Goal: Communication & Community: Answer question/provide support

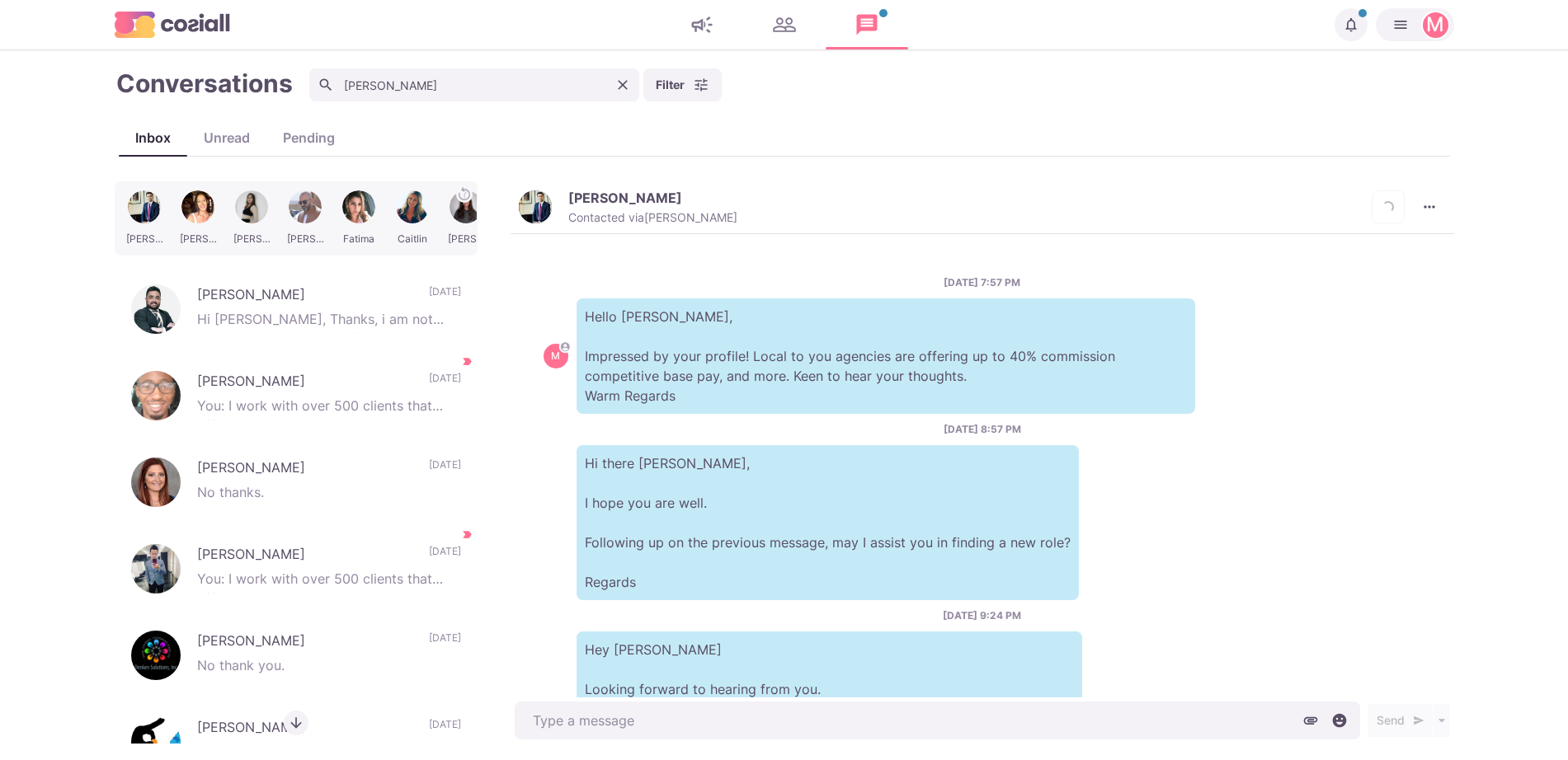
scroll to position [708, 0]
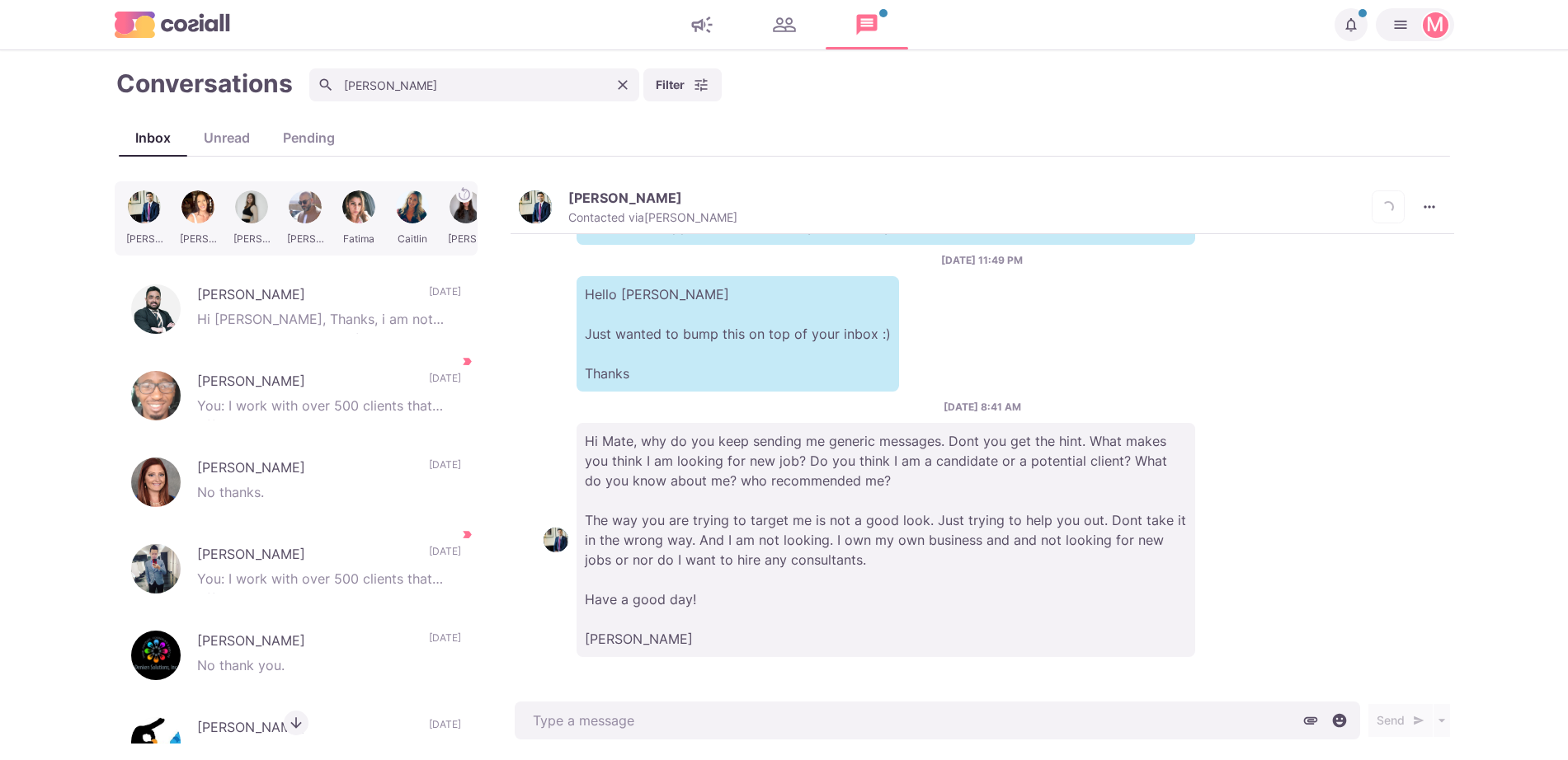
click at [184, 212] on div at bounding box center [198, 218] width 50 height 64
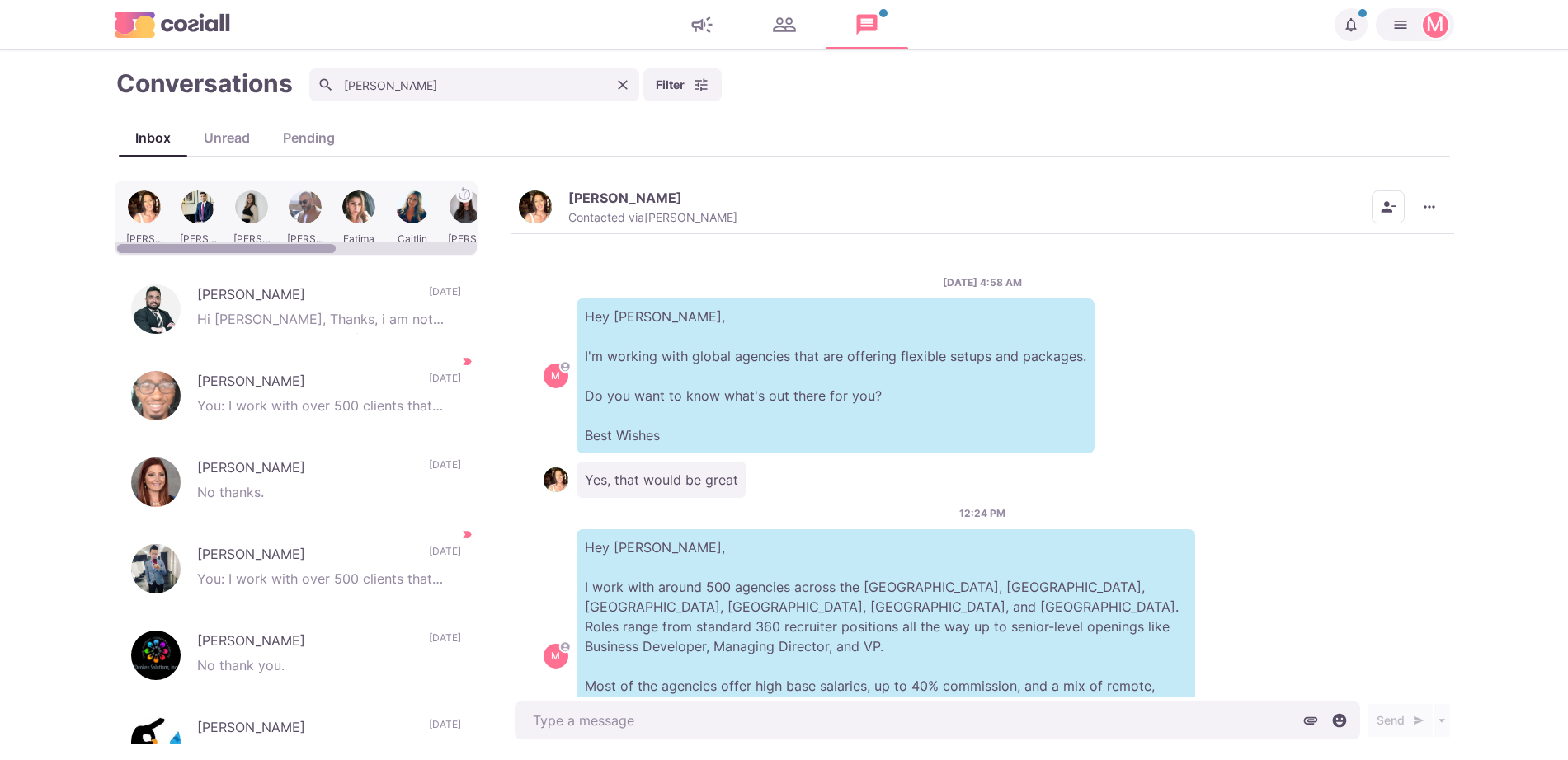
scroll to position [846, 0]
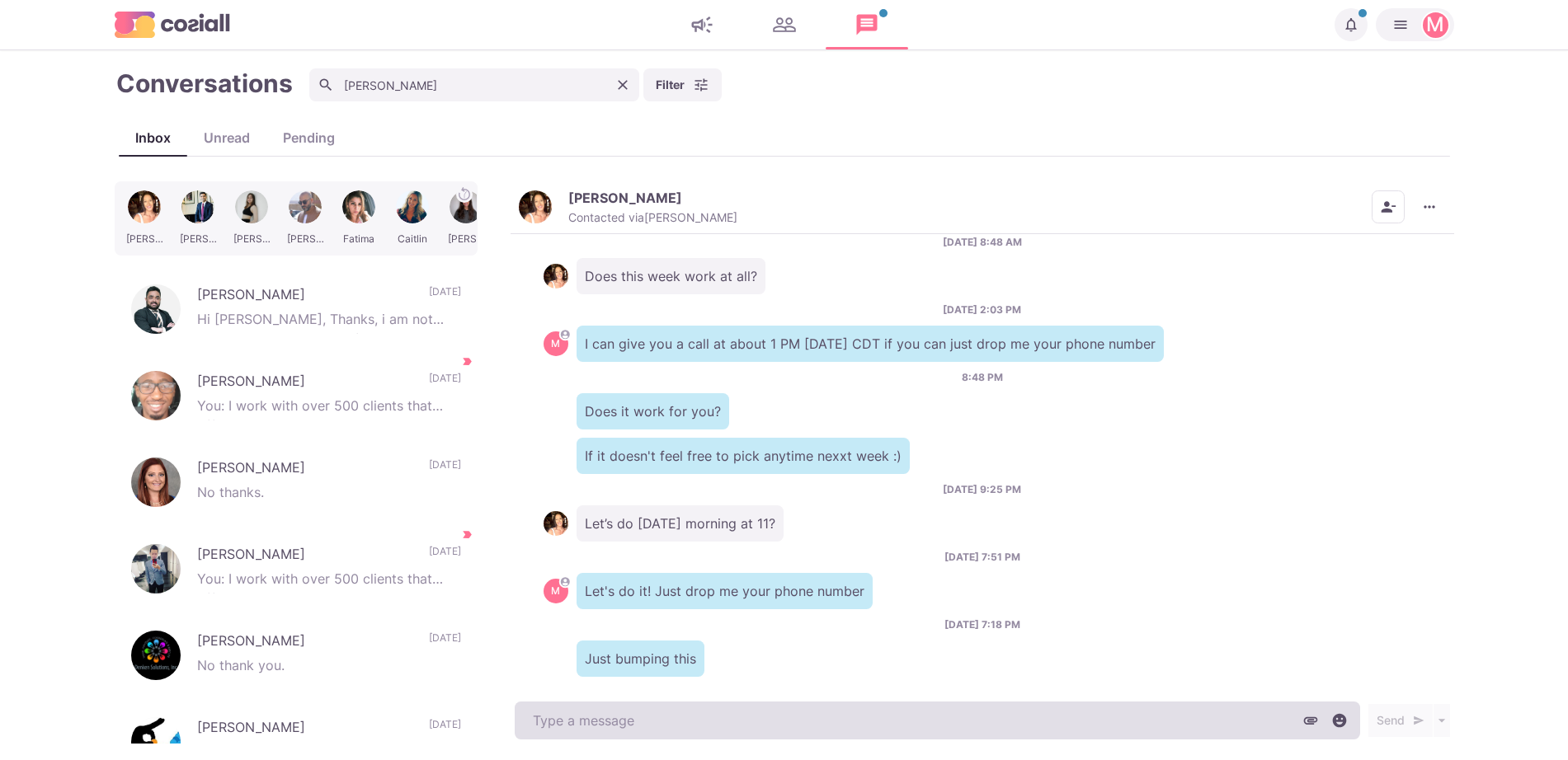
click at [684, 722] on textarea at bounding box center [937, 721] width 845 height 38
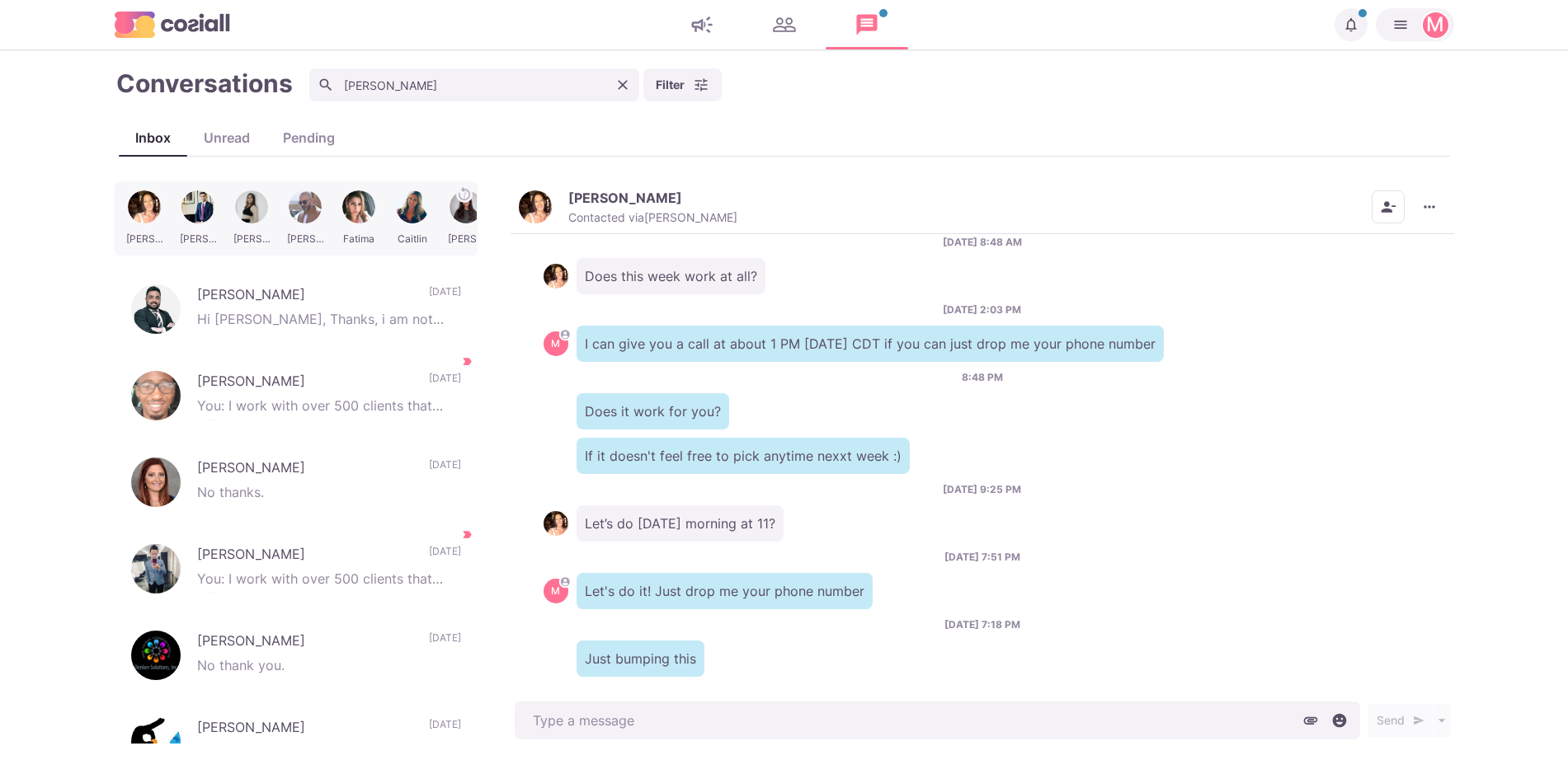
type textarea "x"
type textarea "Le"
type textarea "x"
type textarea "Let"
type textarea "x"
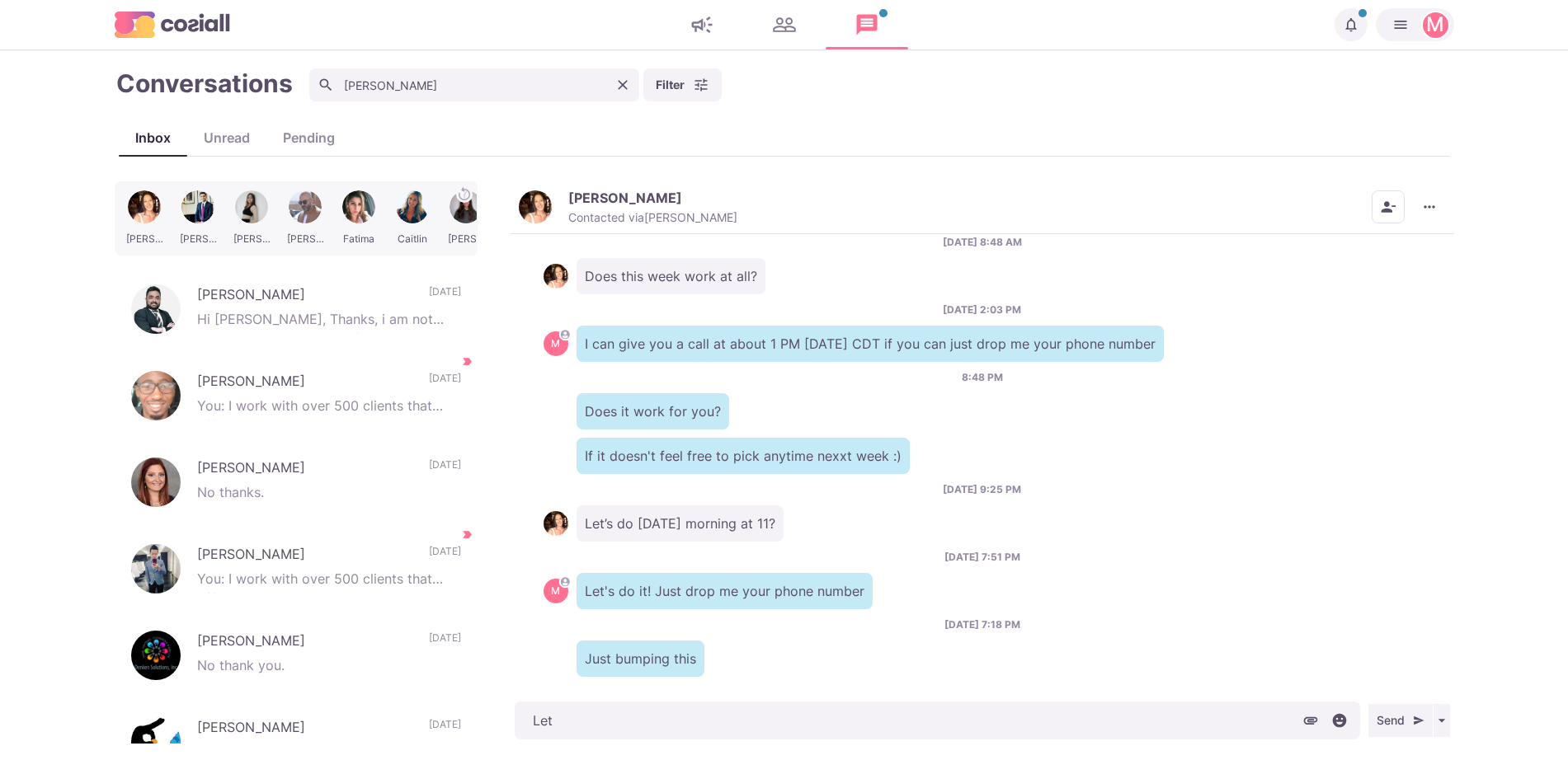
type textarea "Let"
type textarea "x"
type textarea "Let me"
type textarea "x"
type textarea "Let me"
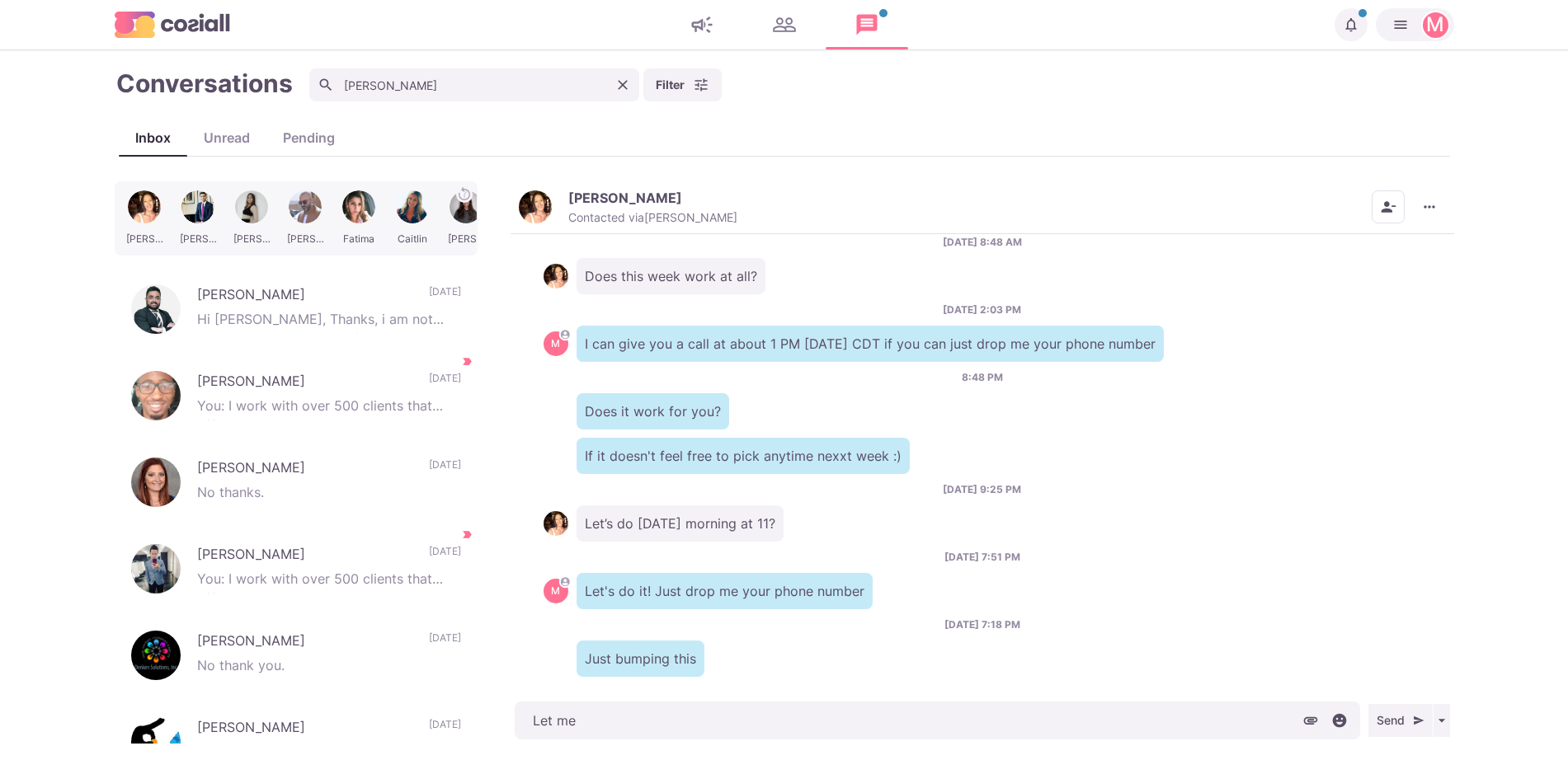
type textarea "x"
type textarea "Let me k"
type textarea "x"
type textarea "Let me kn"
type textarea "x"
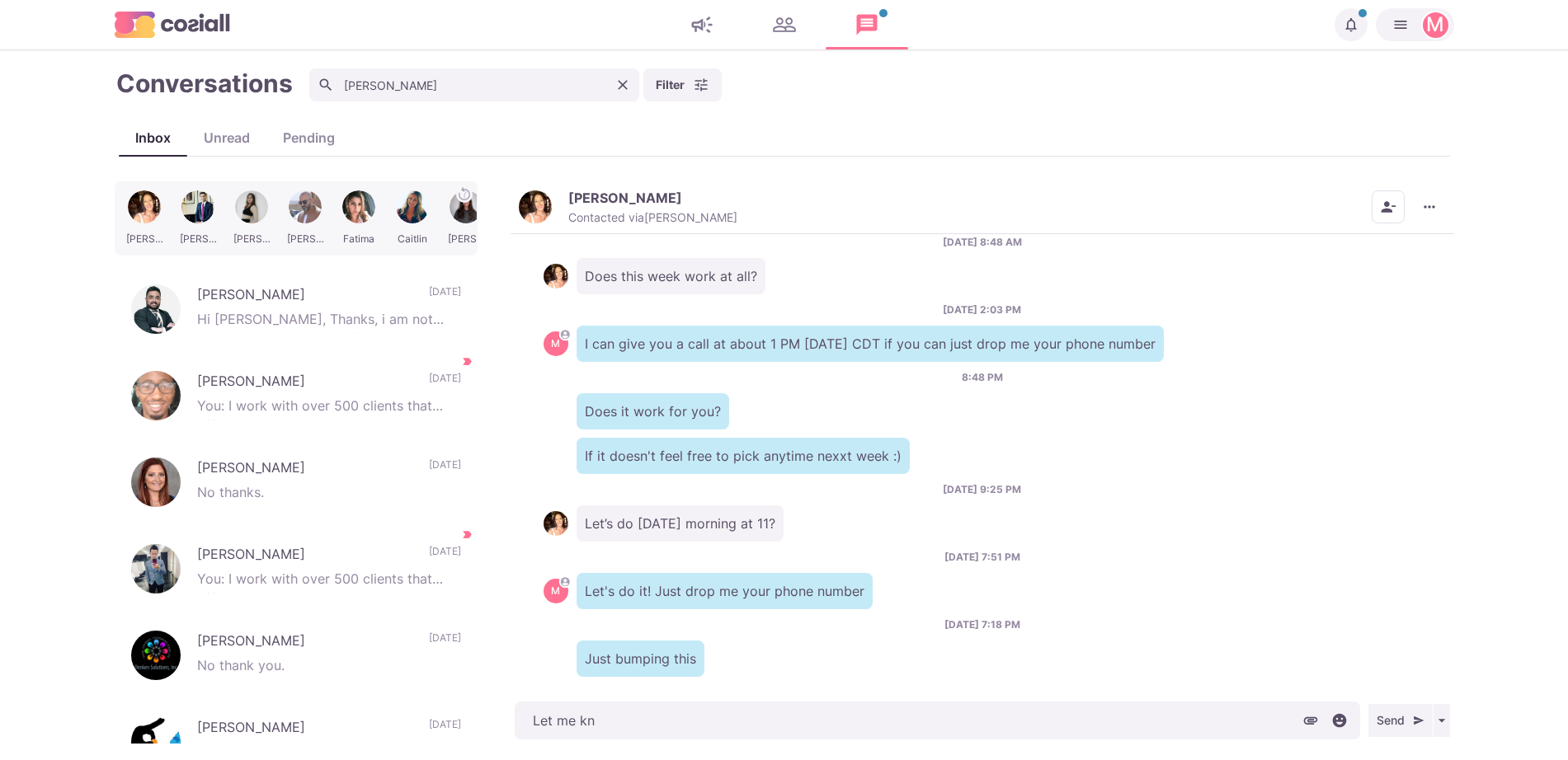
type textarea "Let me kno"
type textarea "x"
type textarea "Let me know"
type textarea "x"
type textarea "Let me know"
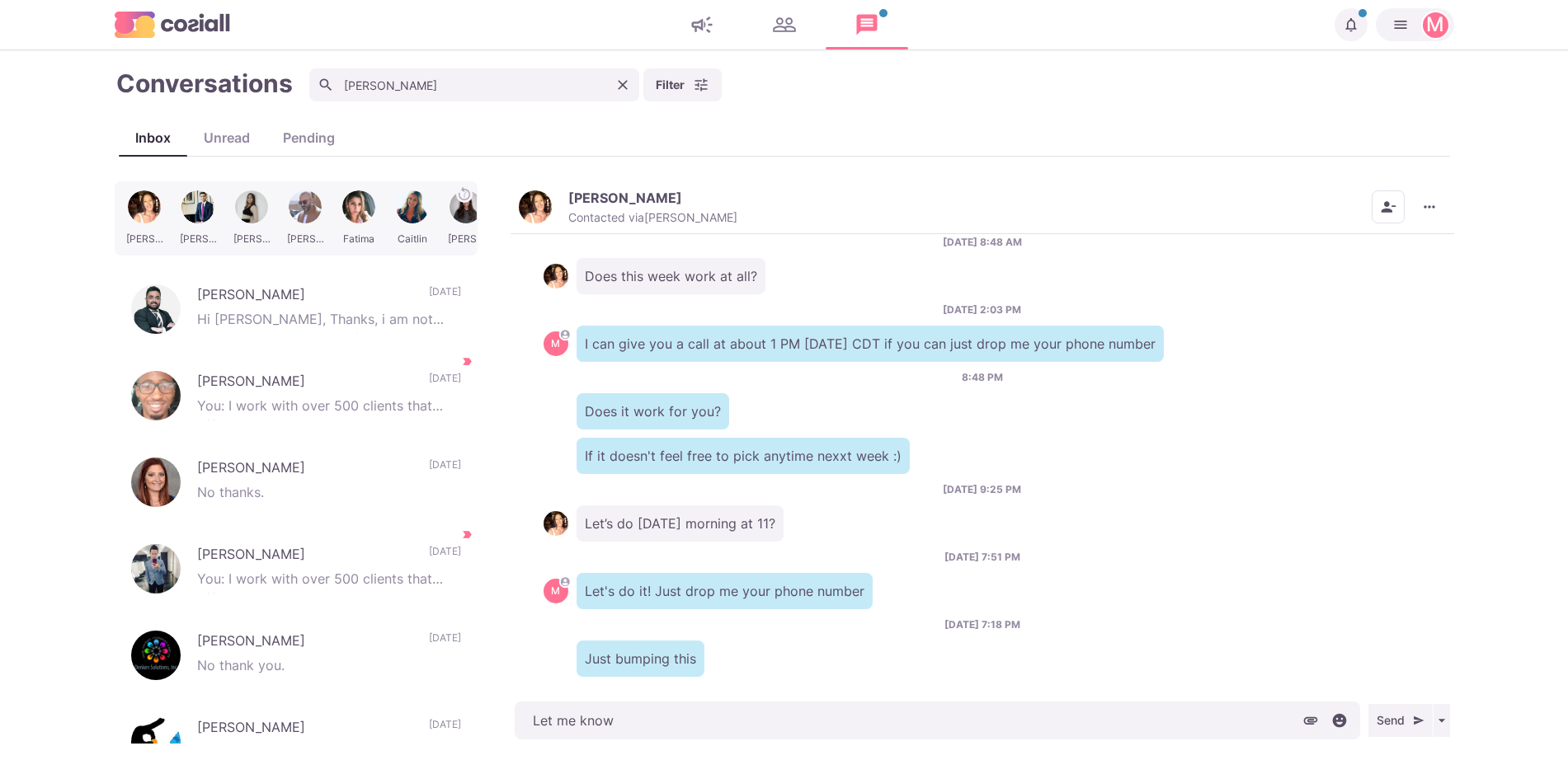
type textarea "x"
type textarea "Let me know i"
type textarea "x"
type textarea "Let me know if"
type textarea "x"
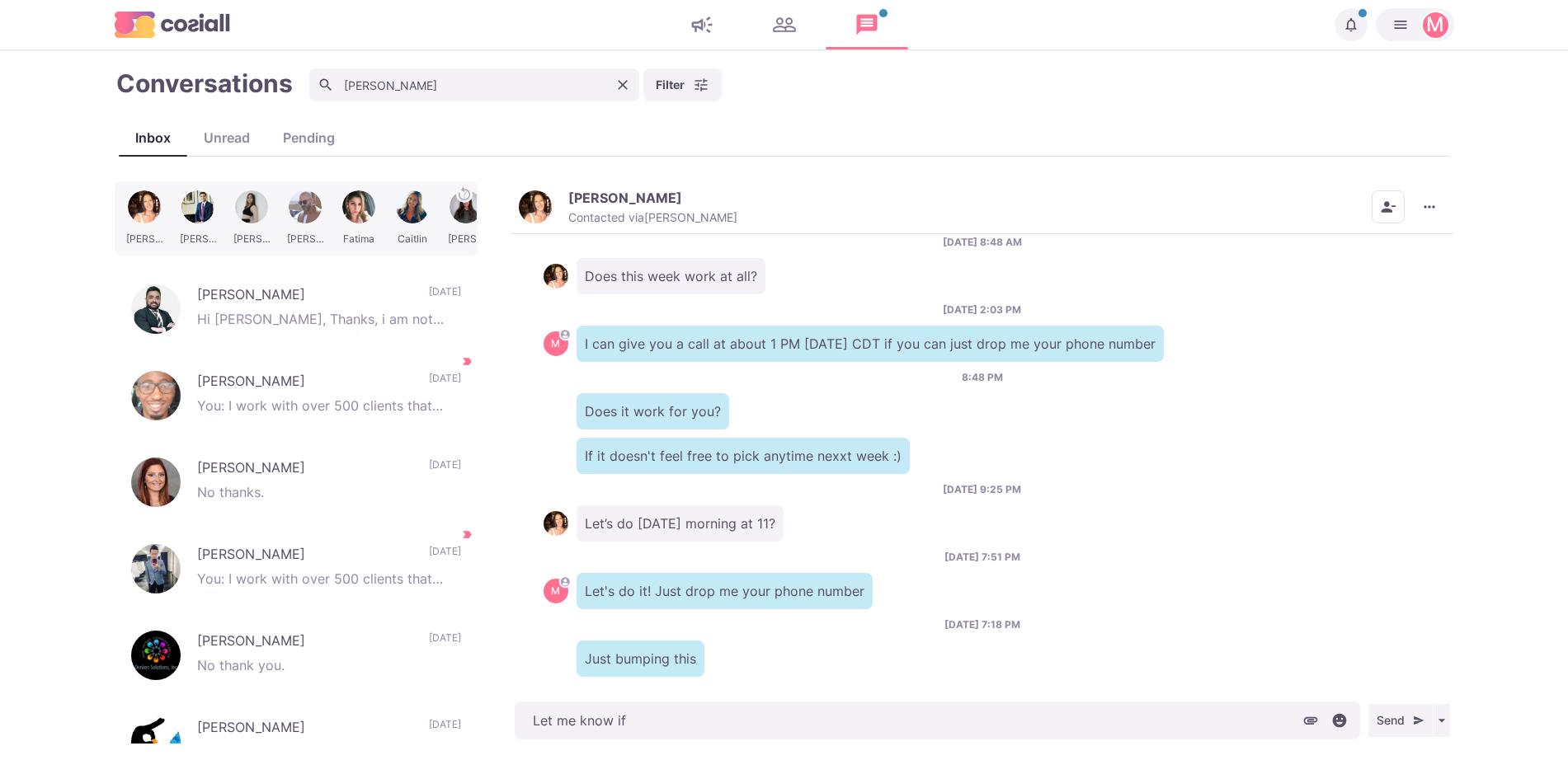
type textarea "Let me know if"
type textarea "x"
type textarea "Let me know if y"
type textarea "x"
type textarea "Let me know if yo"
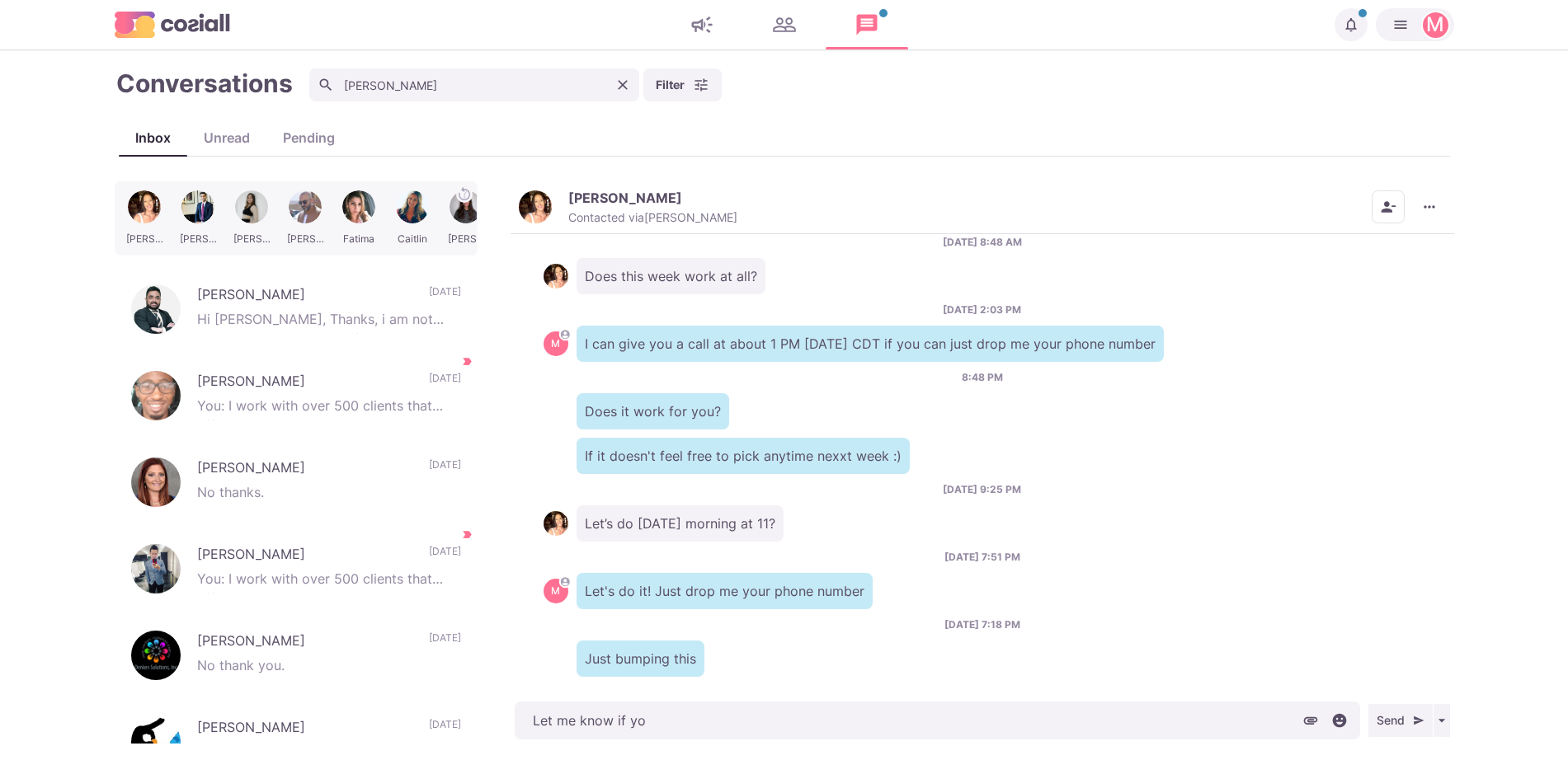
type textarea "x"
type textarea "Let me know if you"
type textarea "x"
type textarea "Let me know if you w"
type textarea "x"
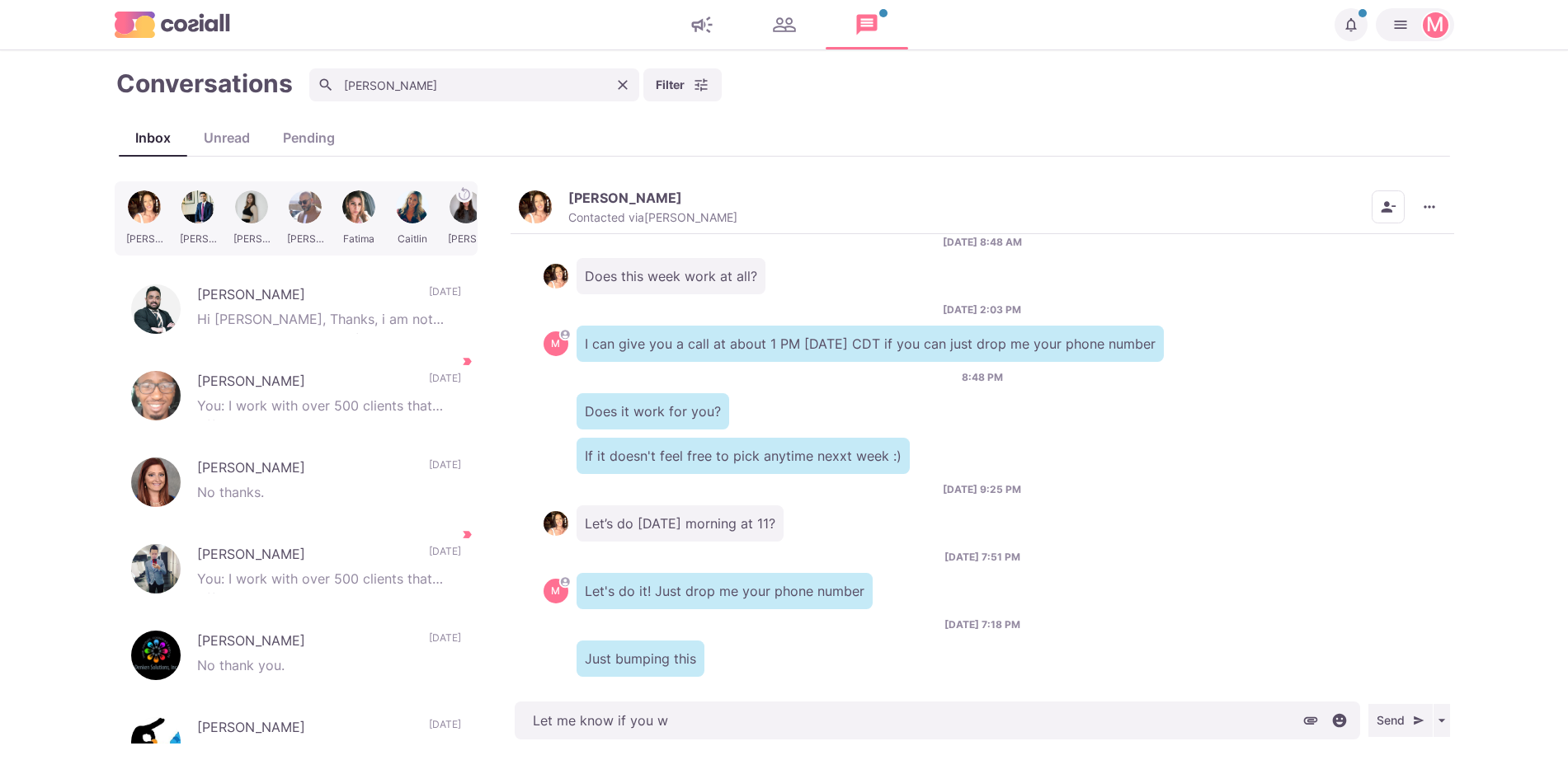
type textarea "Let me know if you wa"
type textarea "x"
type textarea "Let me know if you want"
type textarea "x"
type textarea "Let me know if you want"
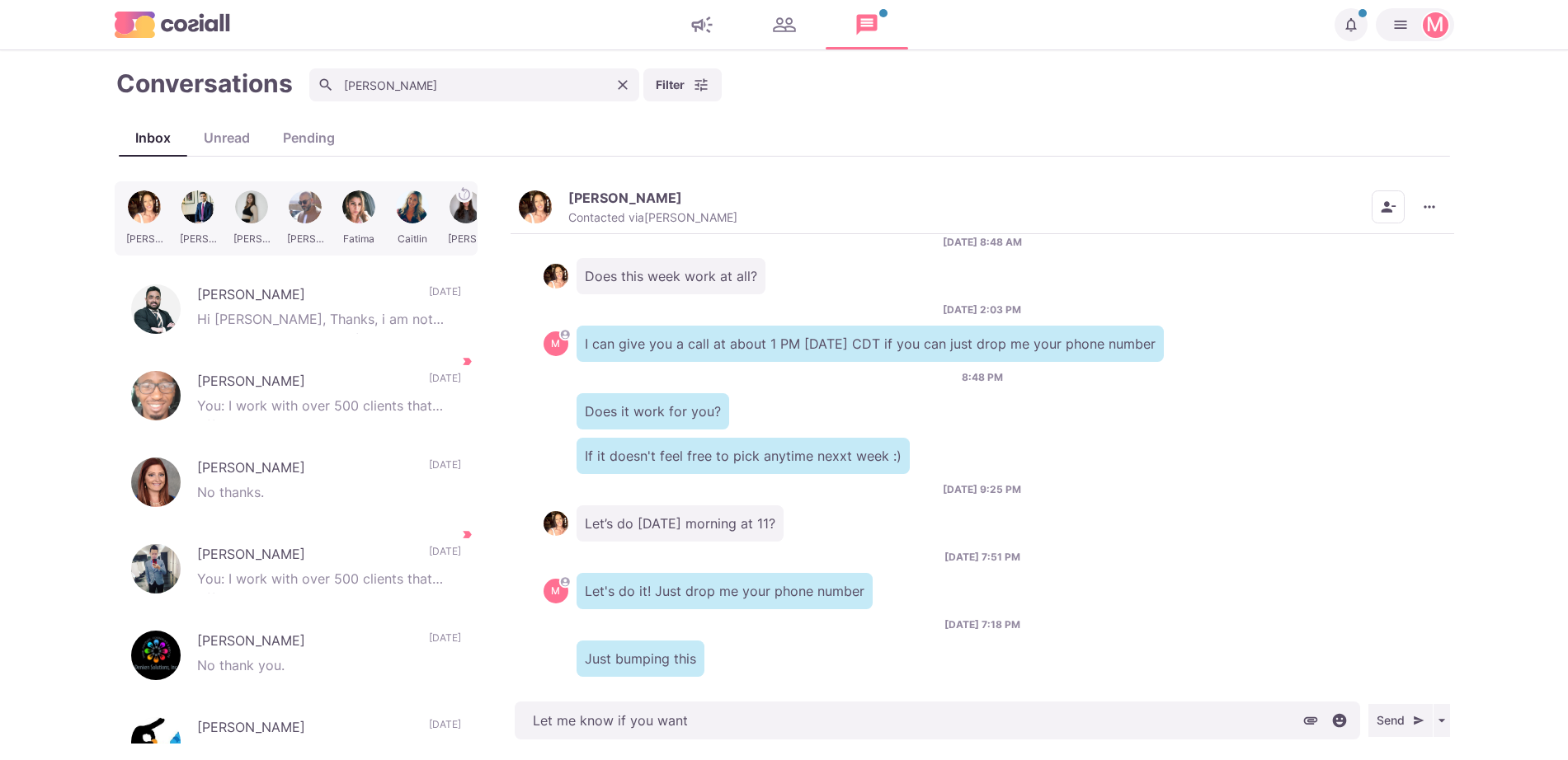
type textarea "x"
type textarea "Let me know if you want to"
type textarea "x"
type textarea "Let me know if you want to r"
type textarea "x"
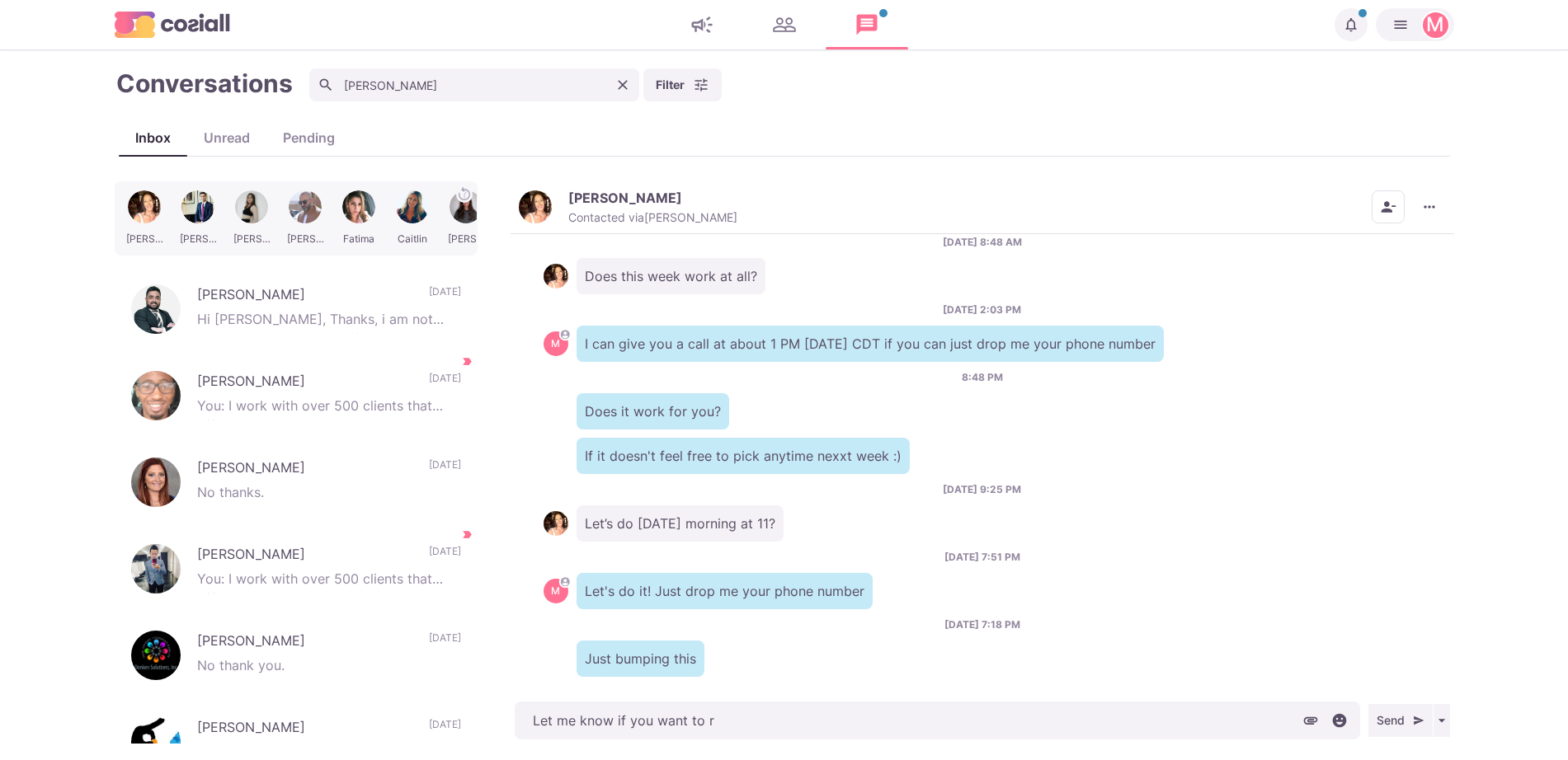
type textarea "Let me know if you want to re"
type textarea "x"
type textarea "Let me know if you want to res"
type textarea "x"
type textarea "Let me know if you want to resc"
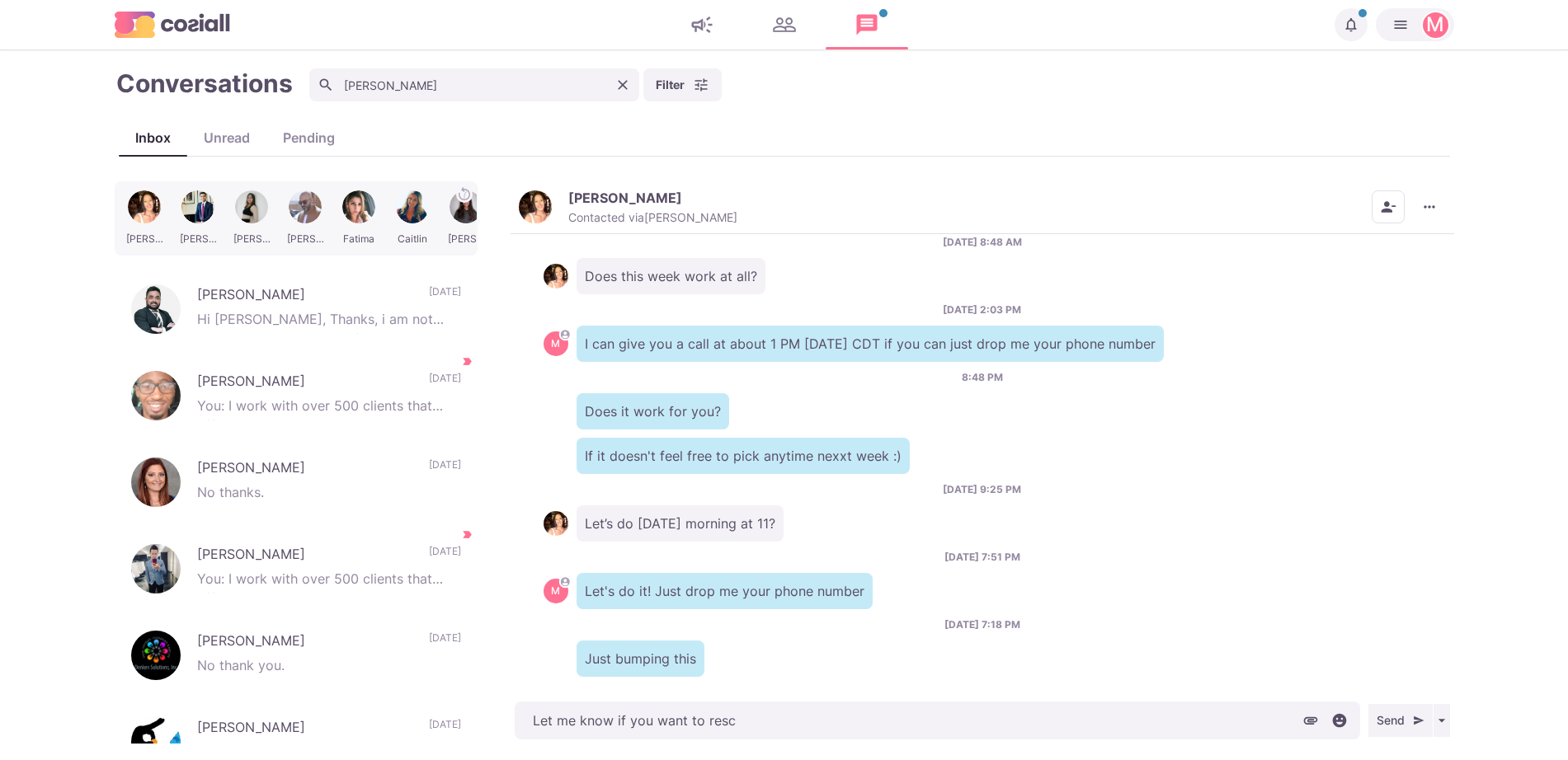
type textarea "x"
type textarea "Let me know if you want to [PERSON_NAME]"
type textarea "x"
type textarea "Let me know if you want to resche"
type textarea "x"
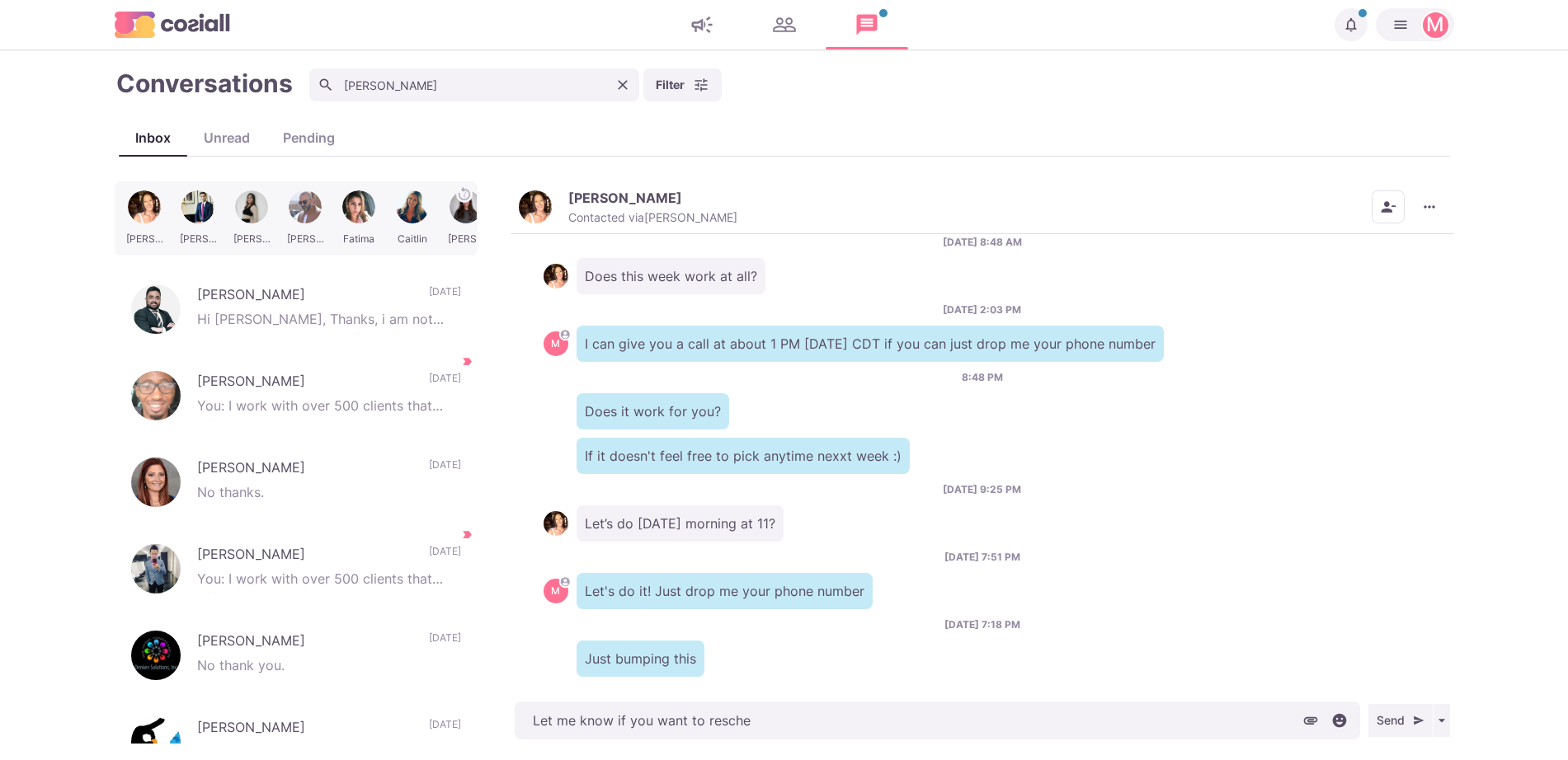
type textarea "Let me know if you want to resched"
type textarea "x"
type textarea "Let me know if you want to reschedu"
type textarea "x"
type textarea "Let me know if you want to reschedule"
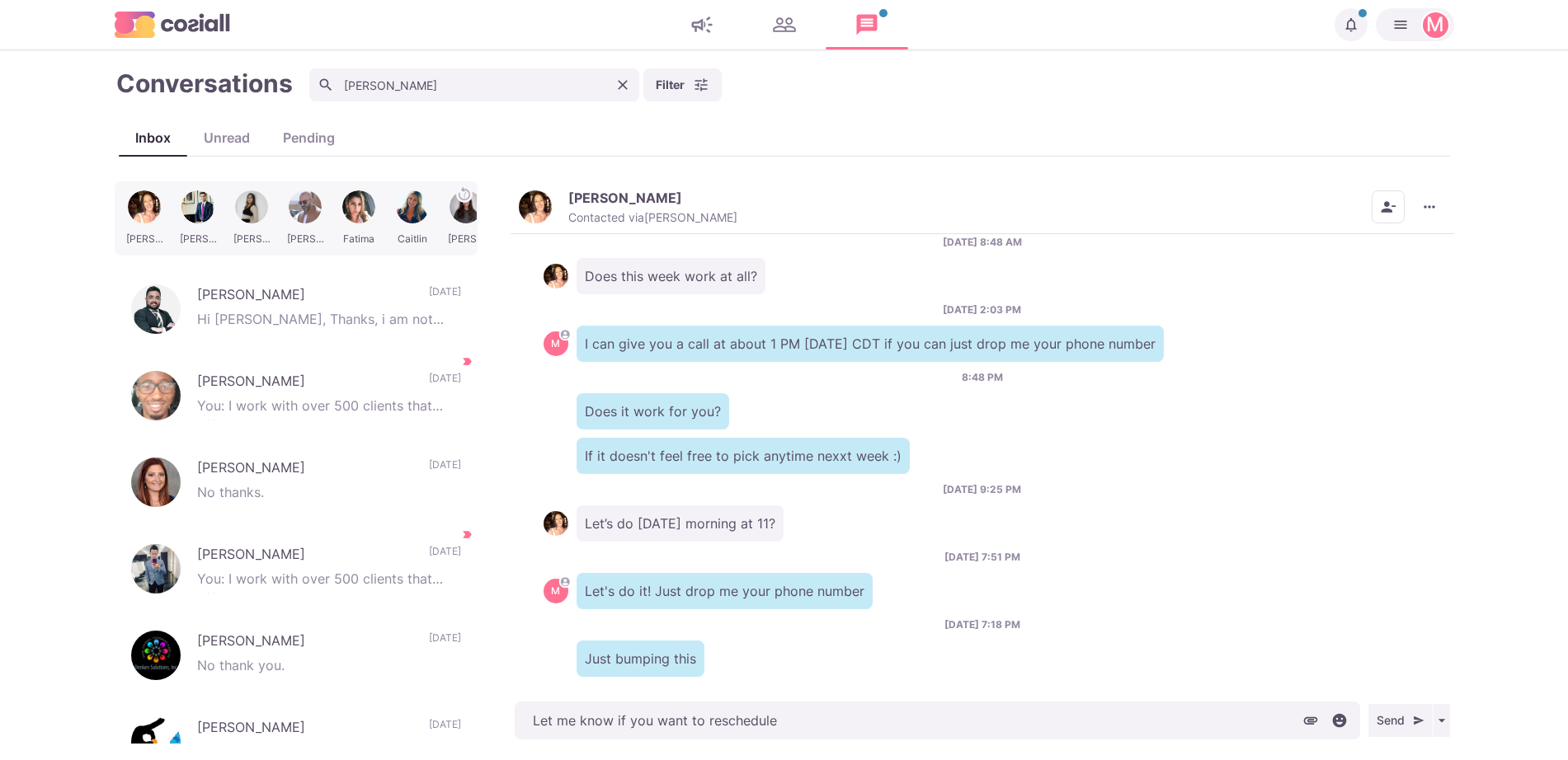
type textarea "x"
type textarea "Let me know if you want to reschedule"
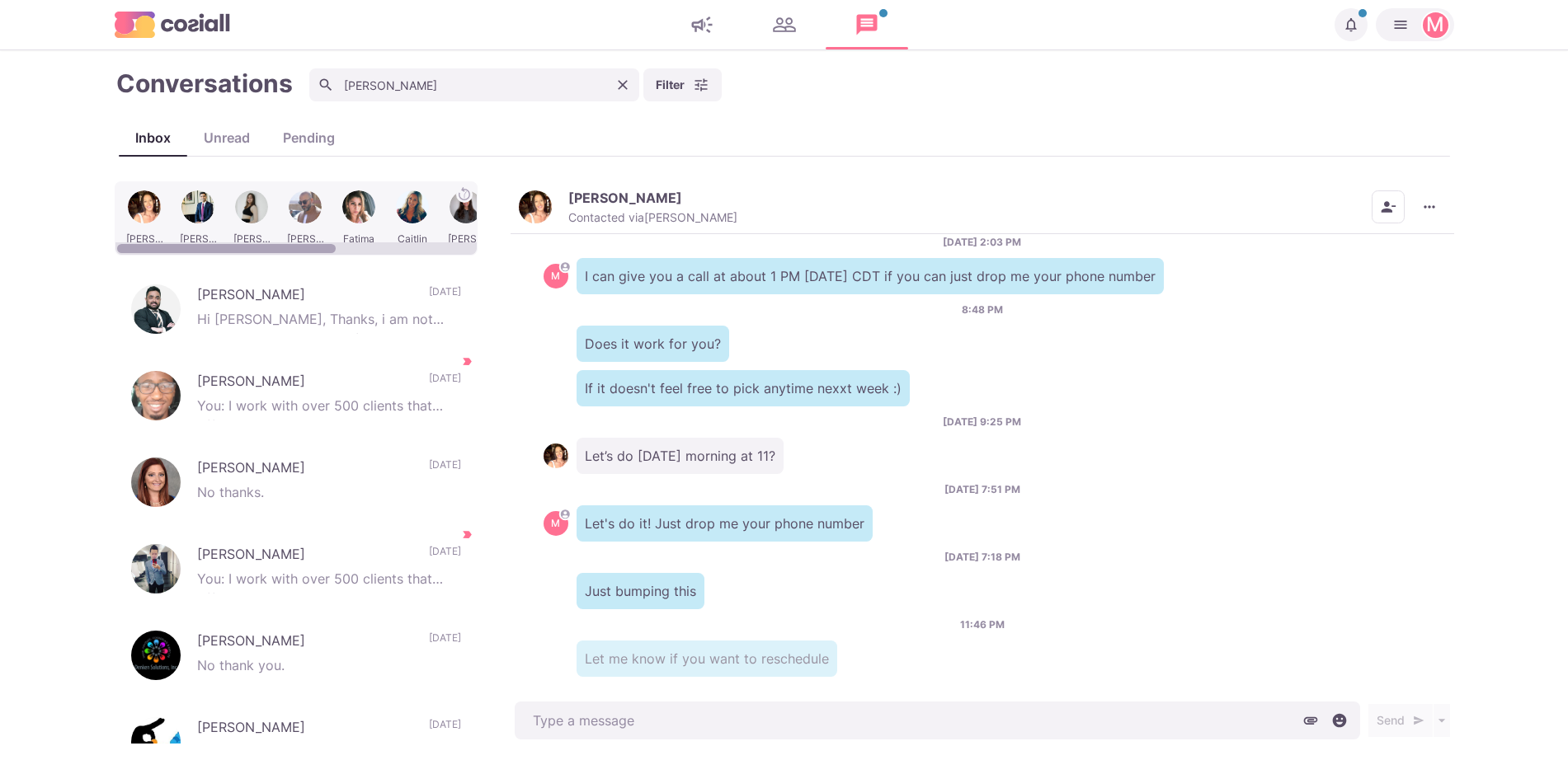
click at [196, 201] on div at bounding box center [198, 218] width 50 height 64
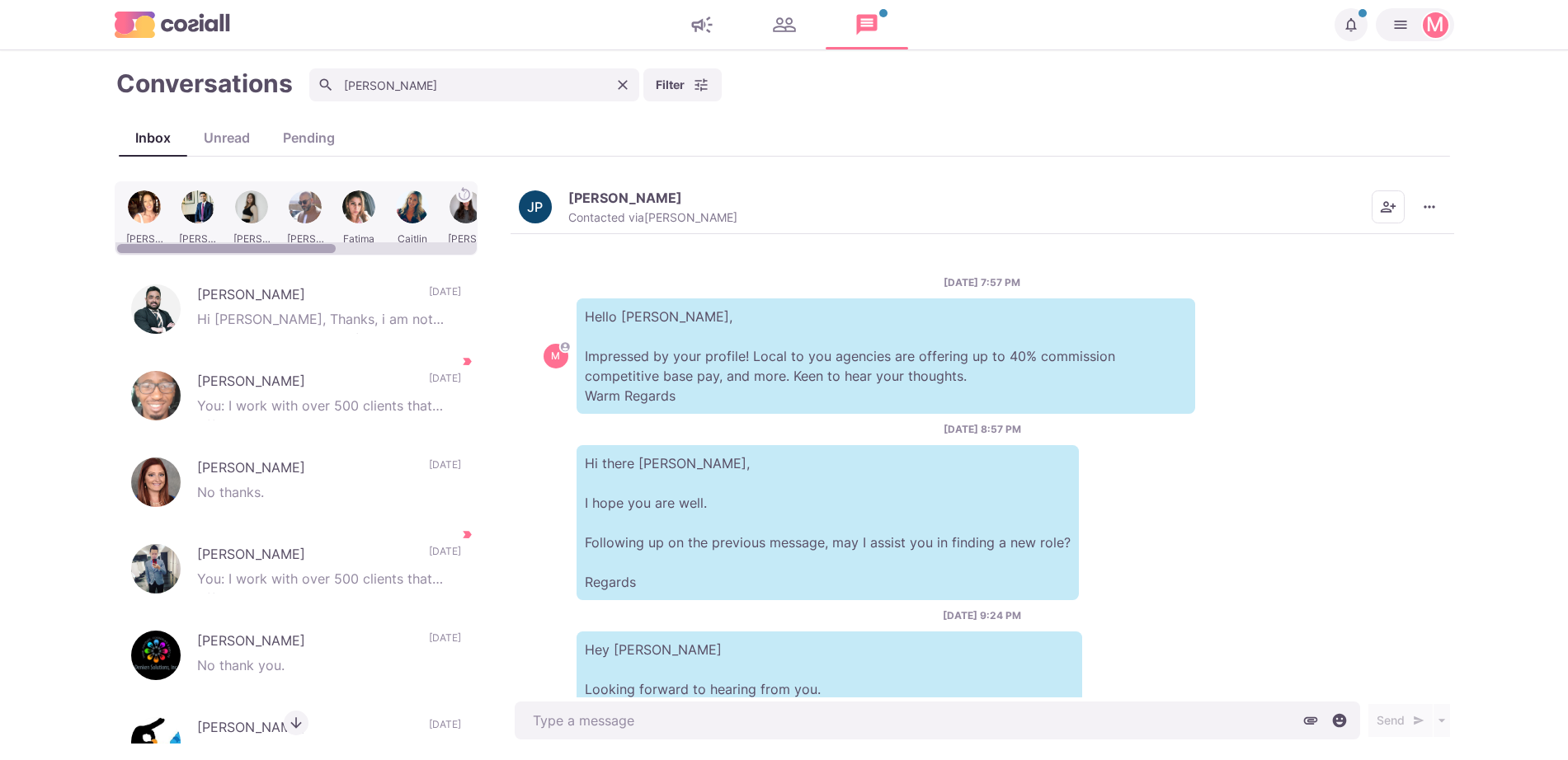
type textarea "x"
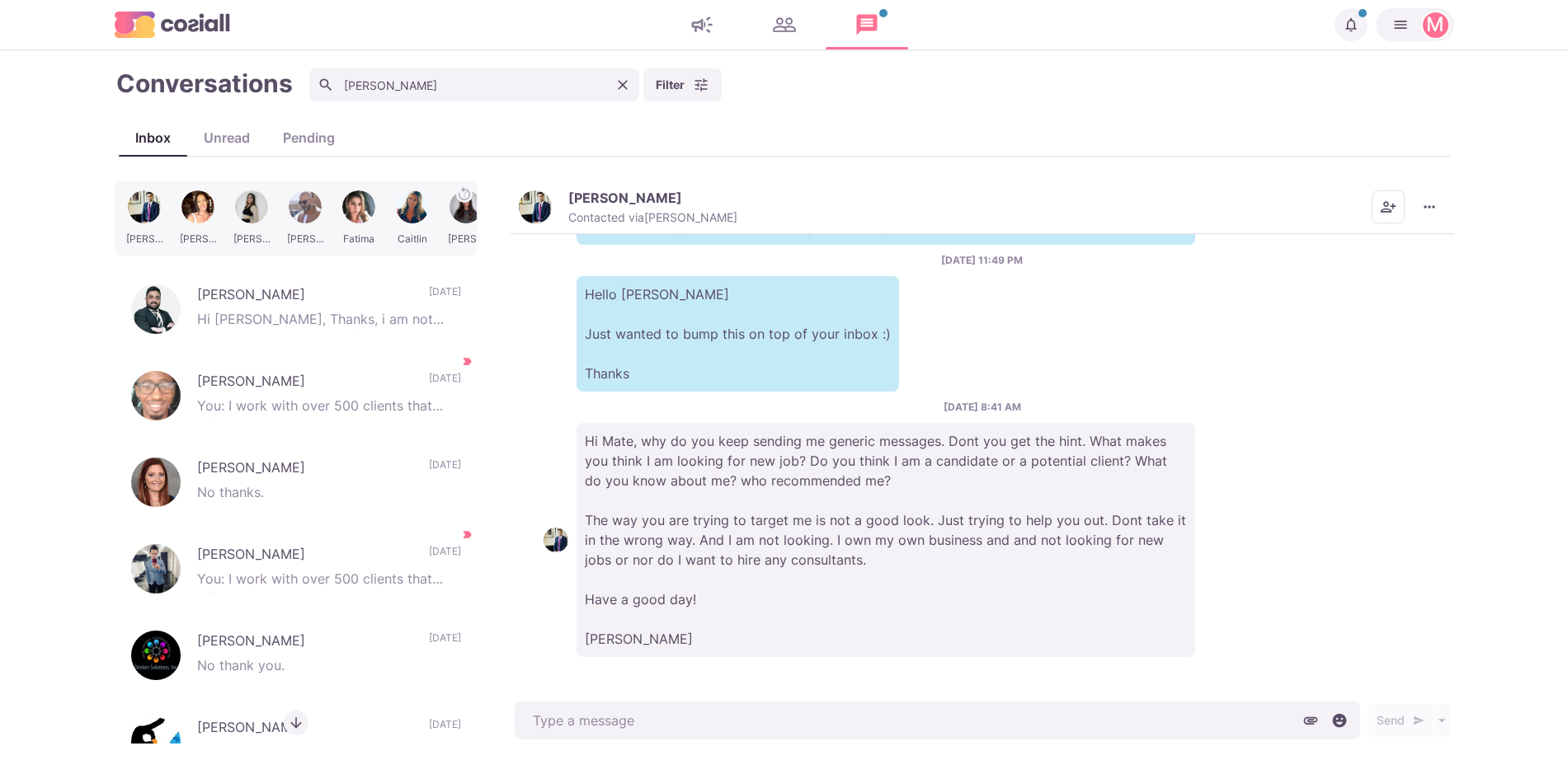
click at [627, 83] on icon "Clear" at bounding box center [622, 84] width 16 height 16
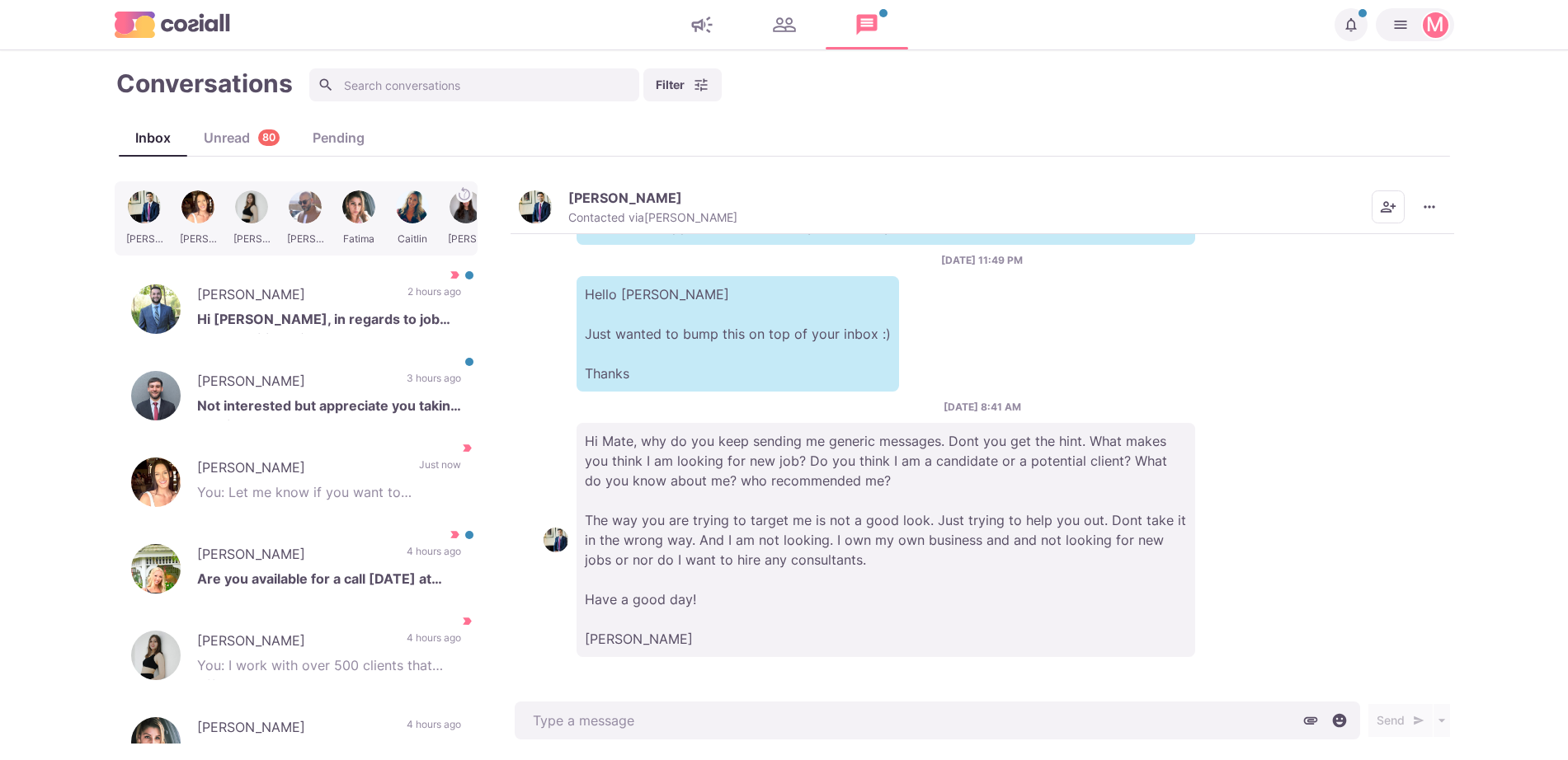
click at [545, 183] on div "[PERSON_NAME] Contacted via [PERSON_NAME] [PERSON_NAME] as Unread Mark as Impor…" at bounding box center [982, 207] width 944 height 53
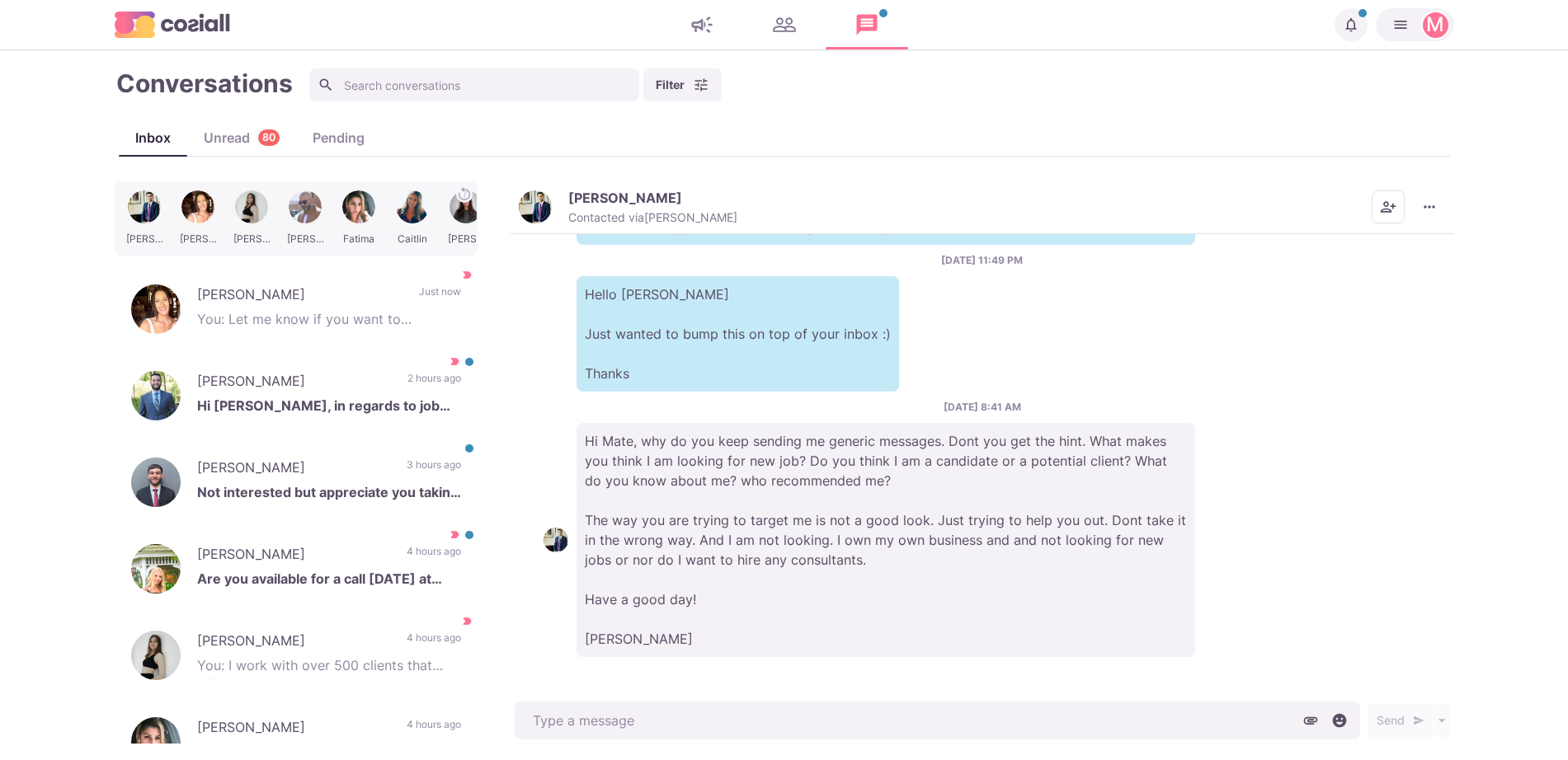
click at [539, 215] on img "button" at bounding box center [535, 206] width 33 height 33
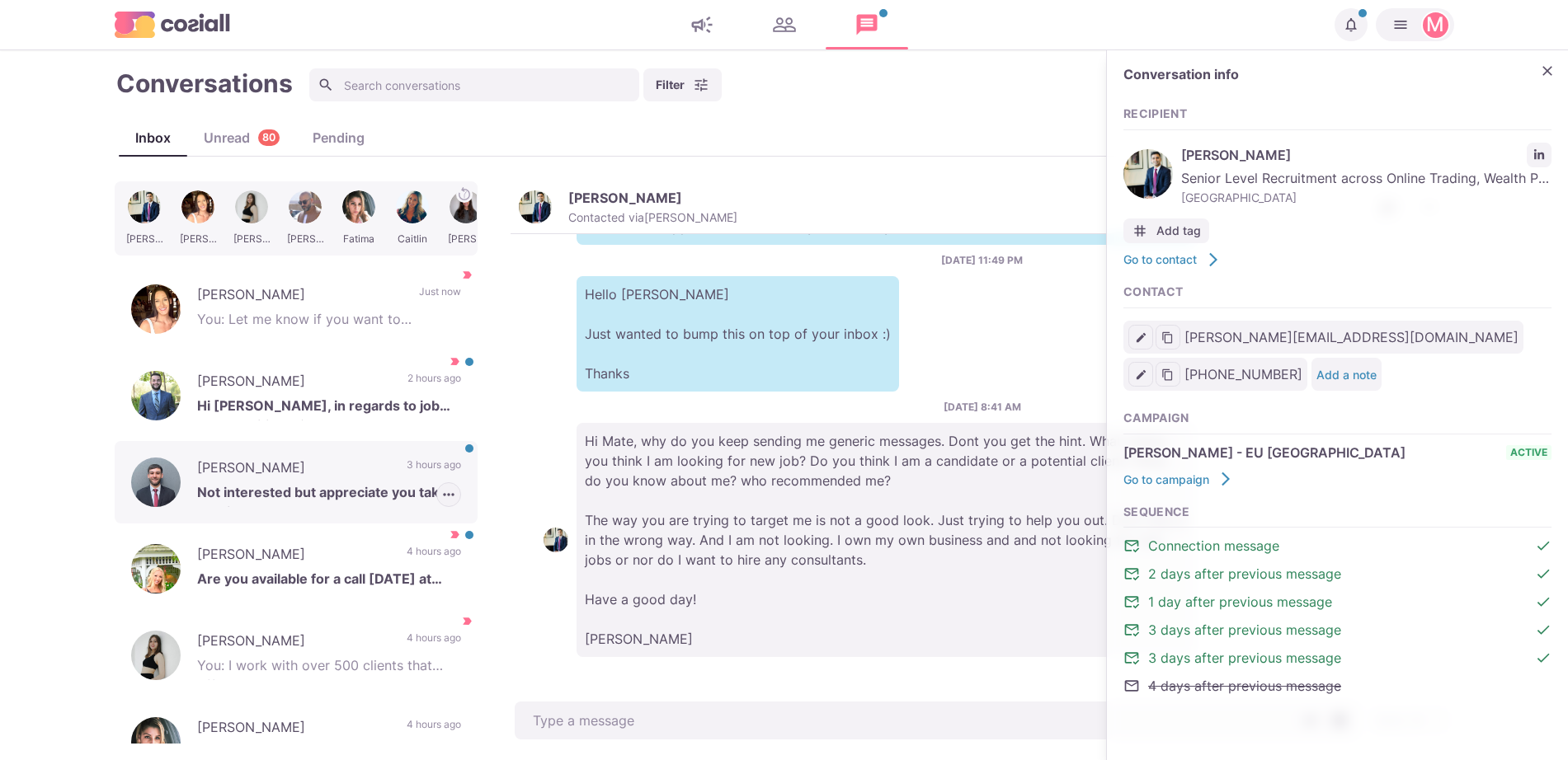
click at [441, 502] on icon "button" at bounding box center [448, 494] width 16 height 16
click at [371, 470] on p "[PERSON_NAME]" at bounding box center [293, 470] width 193 height 25
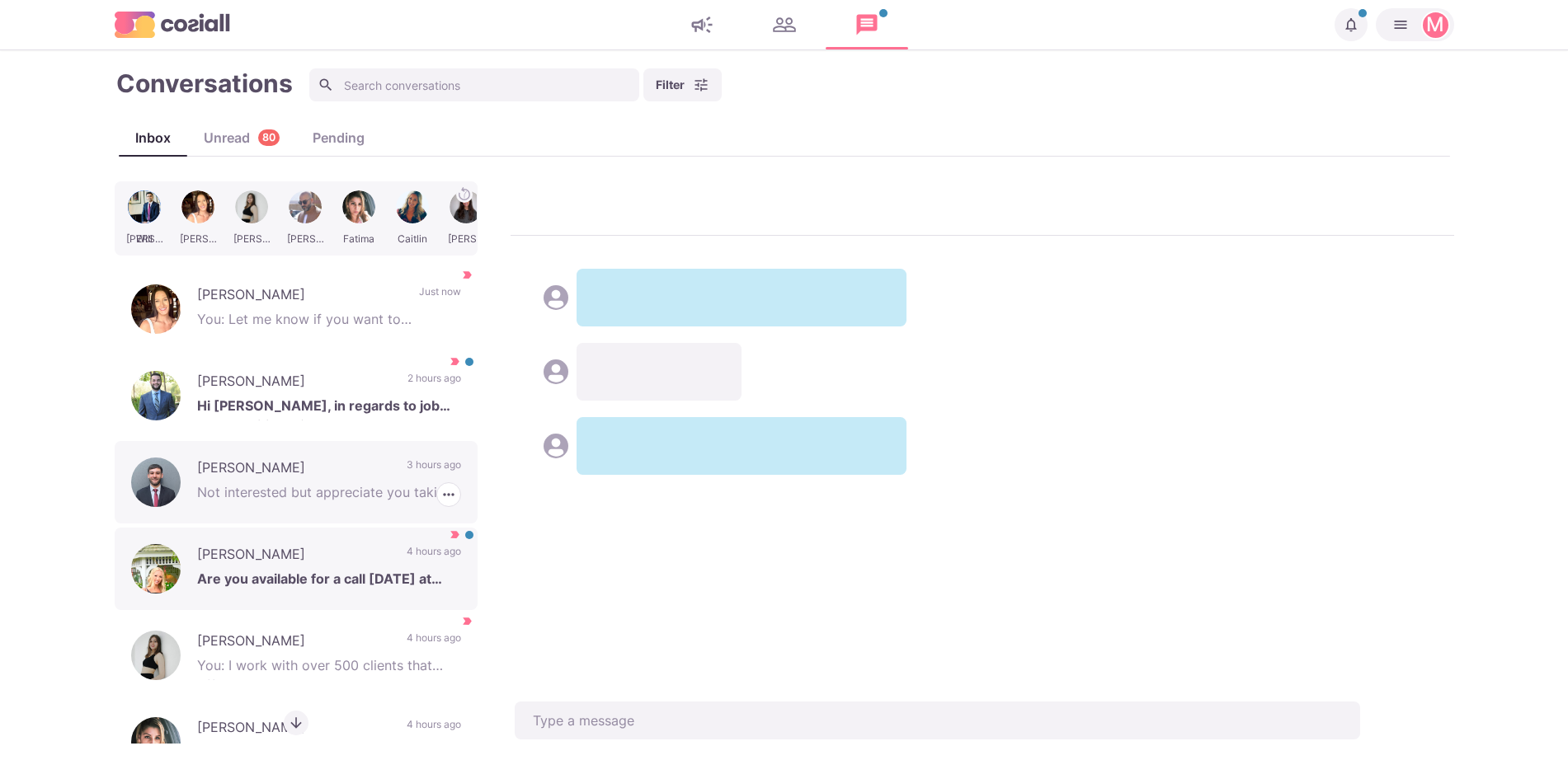
click at [318, 553] on p "[PERSON_NAME]" at bounding box center [293, 557] width 193 height 25
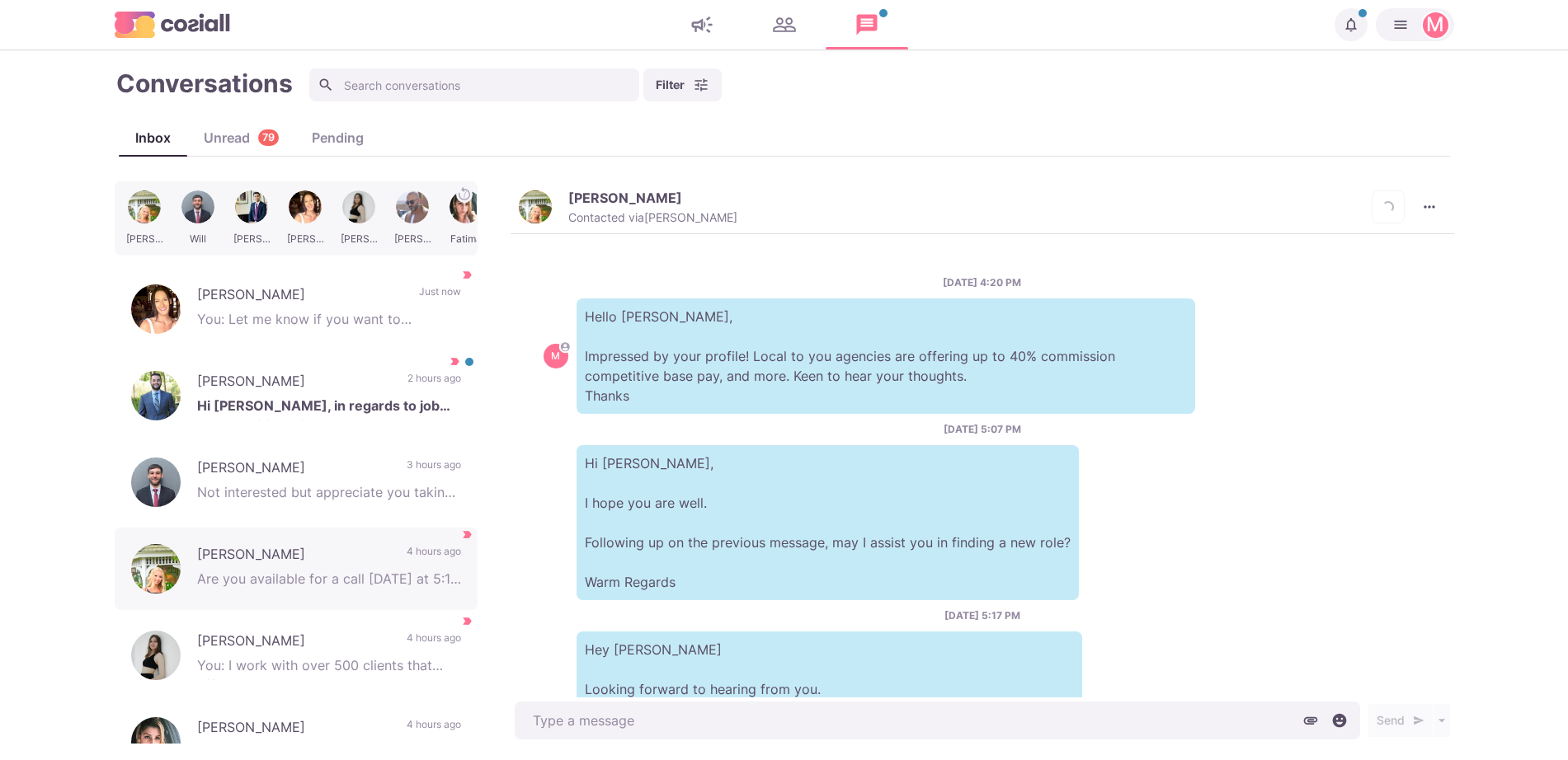
scroll to position [1216, 0]
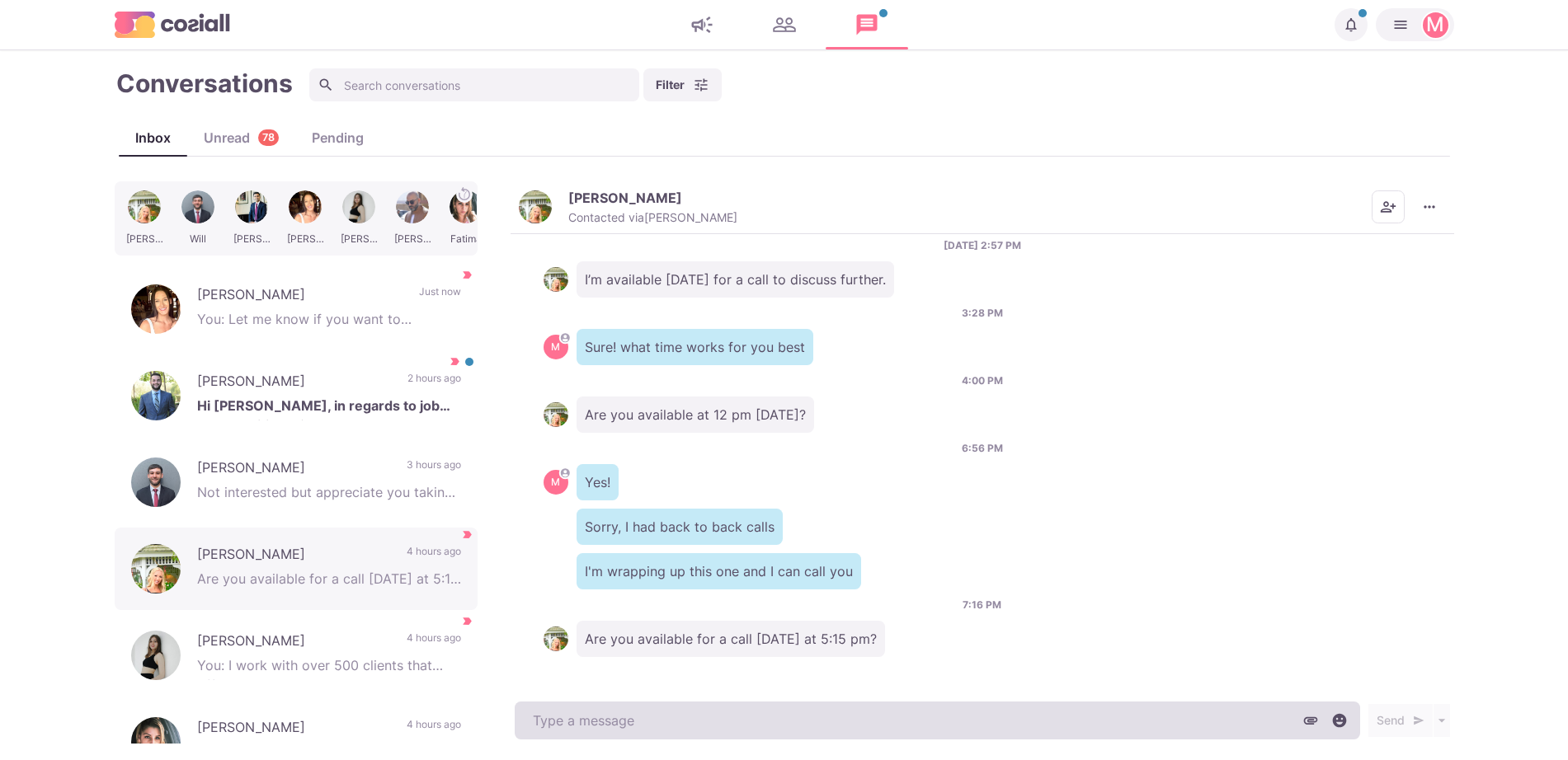
click at [752, 713] on textarea at bounding box center [937, 721] width 845 height 38
type textarea "x"
type textarea "Y"
type textarea "x"
type textarea "Ye"
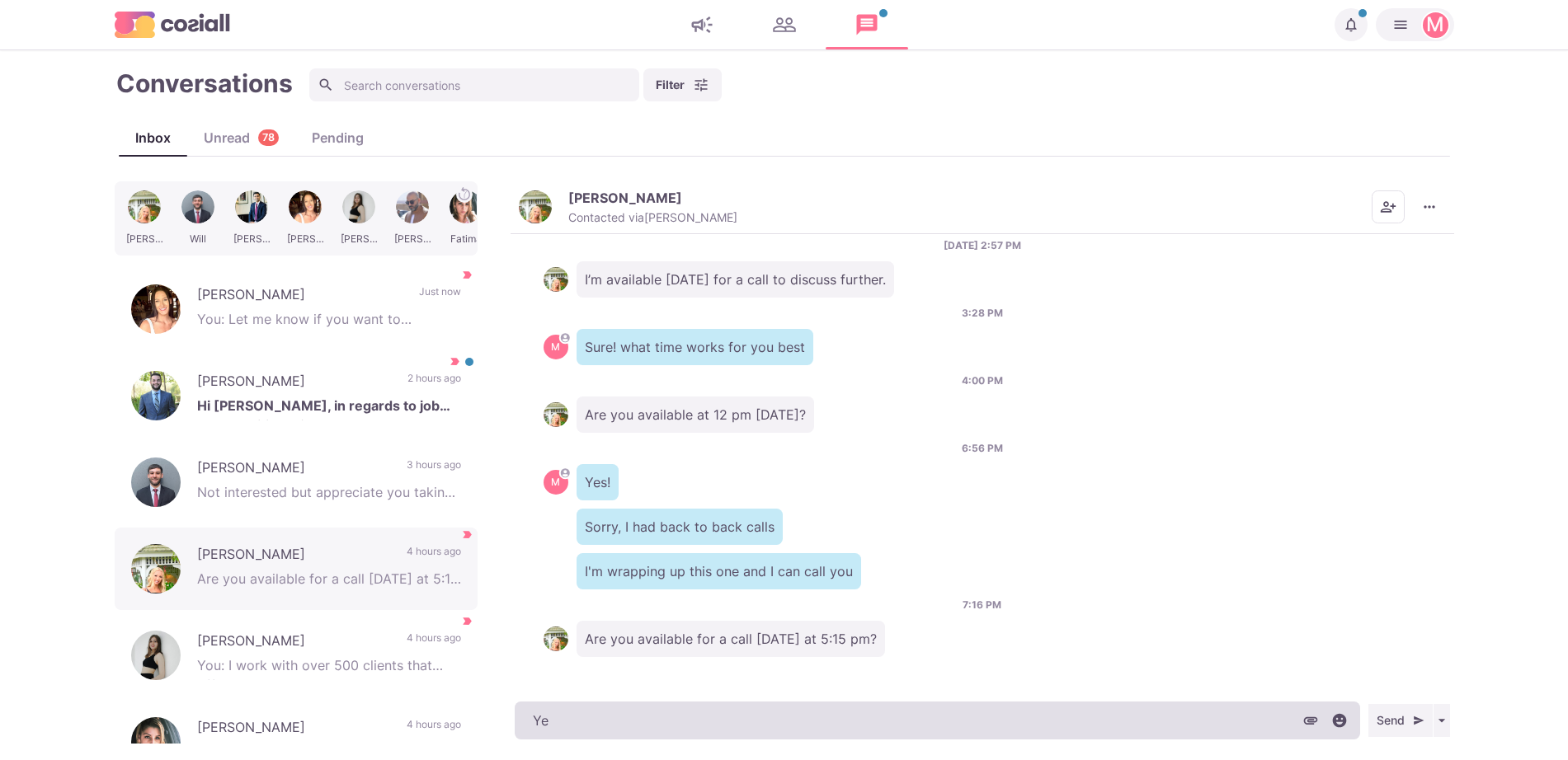
type textarea "x"
type textarea "Yes"
type textarea "x"
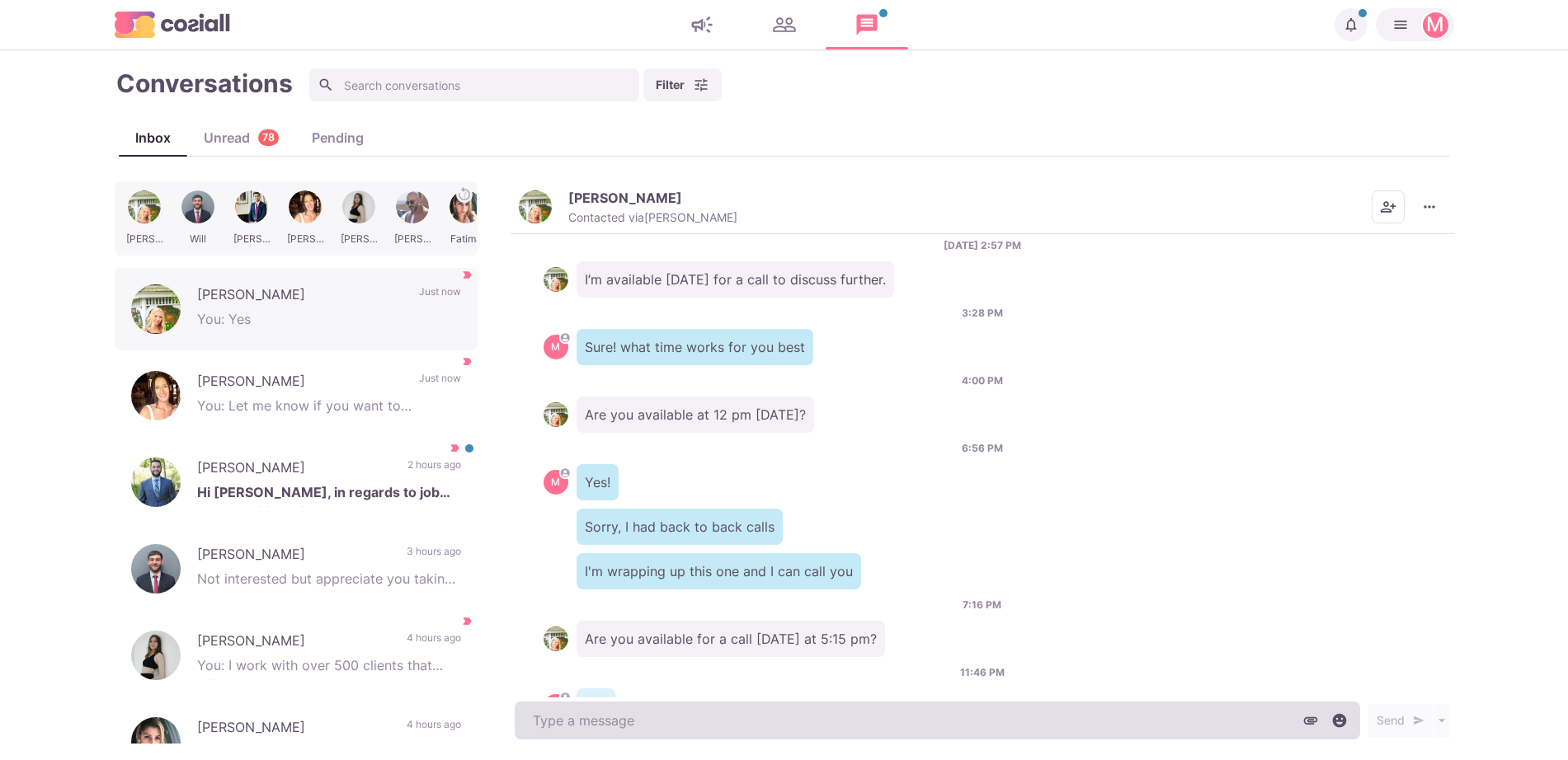
scroll to position [1283, 0]
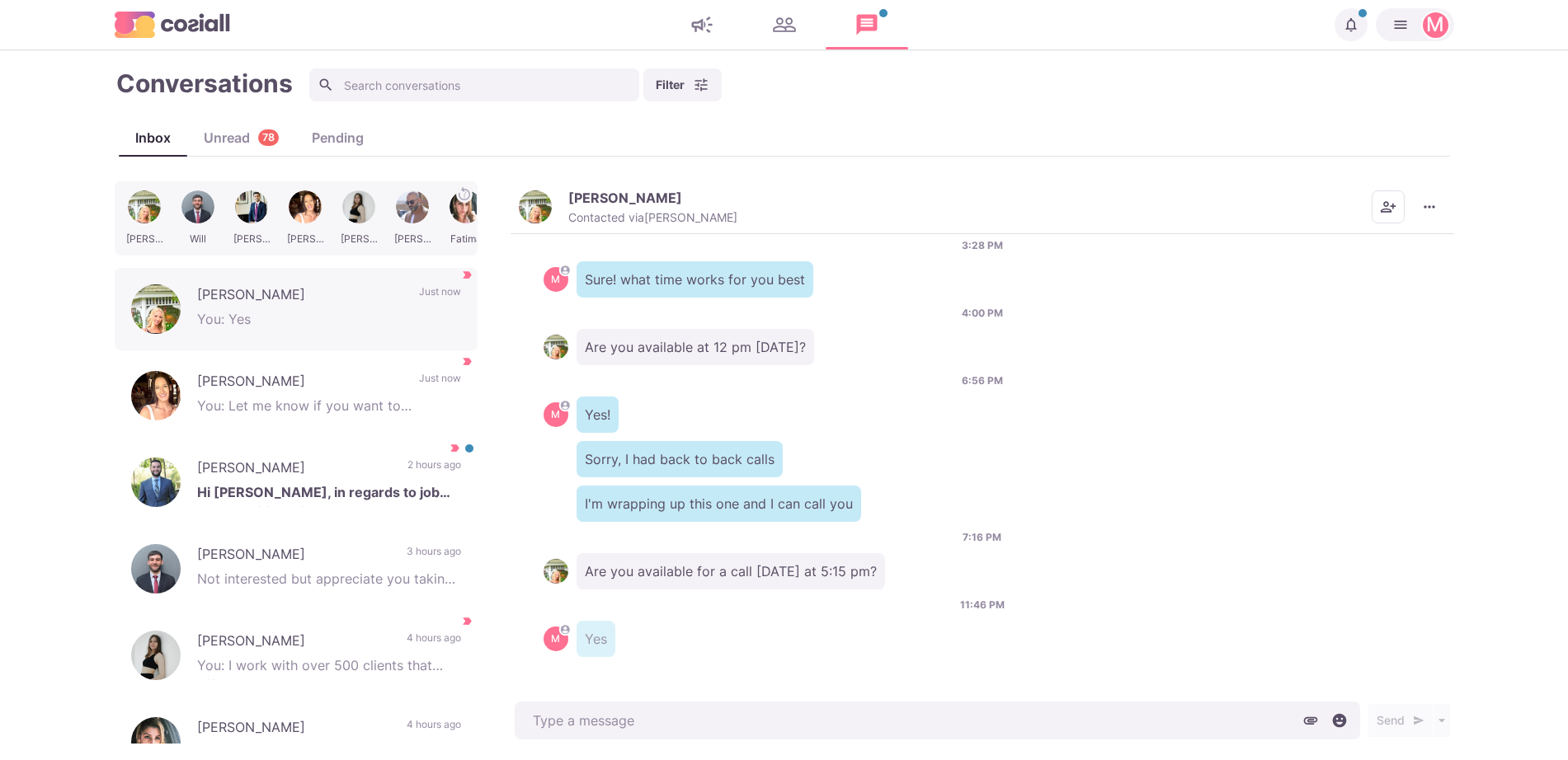
click at [546, 218] on button "[PERSON_NAME] Contacted via [PERSON_NAME]" at bounding box center [628, 207] width 219 height 36
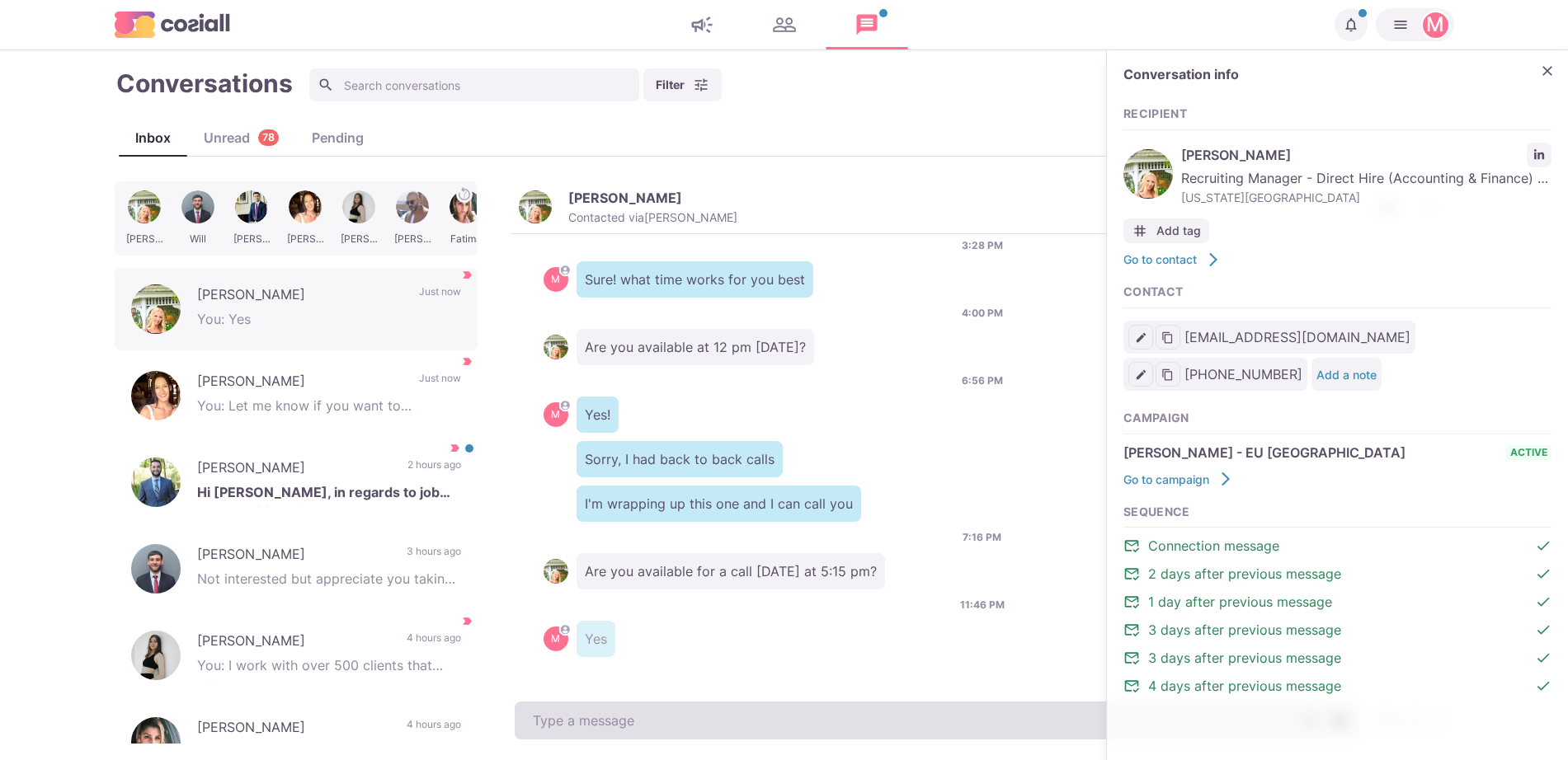
click at [762, 712] on textarea at bounding box center [937, 721] width 845 height 38
type textarea "x"
type textarea "L"
type textarea "x"
type textarea "Le"
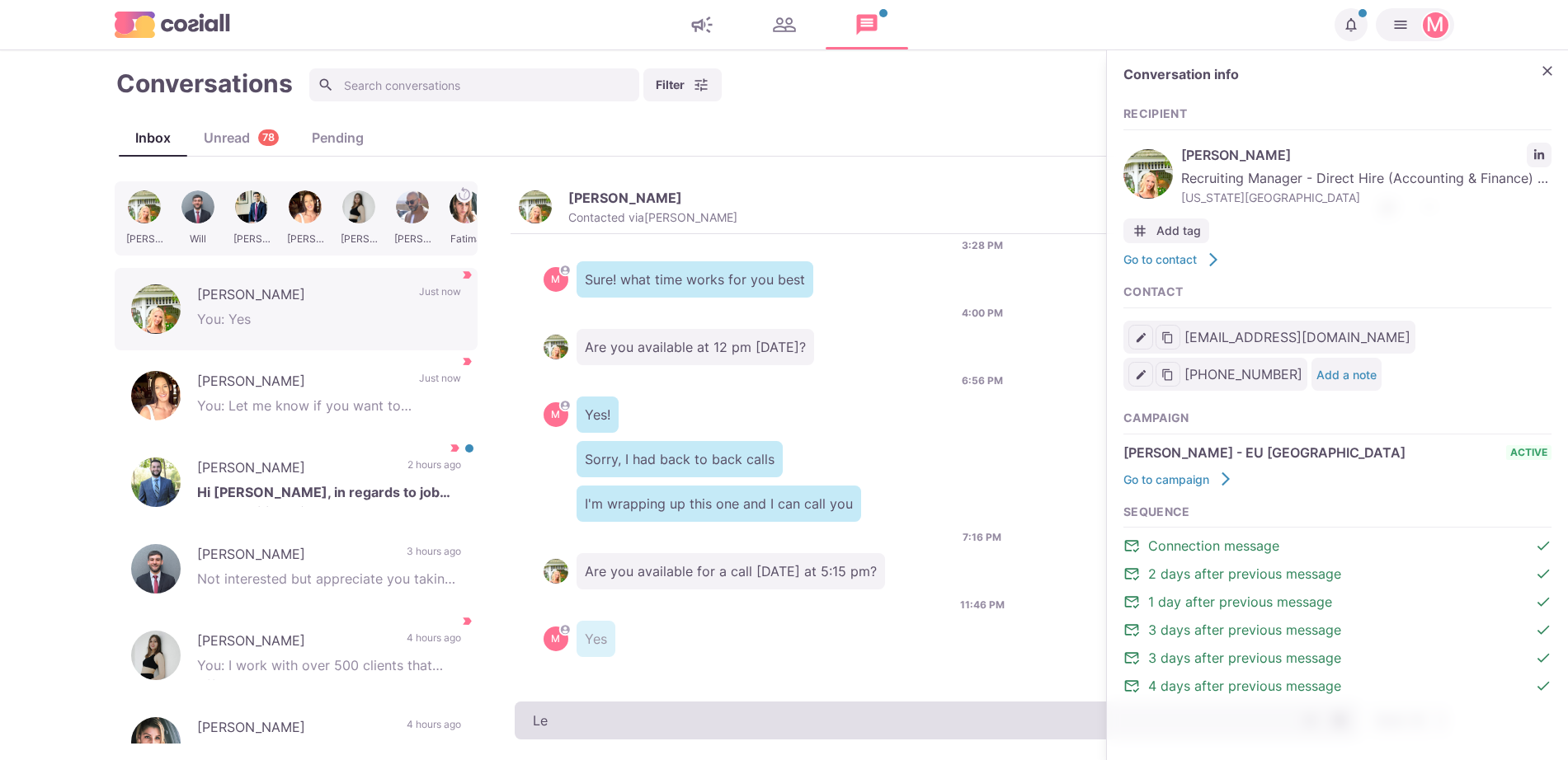
type textarea "x"
type textarea "Let"
type textarea "x"
type textarea "Let's"
type textarea "x"
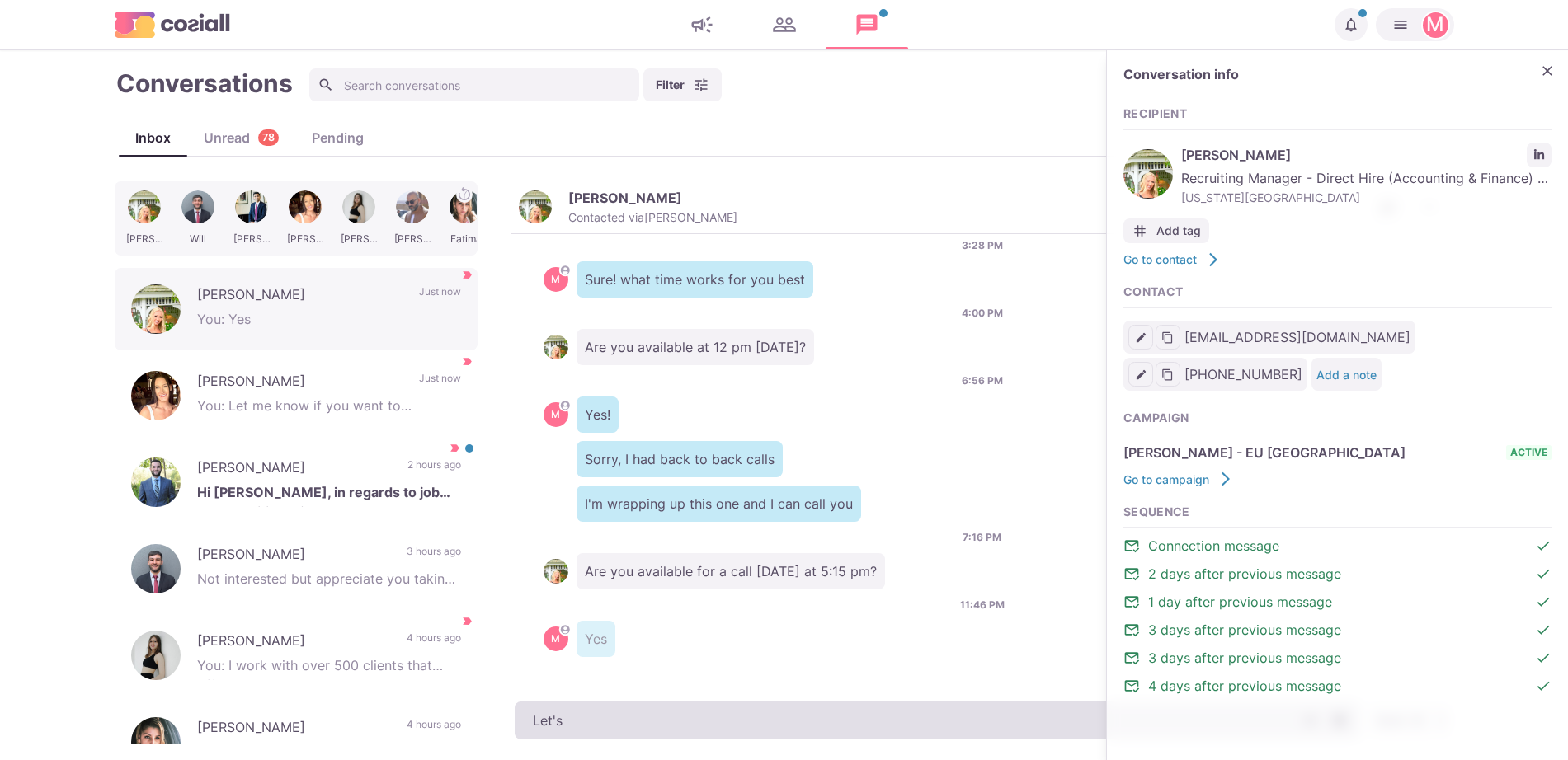
type textarea "Let's d"
type textarea "x"
type textarea "Let's do"
type textarea "x"
type textarea "Let's do"
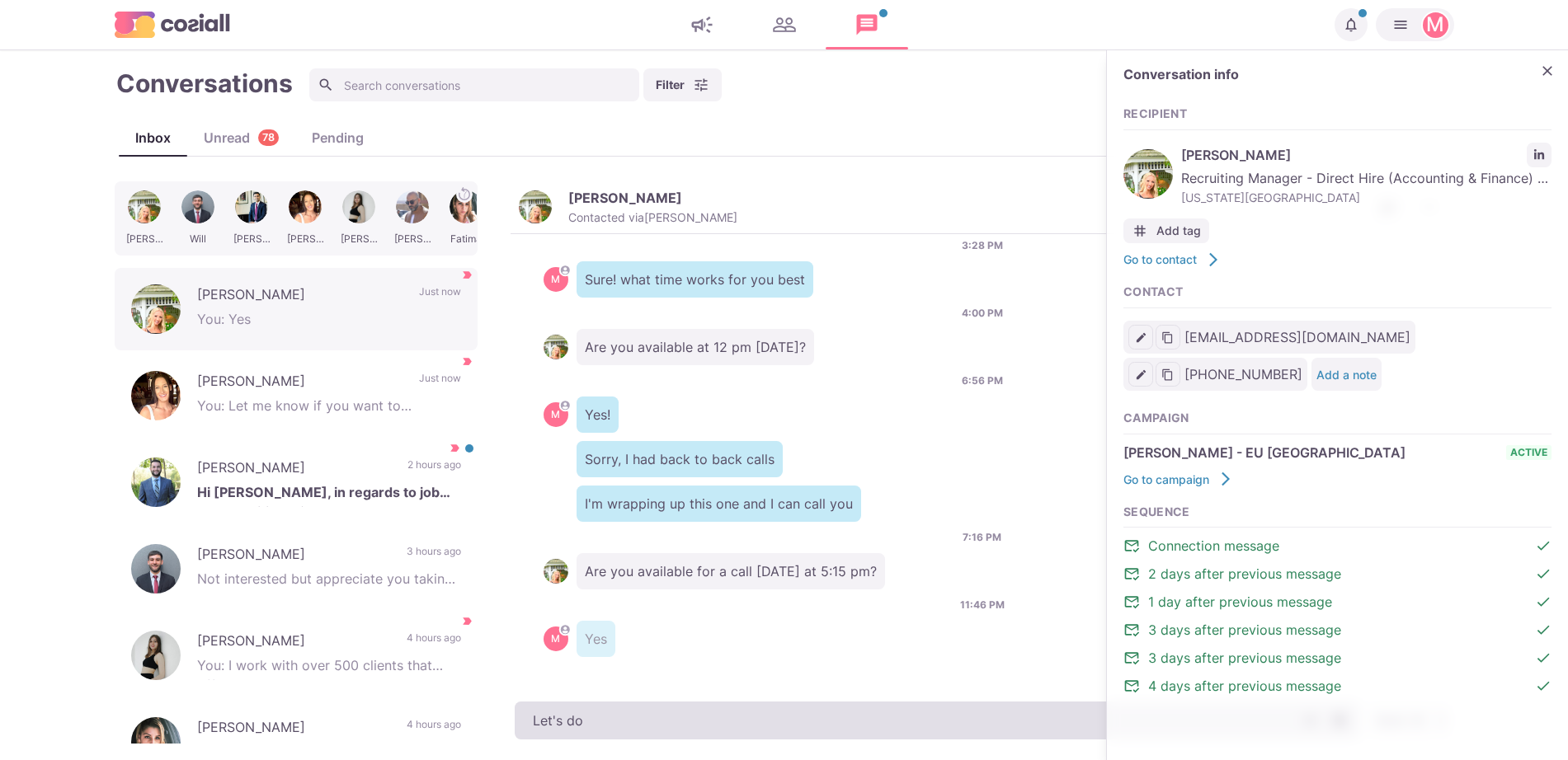
type textarea "x"
type textarea "Let's do i"
type textarea "x"
type textarea "Let's do it"
type textarea "x"
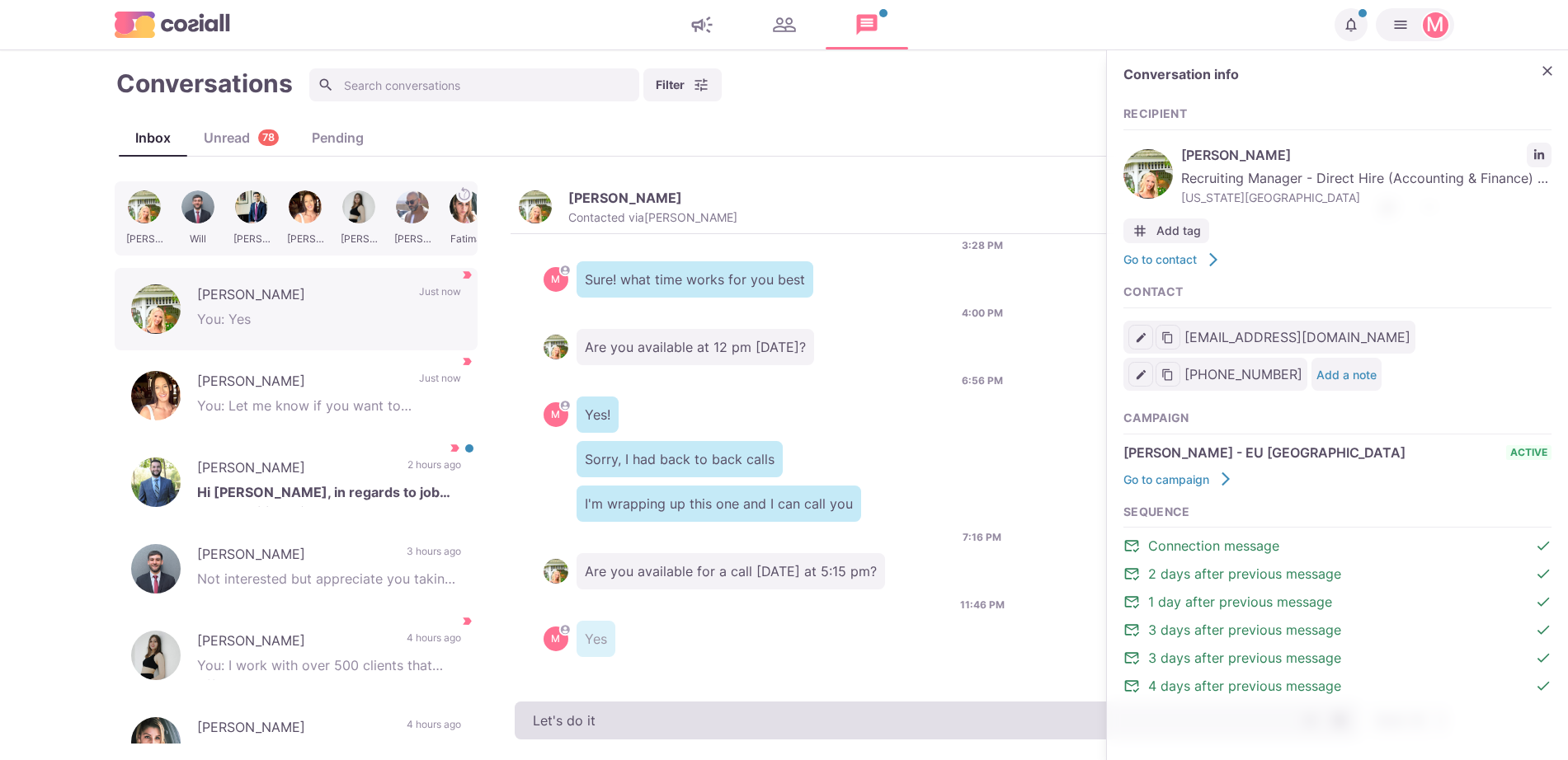
type textarea "Let's do itt"
type textarea "x"
type textarea "Let's do ittt"
type textarea "x"
type textarea "Let's do itt"
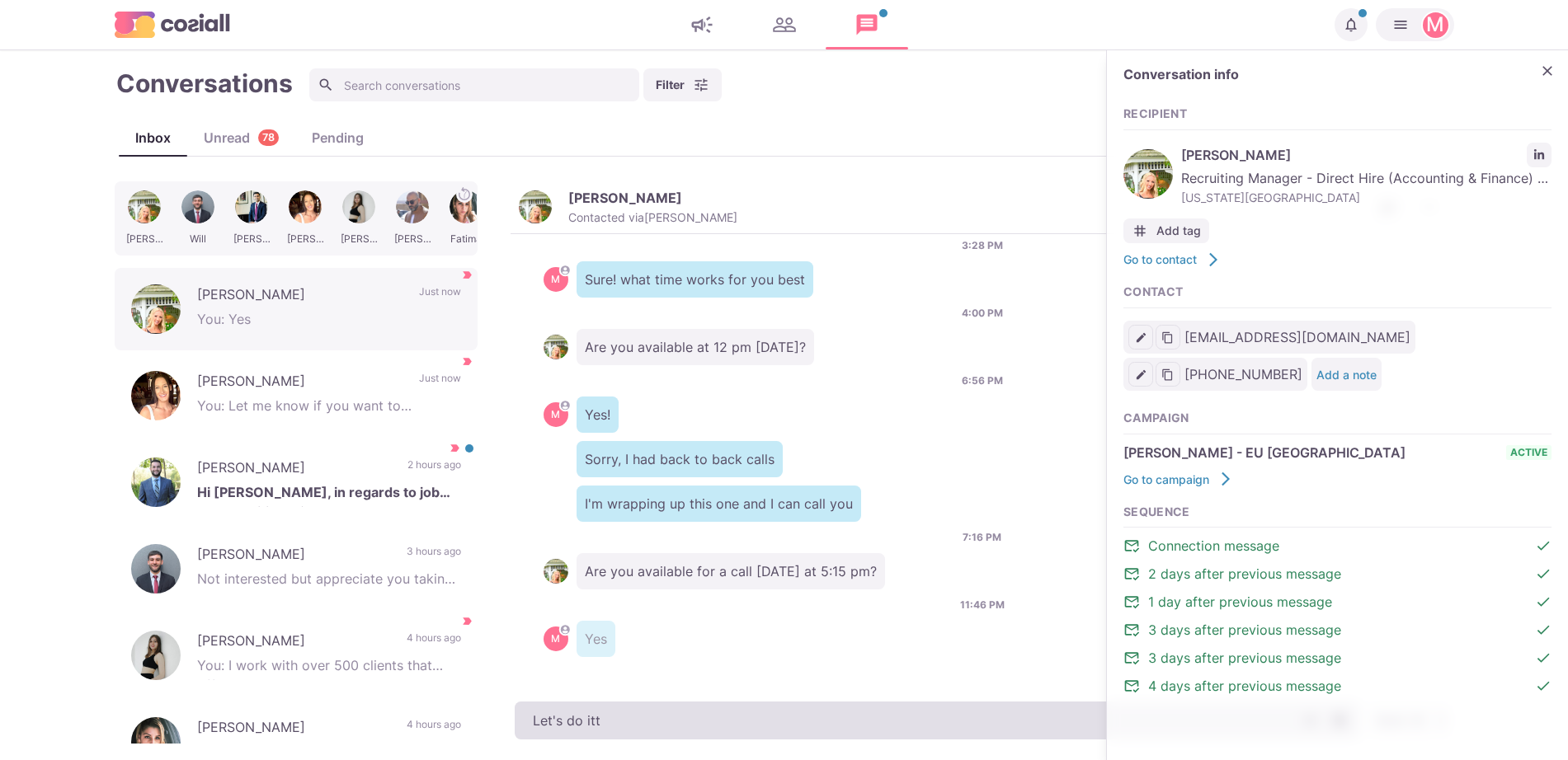
type textarea "x"
type textarea "Let's do it"
type textarea "x"
type textarea "Let's do i"
type textarea "x"
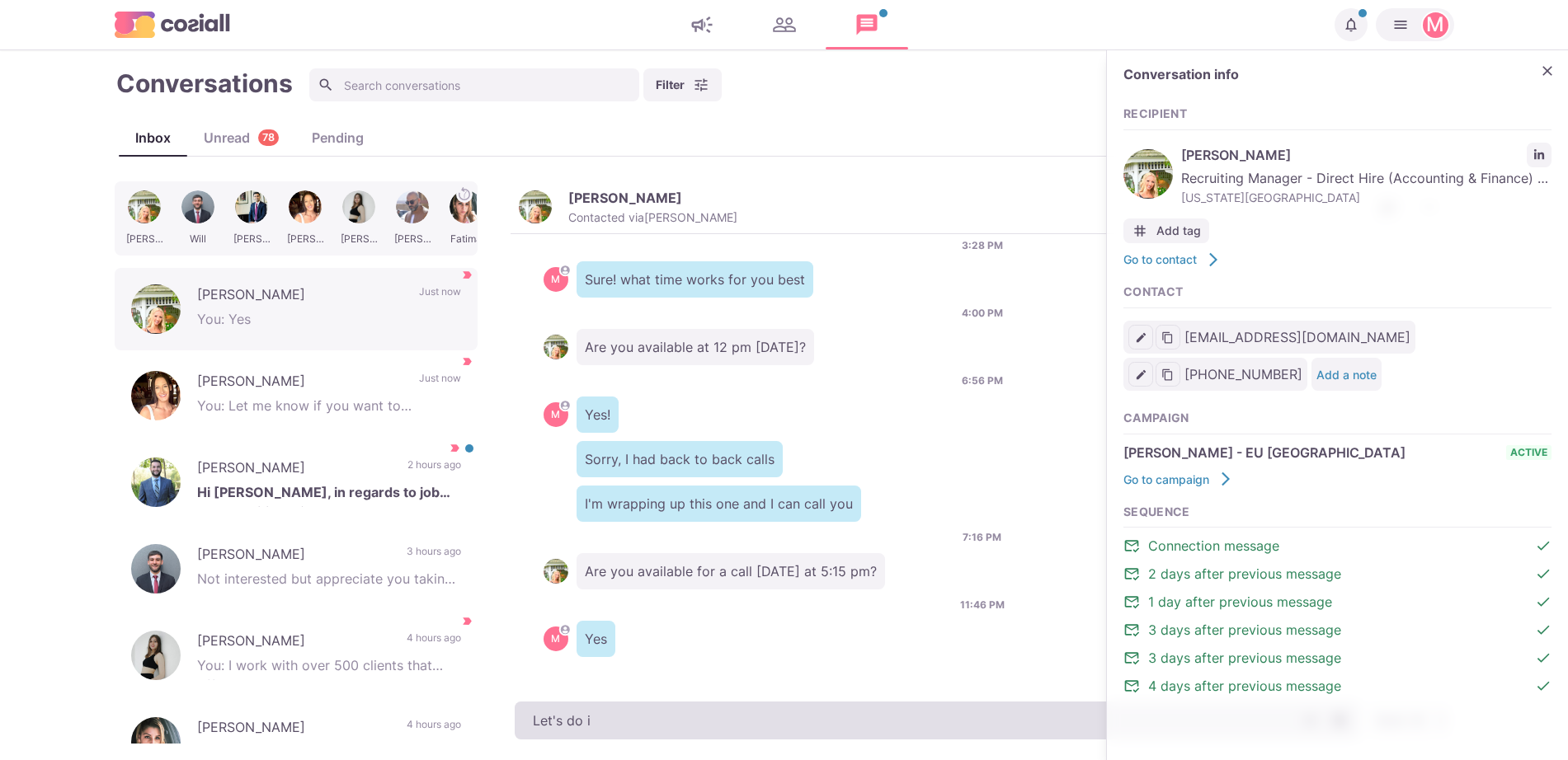
type textarea "Let's do"
type textarea "x"
type textarea "Let's do"
type textarea "x"
type textarea "Let's d"
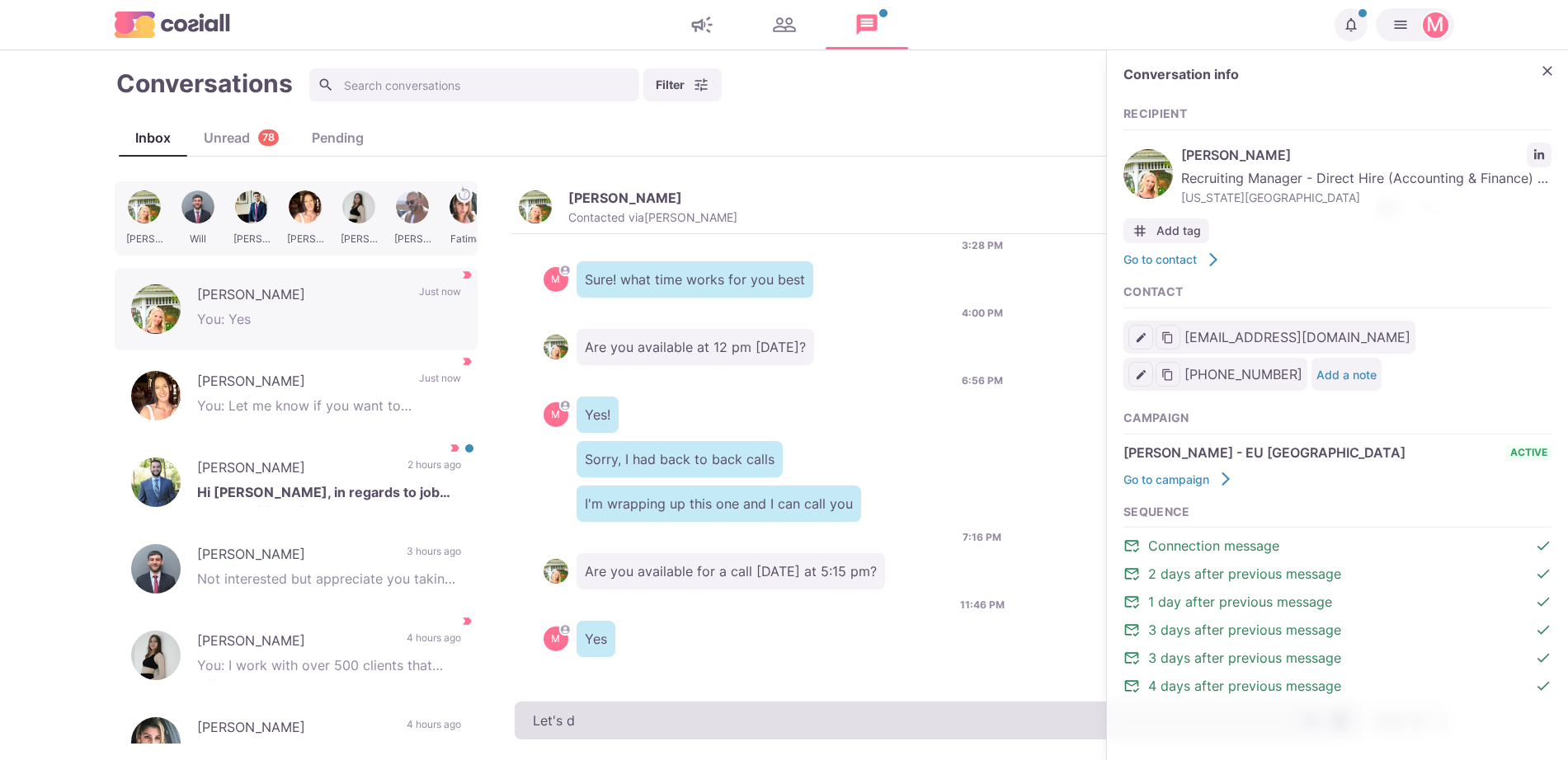
type textarea "x"
type textarea "Let's"
type textarea "x"
type textarea "Let's"
type textarea "x"
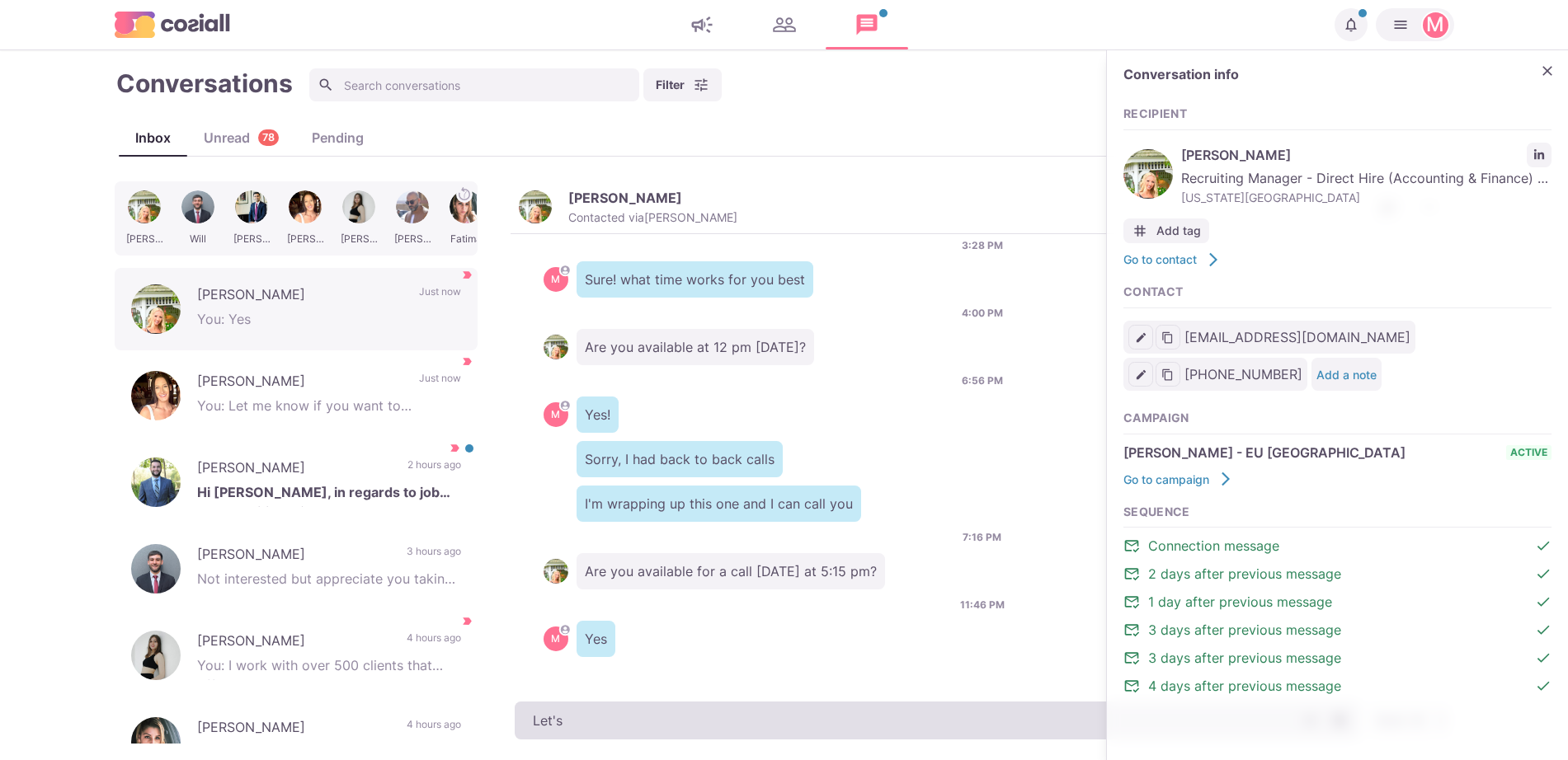
type textarea "Let'"
type textarea "x"
type textarea "Let"
type textarea "x"
type textarea "Le"
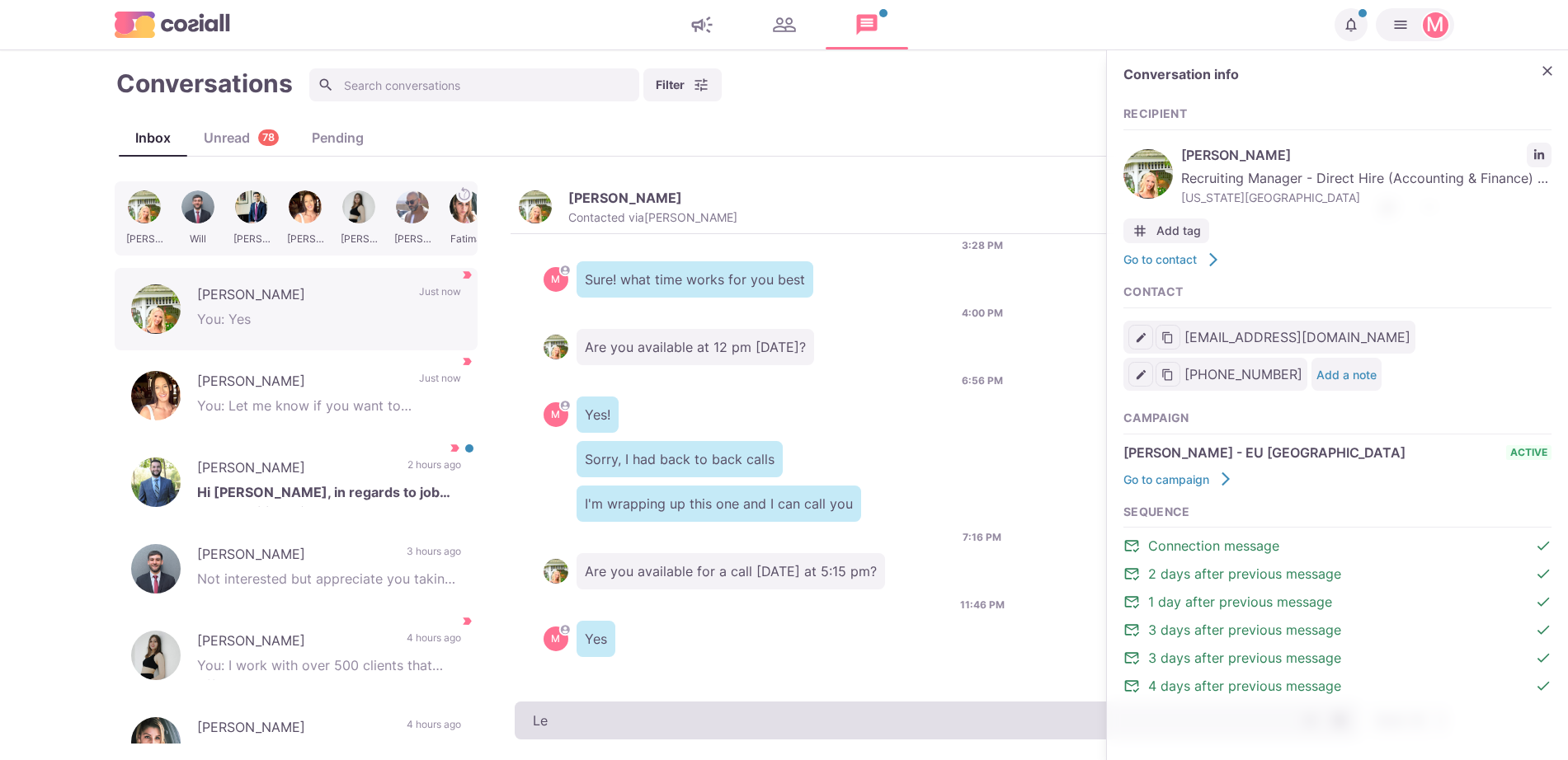
type textarea "x"
type textarea "L"
type textarea "x"
type textarea "I"
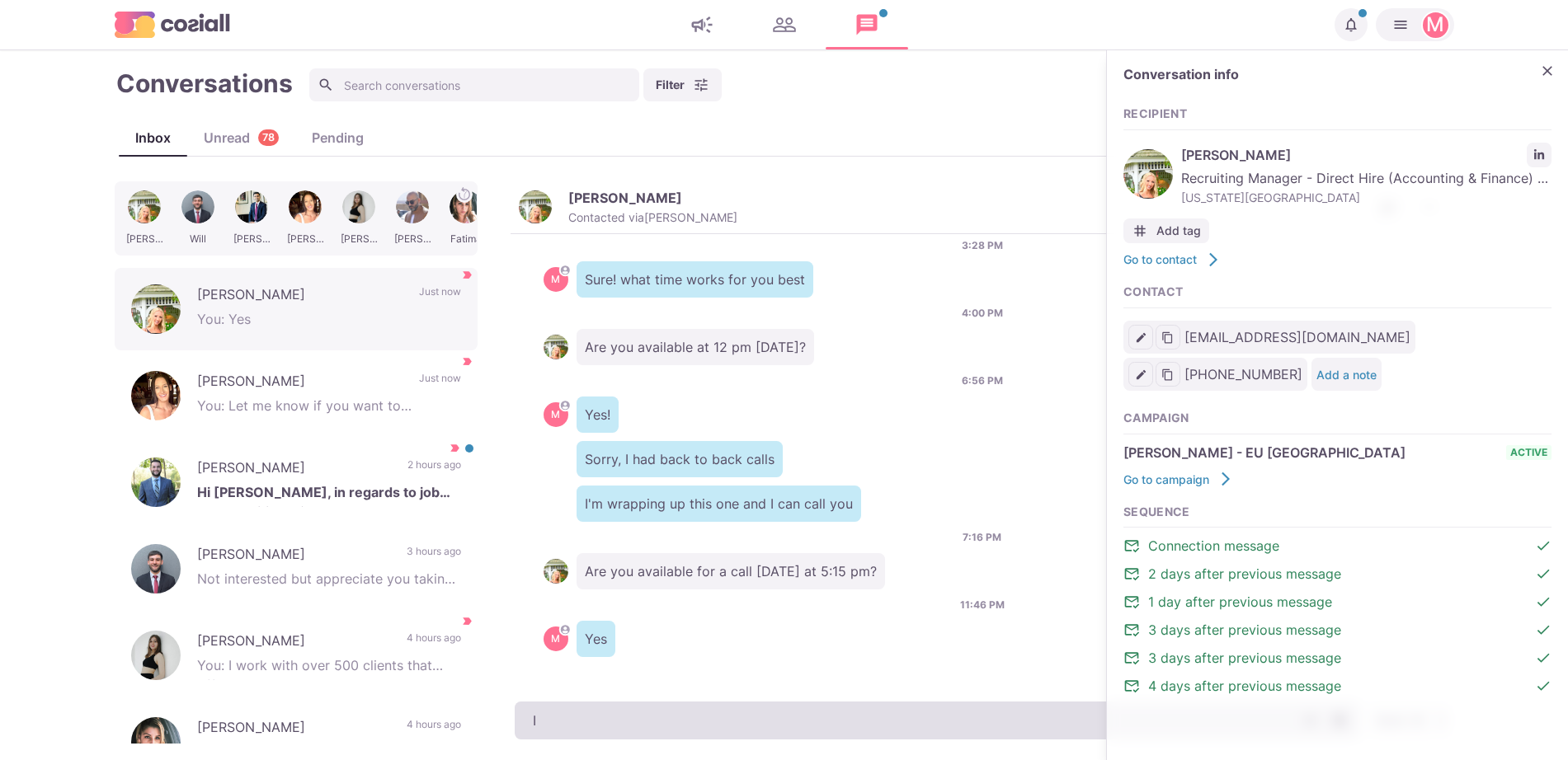
type textarea "x"
type textarea "I"
type textarea "x"
type textarea "I w"
type textarea "x"
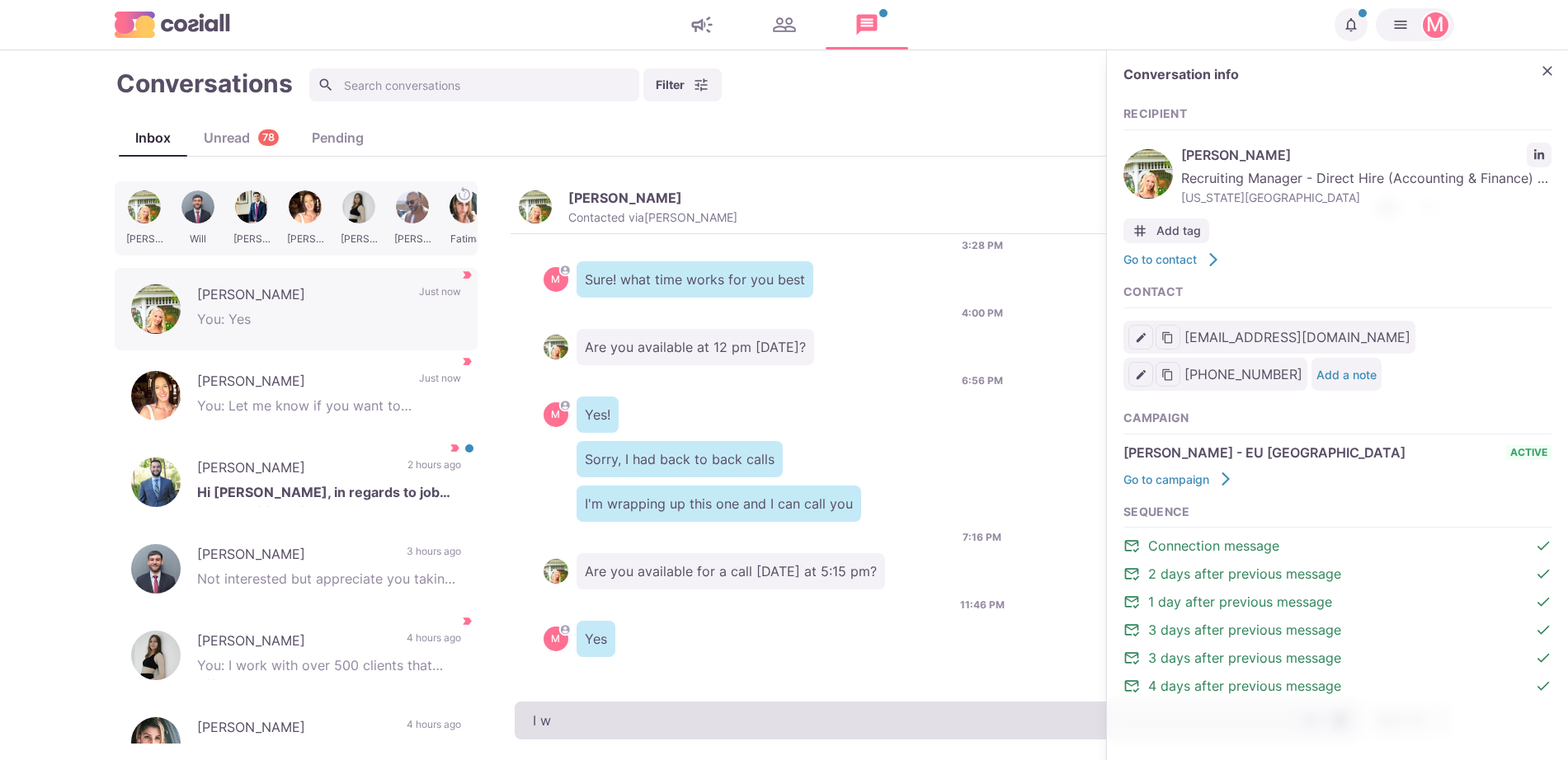
type textarea "I wi"
type textarea "x"
type textarea "I wil"
type textarea "x"
type textarea "I will"
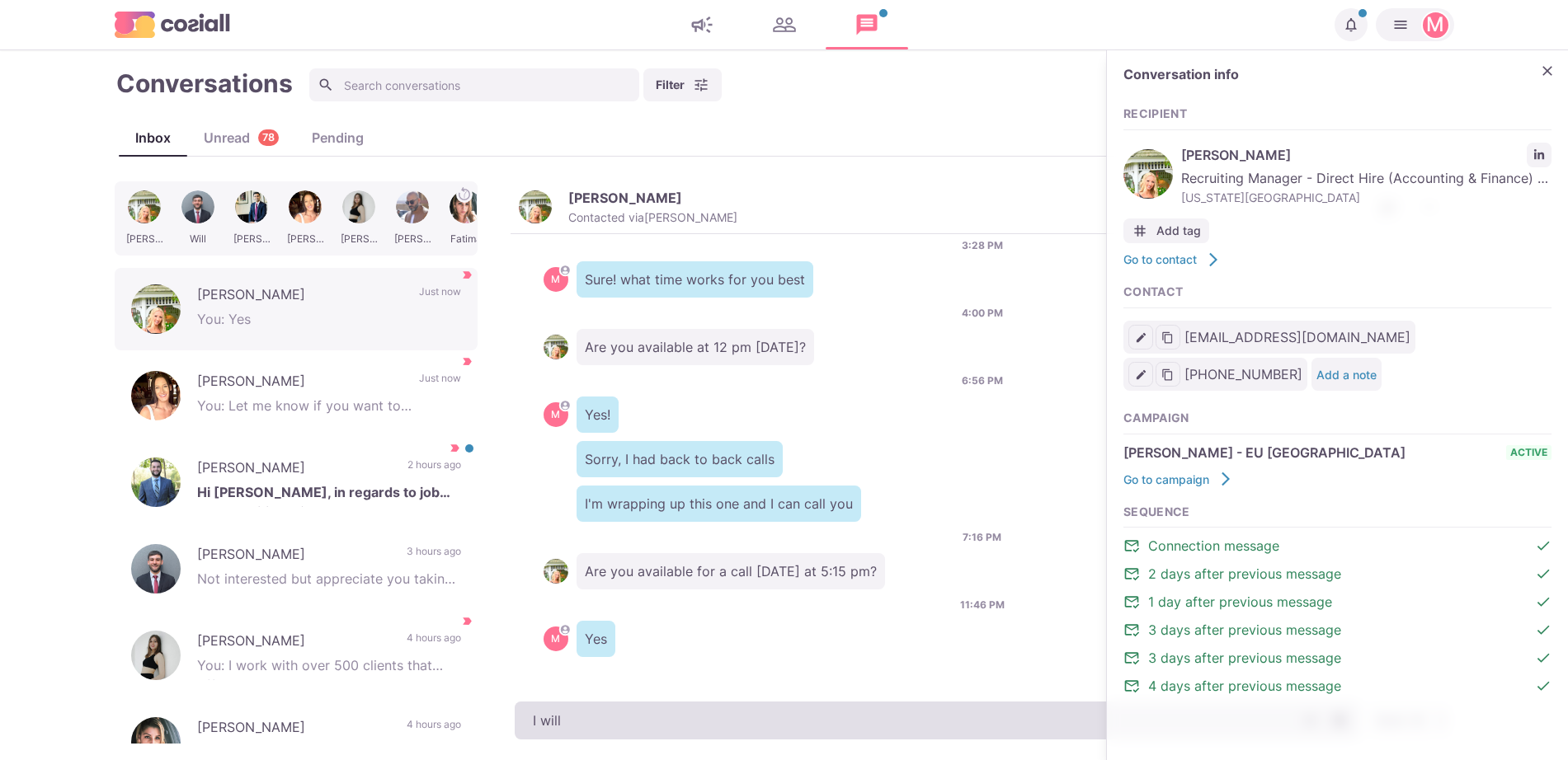
type textarea "x"
type textarea "I will"
type textarea "x"
type textarea "I will m"
type textarea "x"
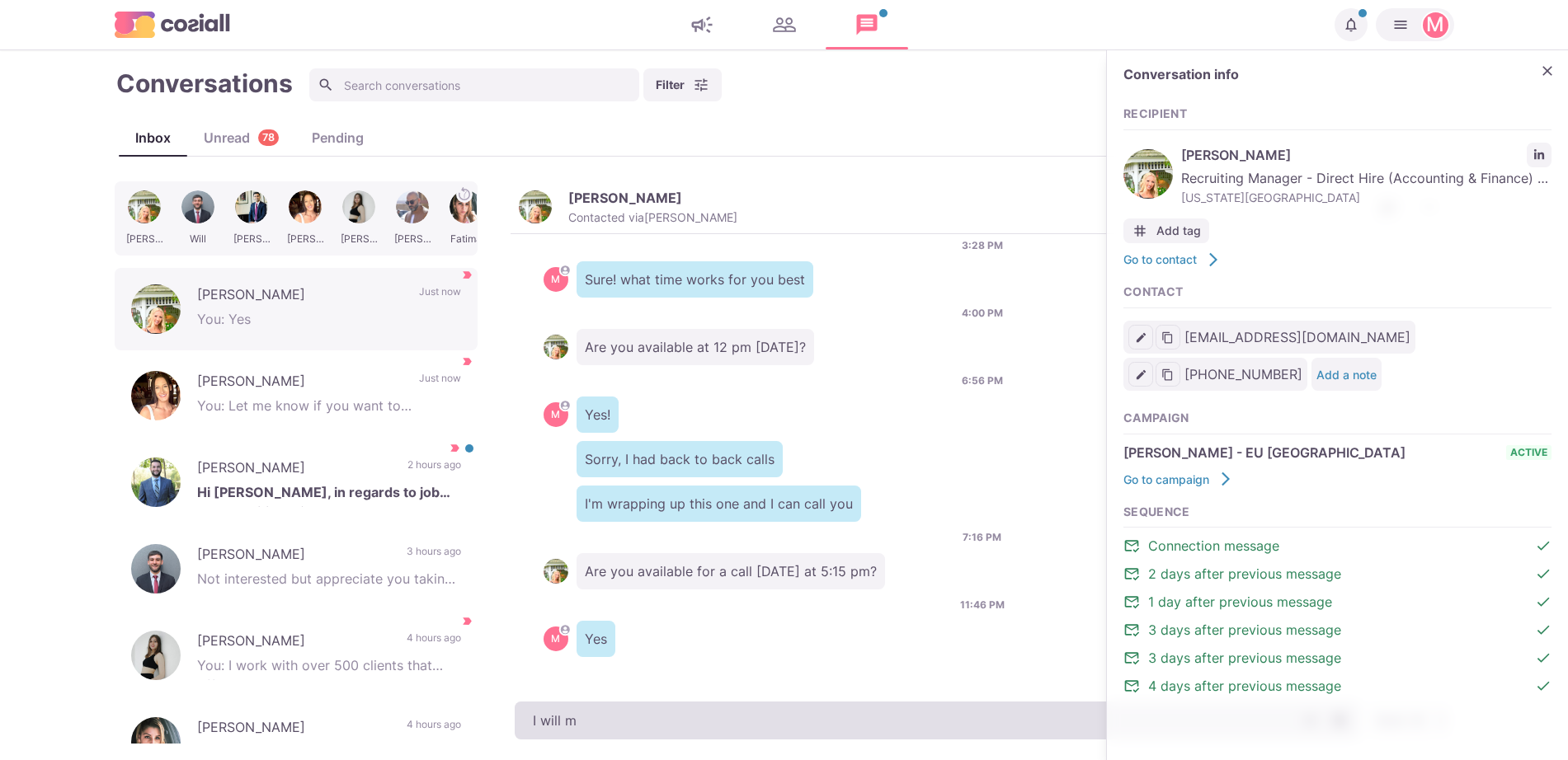
type textarea "I will"
type textarea "x"
type textarea "I will"
type textarea "x"
type textarea "I wil"
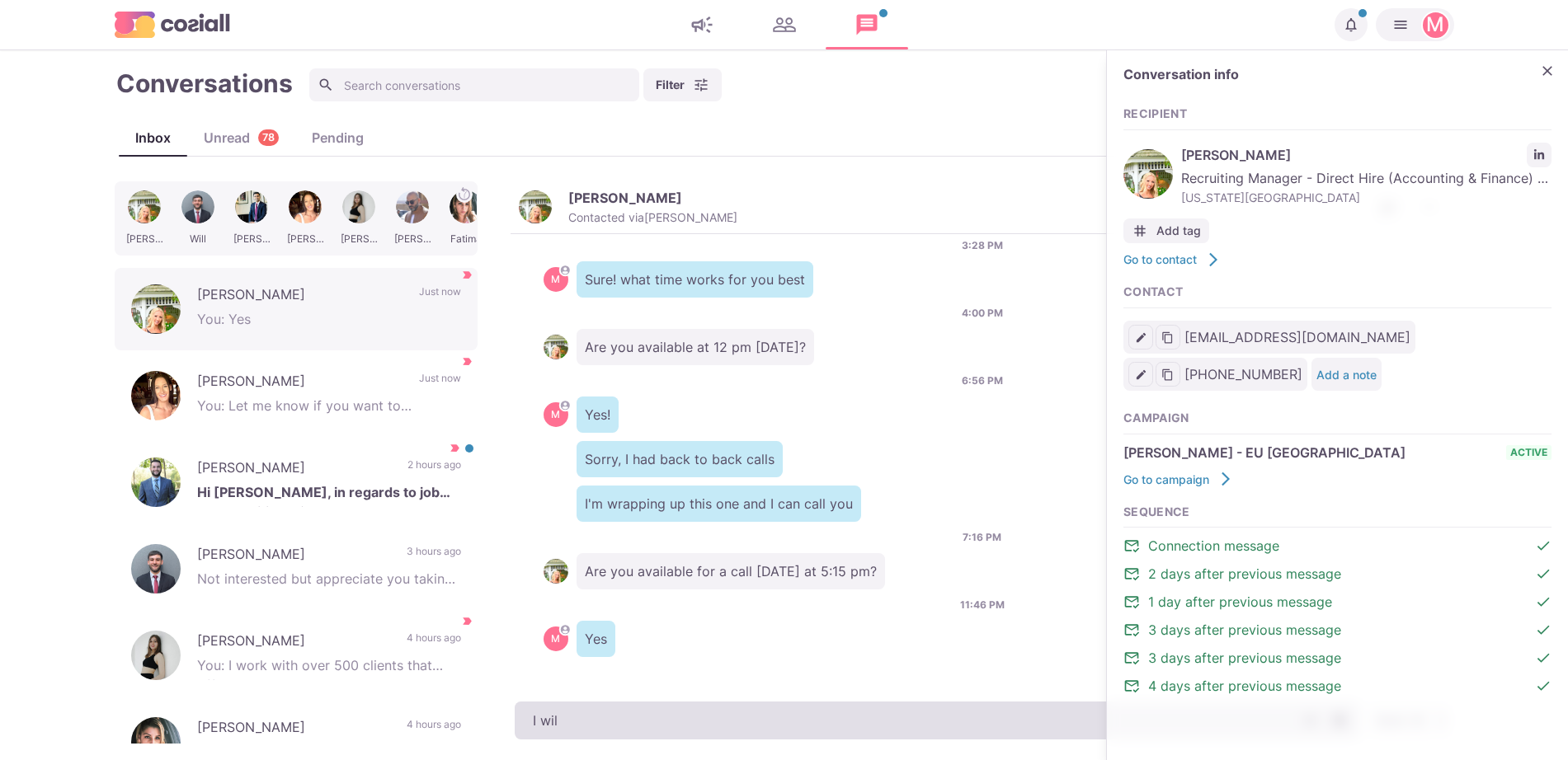
type textarea "x"
type textarea "I wi"
type textarea "x"
type textarea "I"
type textarea "x"
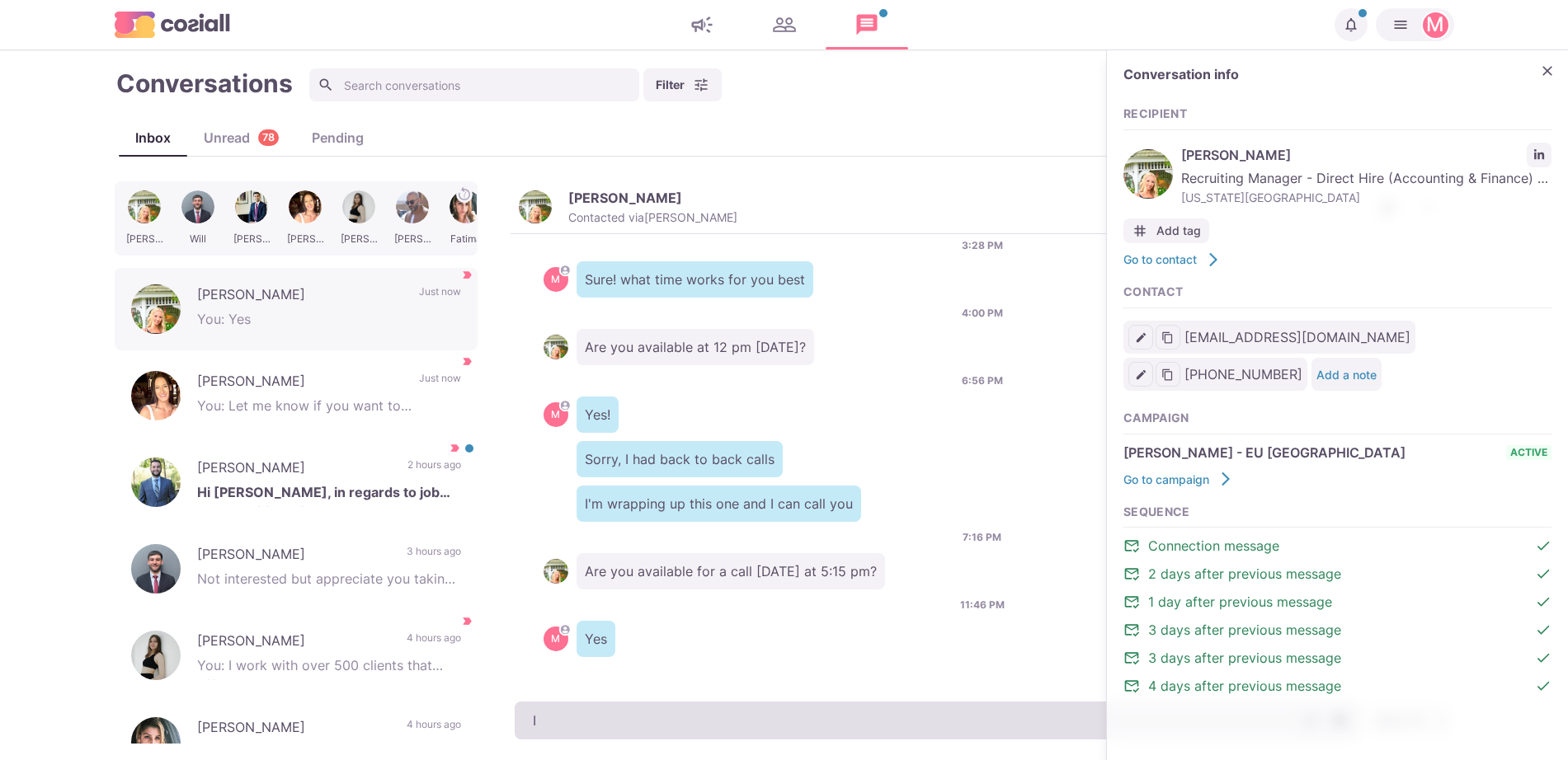
type textarea "I"
type textarea "x"
type textarea "J"
type textarea "x"
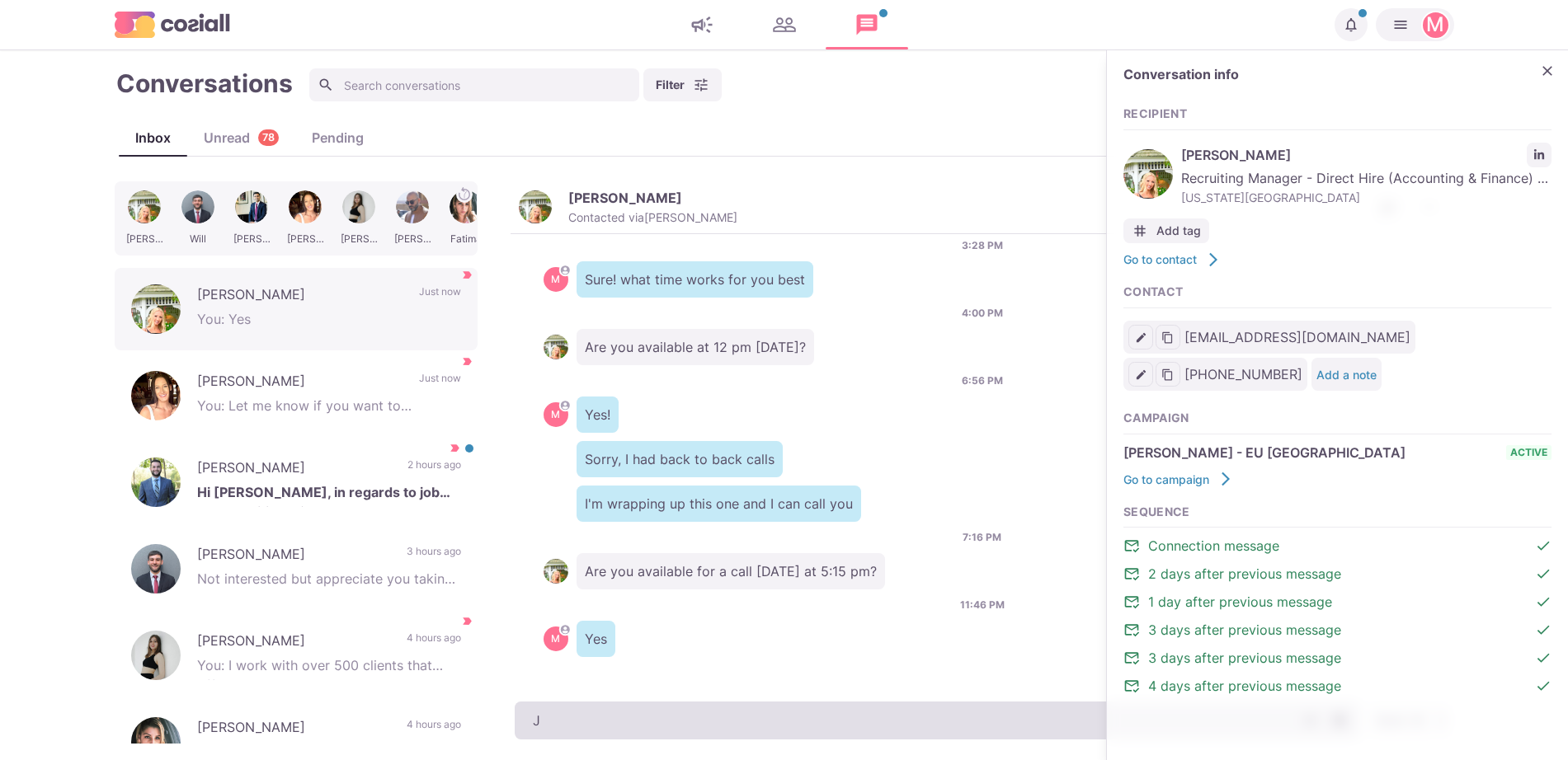
type textarea "Ju"
type textarea "x"
type textarea "[DEMOGRAPHIC_DATA]"
type textarea "x"
type textarea "Just"
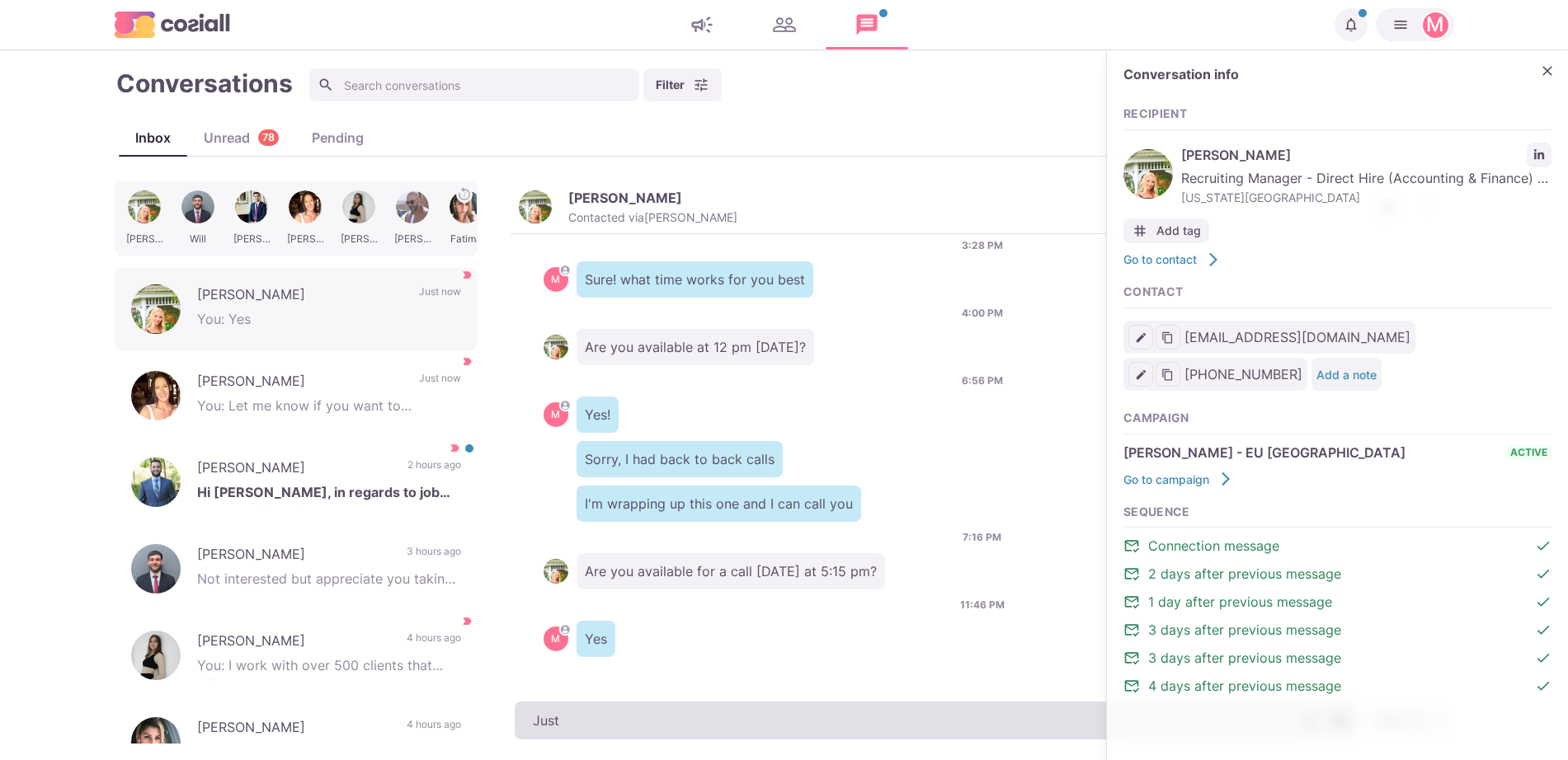
type textarea "x"
type textarea "Just d"
type textarea "x"
type textarea "Just dr"
type textarea "x"
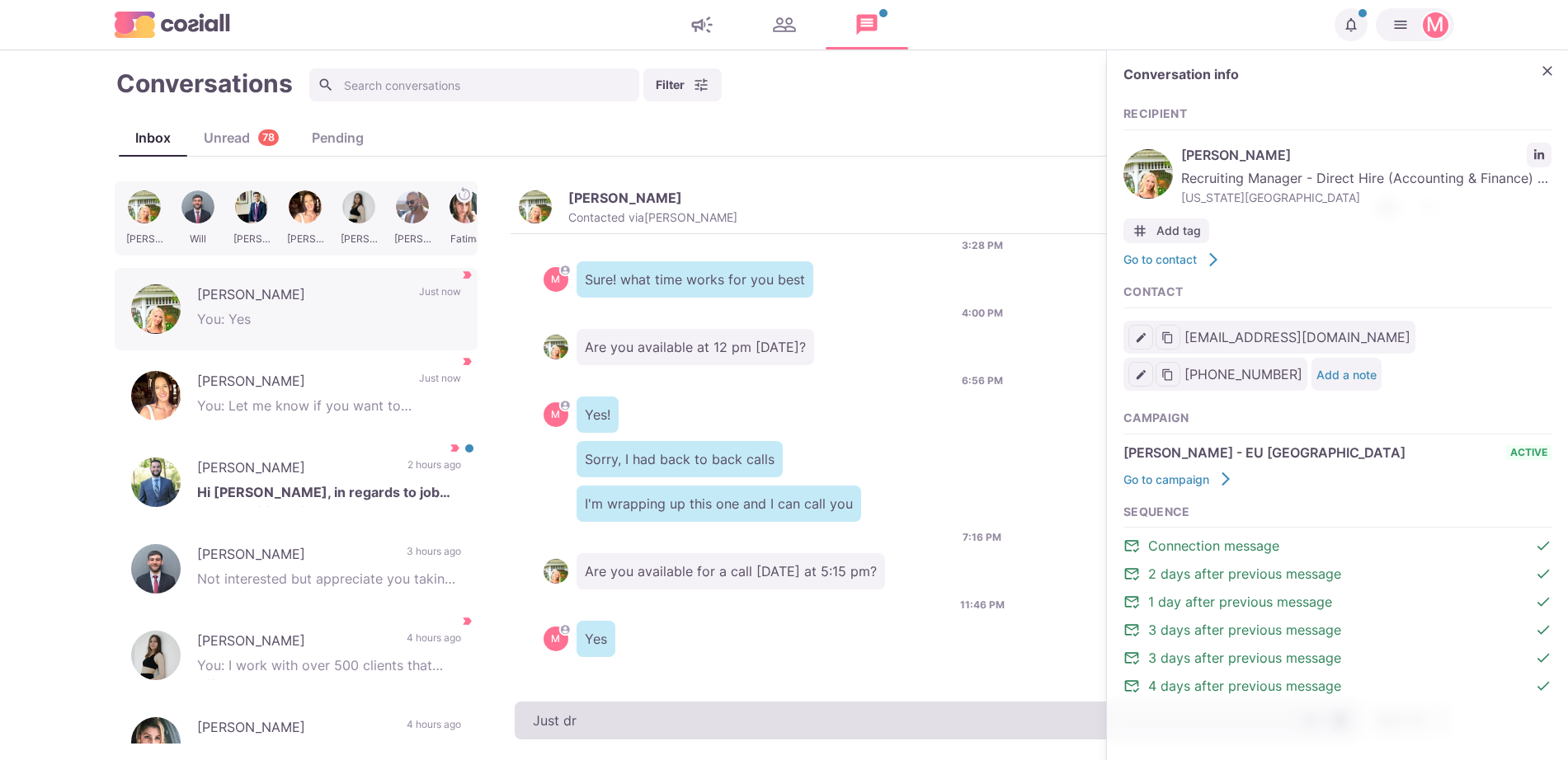
type textarea "Just dro"
type textarea "x"
type textarea "Just drop"
type textarea "x"
type textarea "Just drop m"
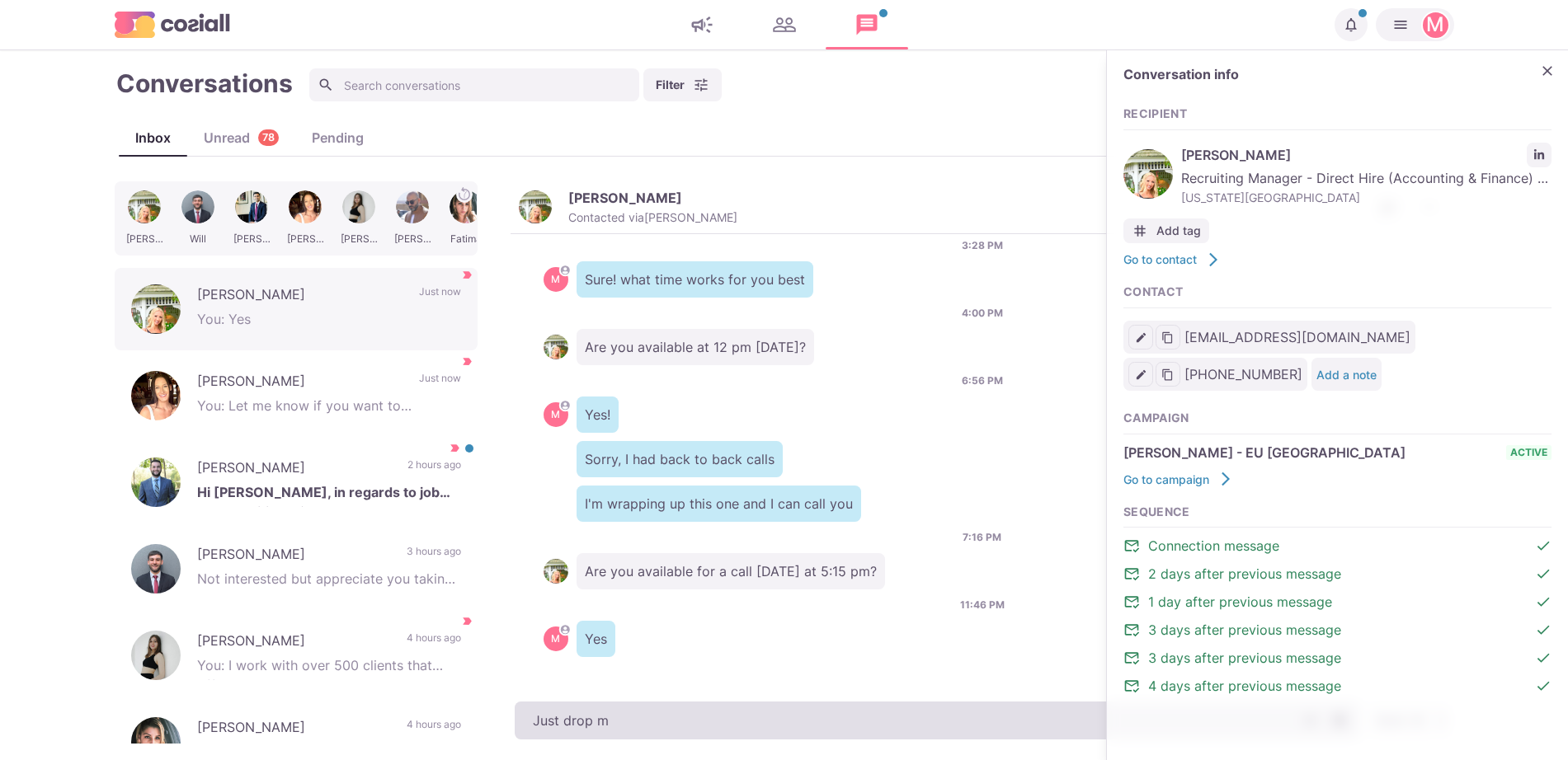
type textarea "x"
type textarea "Just drop me"
type textarea "x"
type textarea "Just drop me"
type textarea "x"
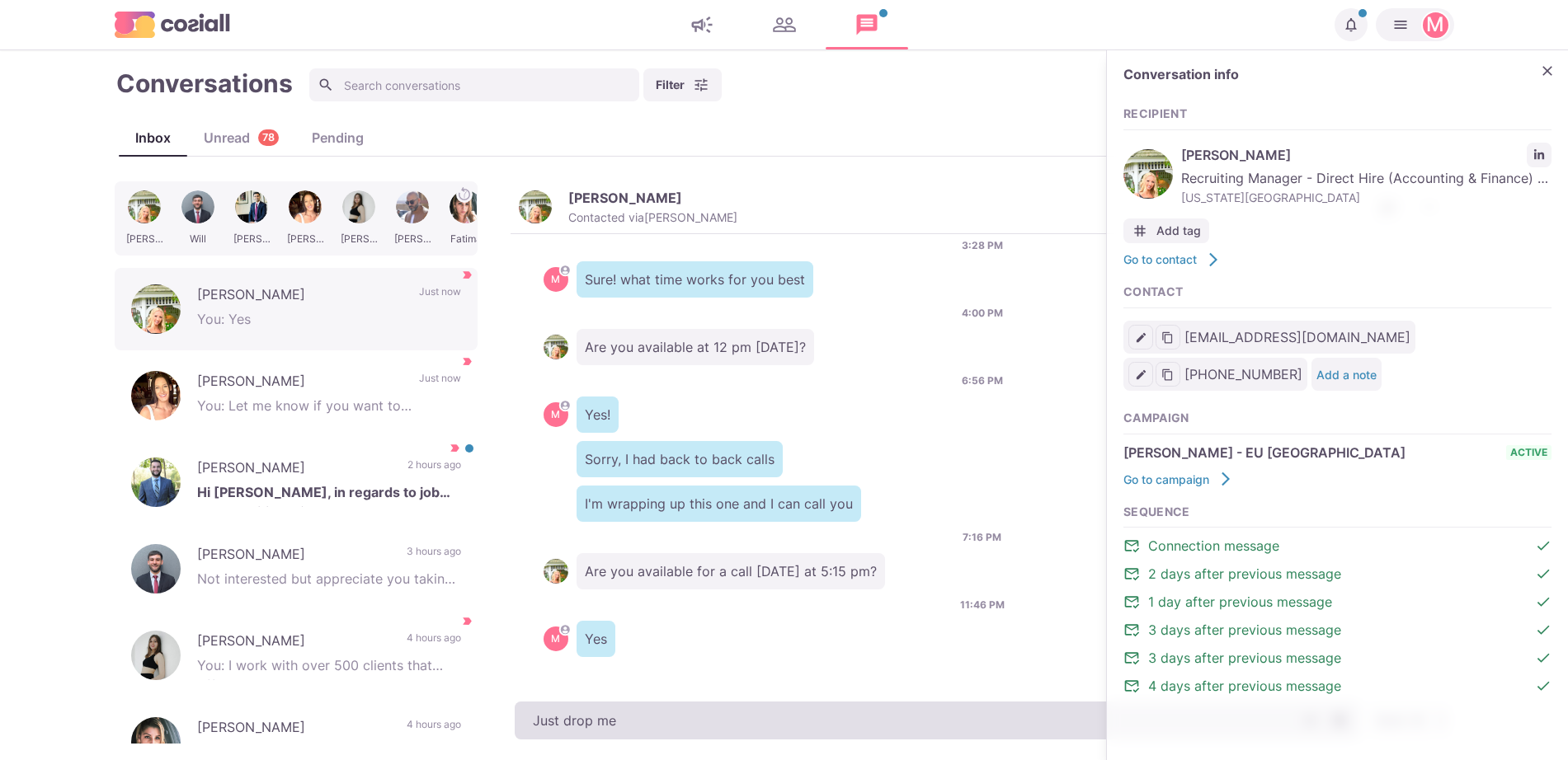
type textarea "Just drop me y"
type textarea "x"
type textarea "Just drop me yo"
type textarea "x"
type textarea "Just drop me you"
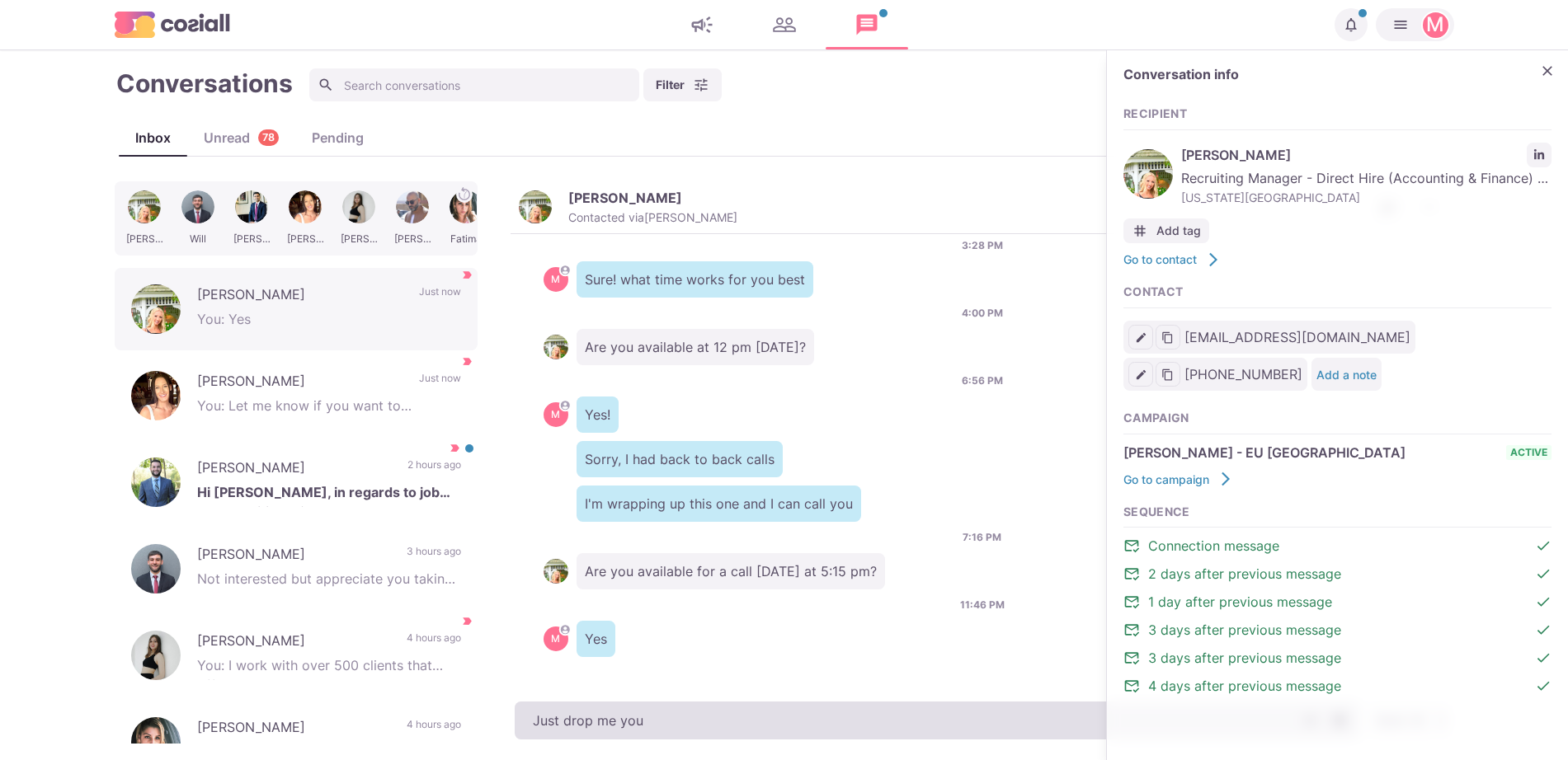
type textarea "x"
type textarea "Just drop me your"
type textarea "x"
type textarea "Just drop me your p"
type textarea "x"
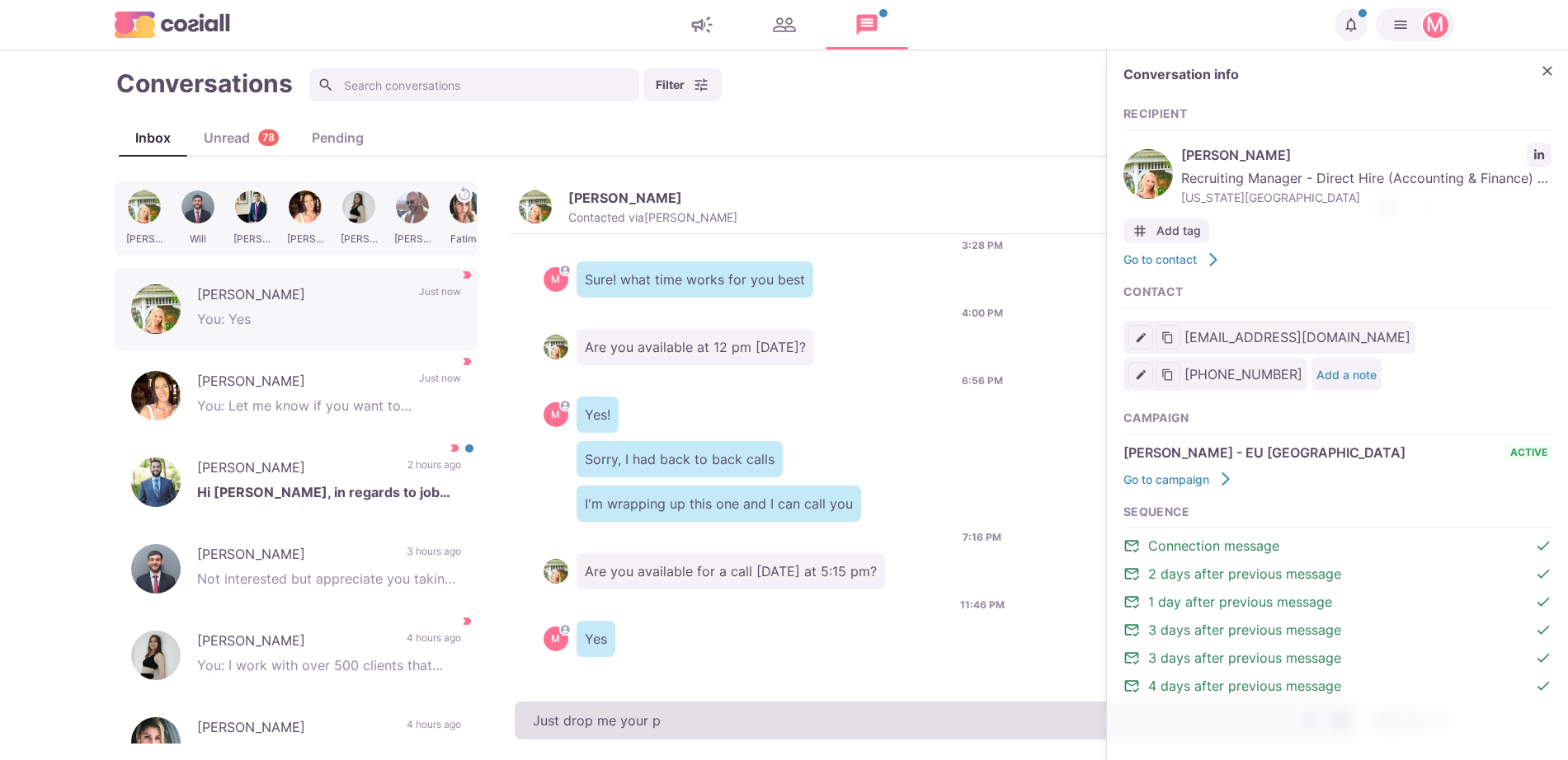
type textarea "Just drop me your ph"
type textarea "x"
type textarea "Just drop me your pho"
type textarea "x"
type textarea "Just drop me your phon"
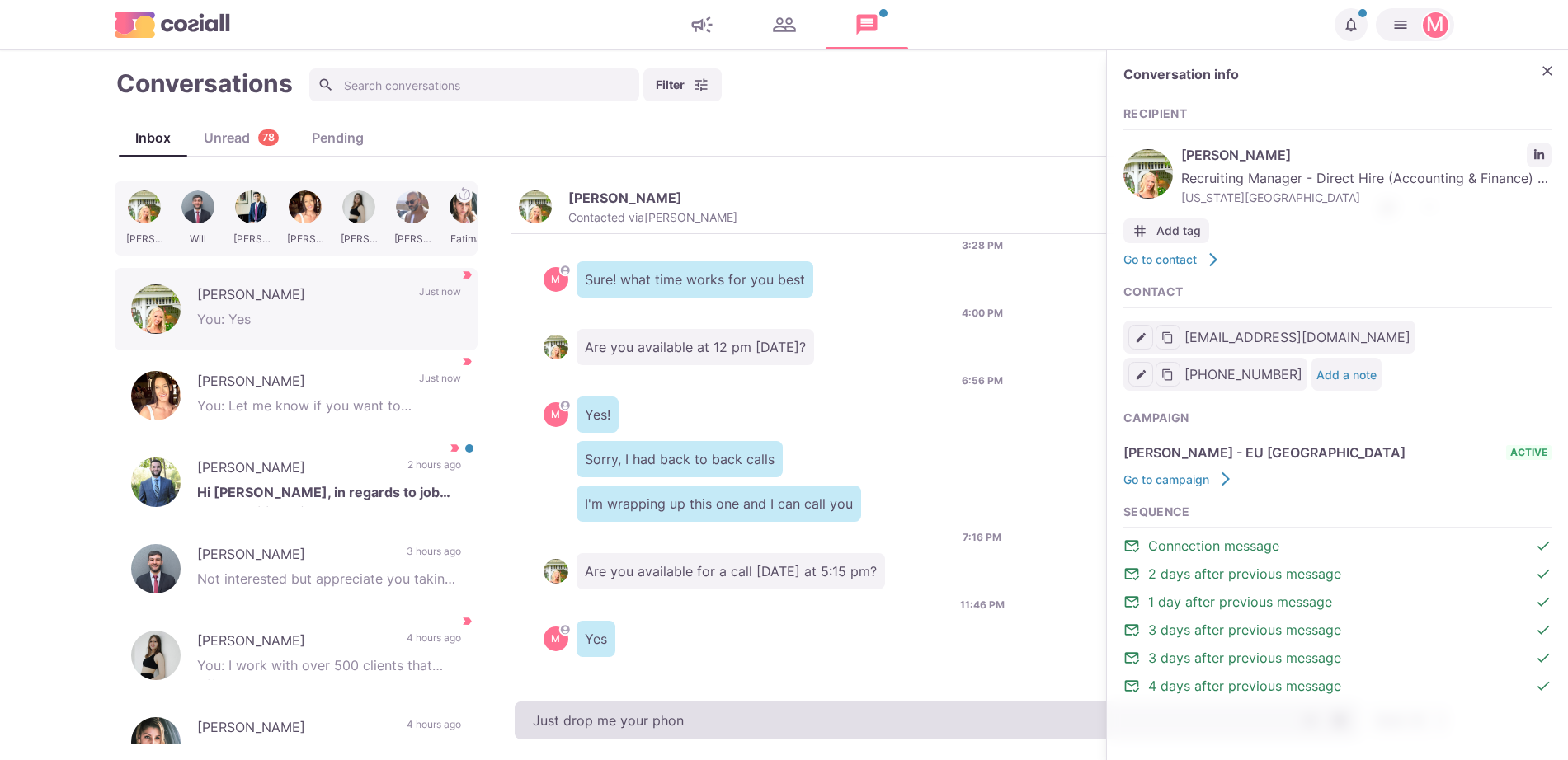
type textarea "x"
type textarea "Just drop me your phone"
type textarea "x"
type textarea "Just drop me your phone"
type textarea "x"
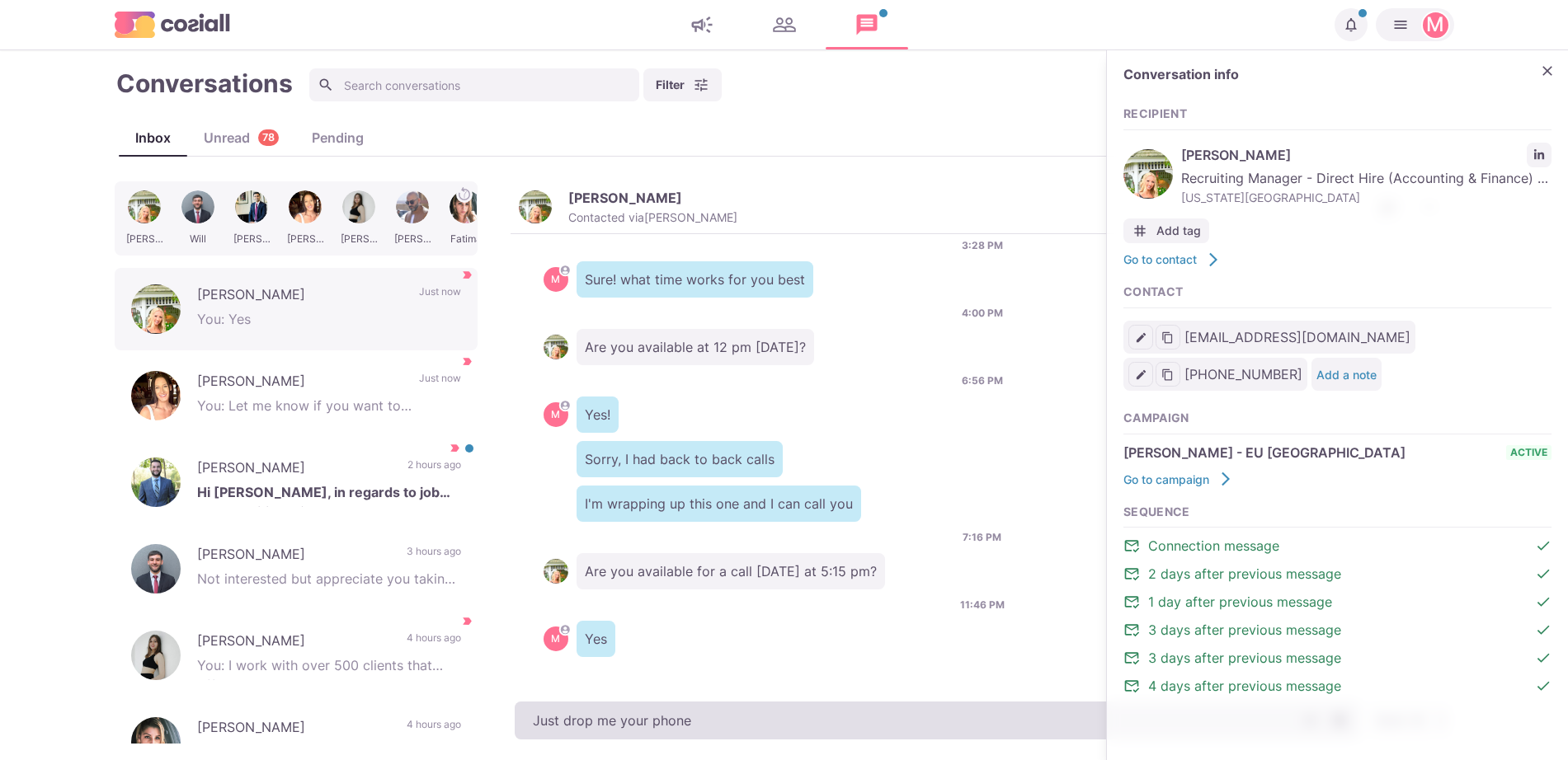
type textarea "Just drop me your phone n"
type textarea "x"
type textarea "Just drop me your phone nu"
type textarea "x"
type textarea "Just drop me your phone numbe"
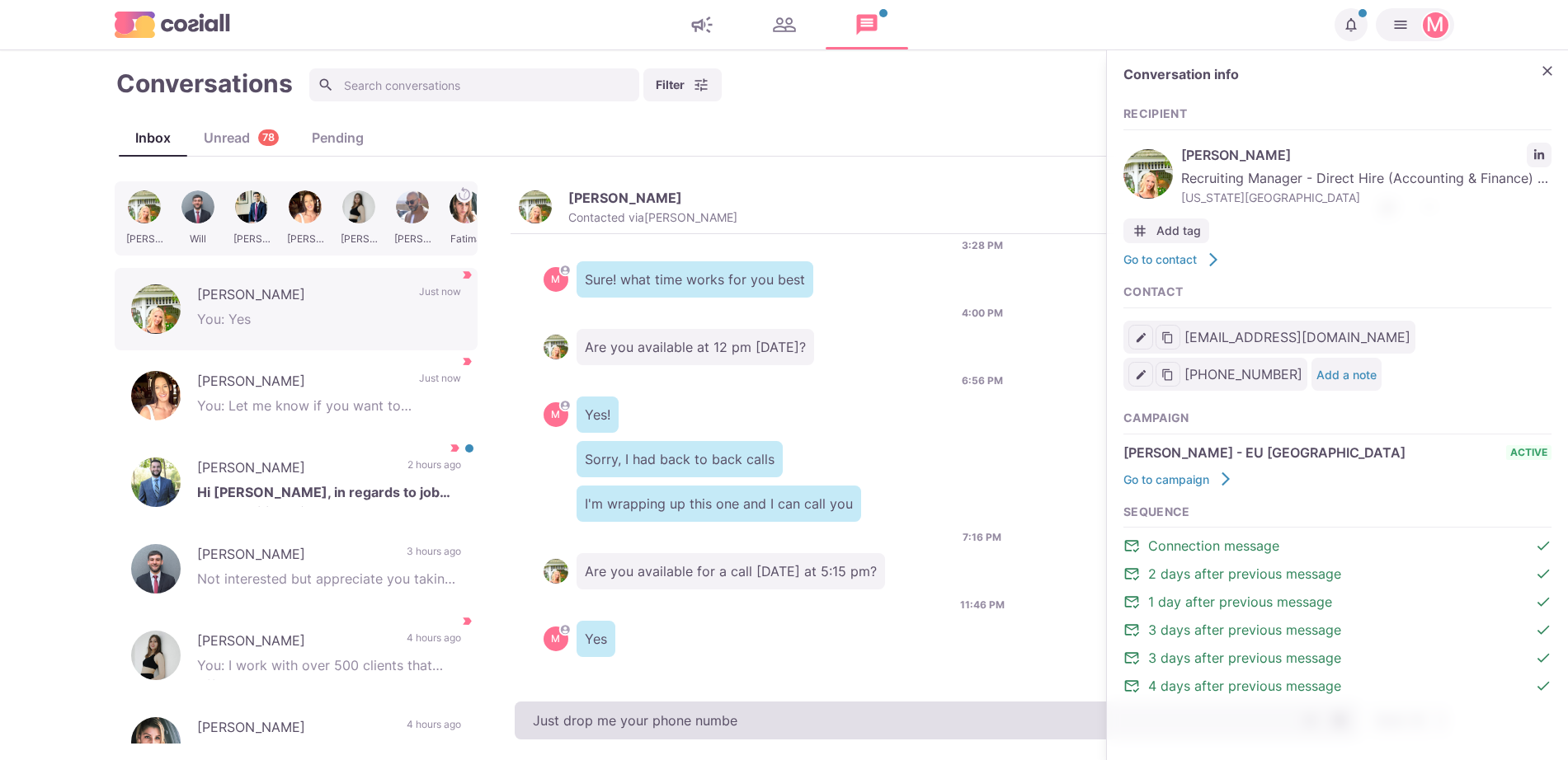
type textarea "x"
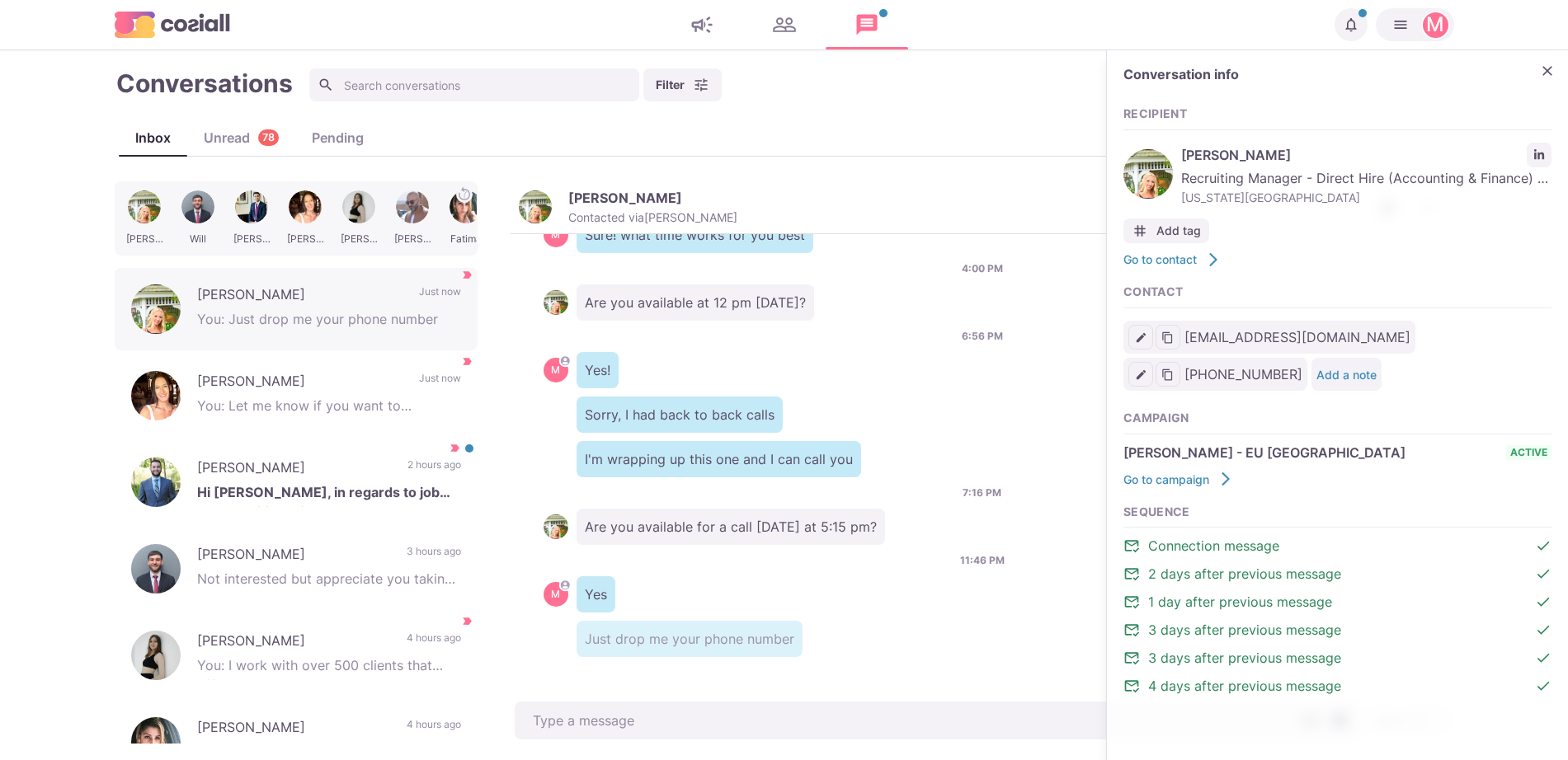
drag, startPoint x: 770, startPoint y: 687, endPoint x: 740, endPoint y: 602, distance: 90.1
click at [744, 626] on div "[DATE] 4:20 PM M Hello [PERSON_NAME], Impressed by your profile! Local to you a…" at bounding box center [982, 466] width 944 height 464
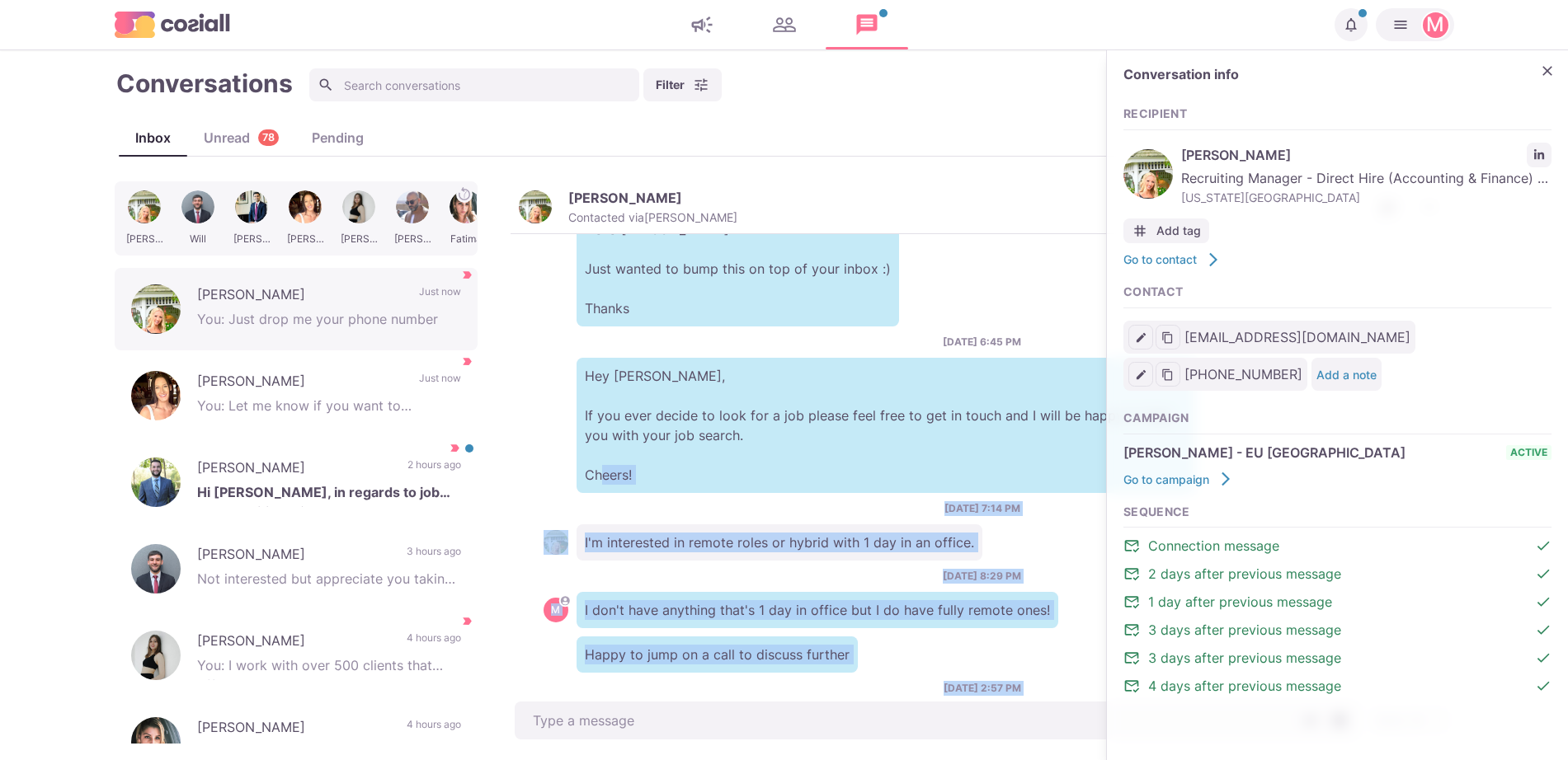
drag, startPoint x: 740, startPoint y: 599, endPoint x: 785, endPoint y: 482, distance: 125.4
click at [787, 477] on div "[DATE] 4:20 PM M Hello [PERSON_NAME], Impressed by your profile! Local to you a…" at bounding box center [982, 466] width 944 height 464
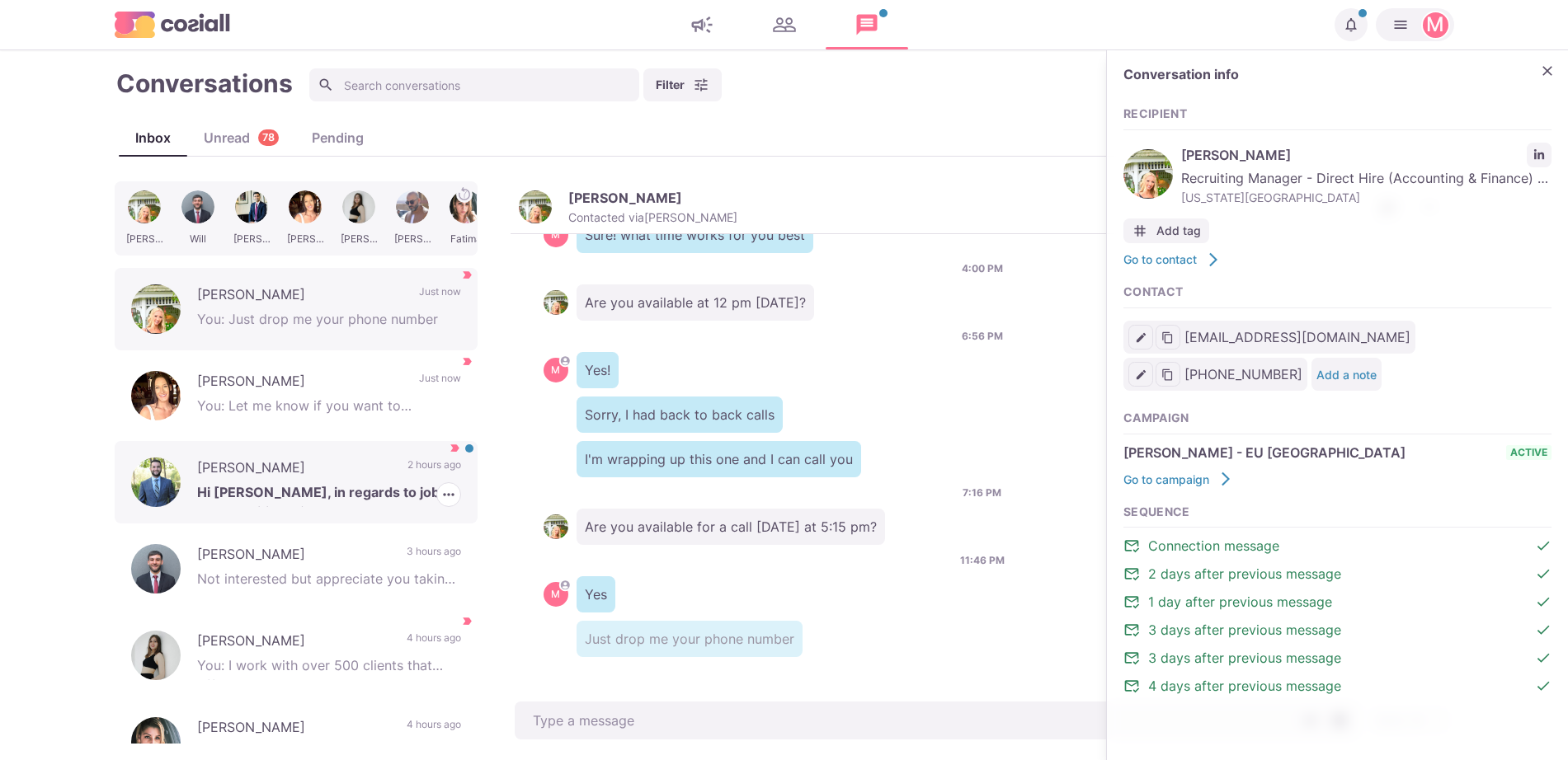
click at [374, 463] on div "[PERSON_NAME] Hi [PERSON_NAME], in regards to job opportunities? If so, yes ple…" at bounding box center [296, 483] width 363 height 83
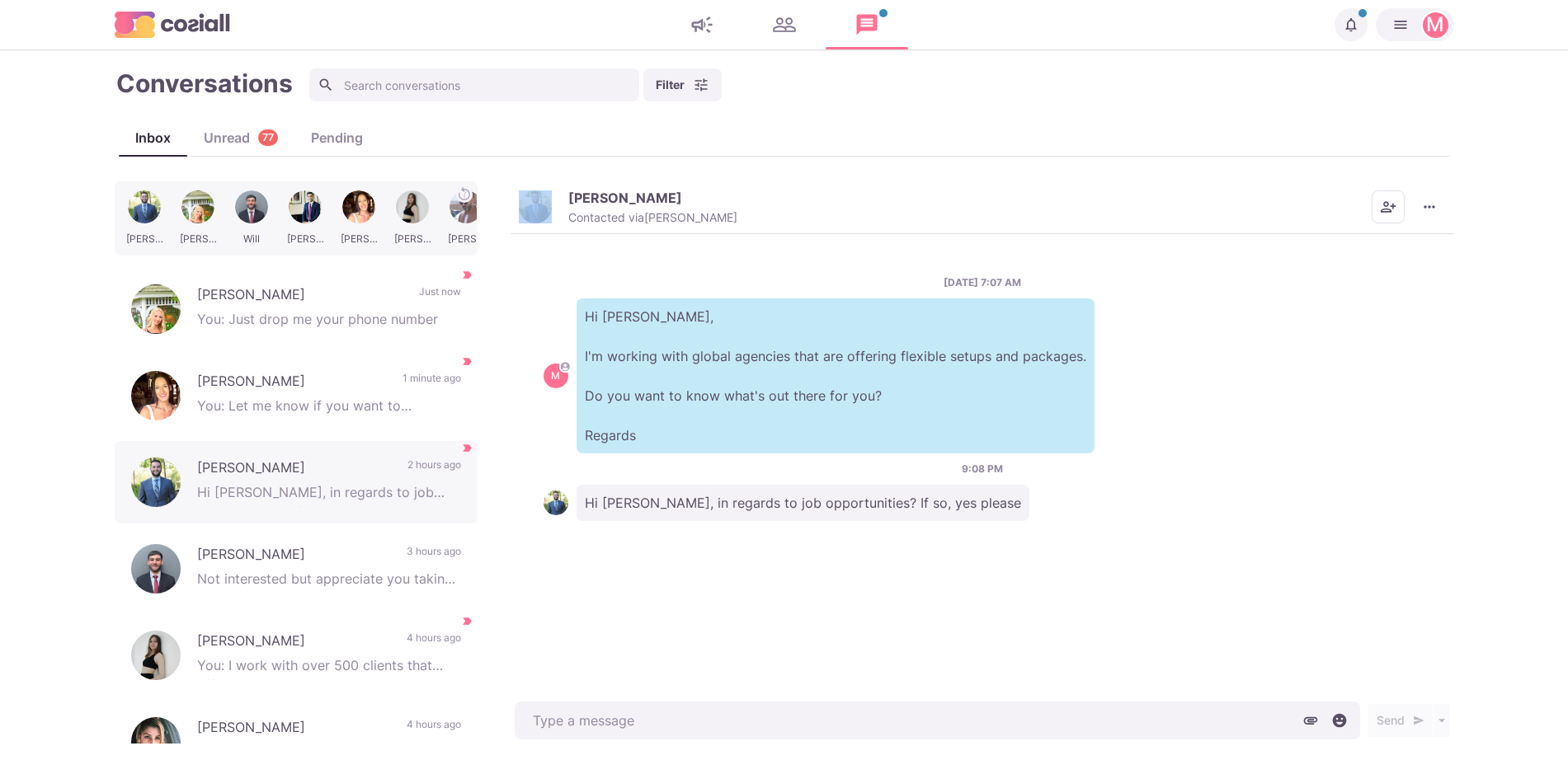
click at [559, 188] on div "[PERSON_NAME] Contacted via [PERSON_NAME] [PERSON_NAME] as Unread Mark as Not I…" at bounding box center [982, 207] width 944 height 53
click at [564, 198] on button "[PERSON_NAME] Contacted via [PERSON_NAME]" at bounding box center [628, 207] width 219 height 36
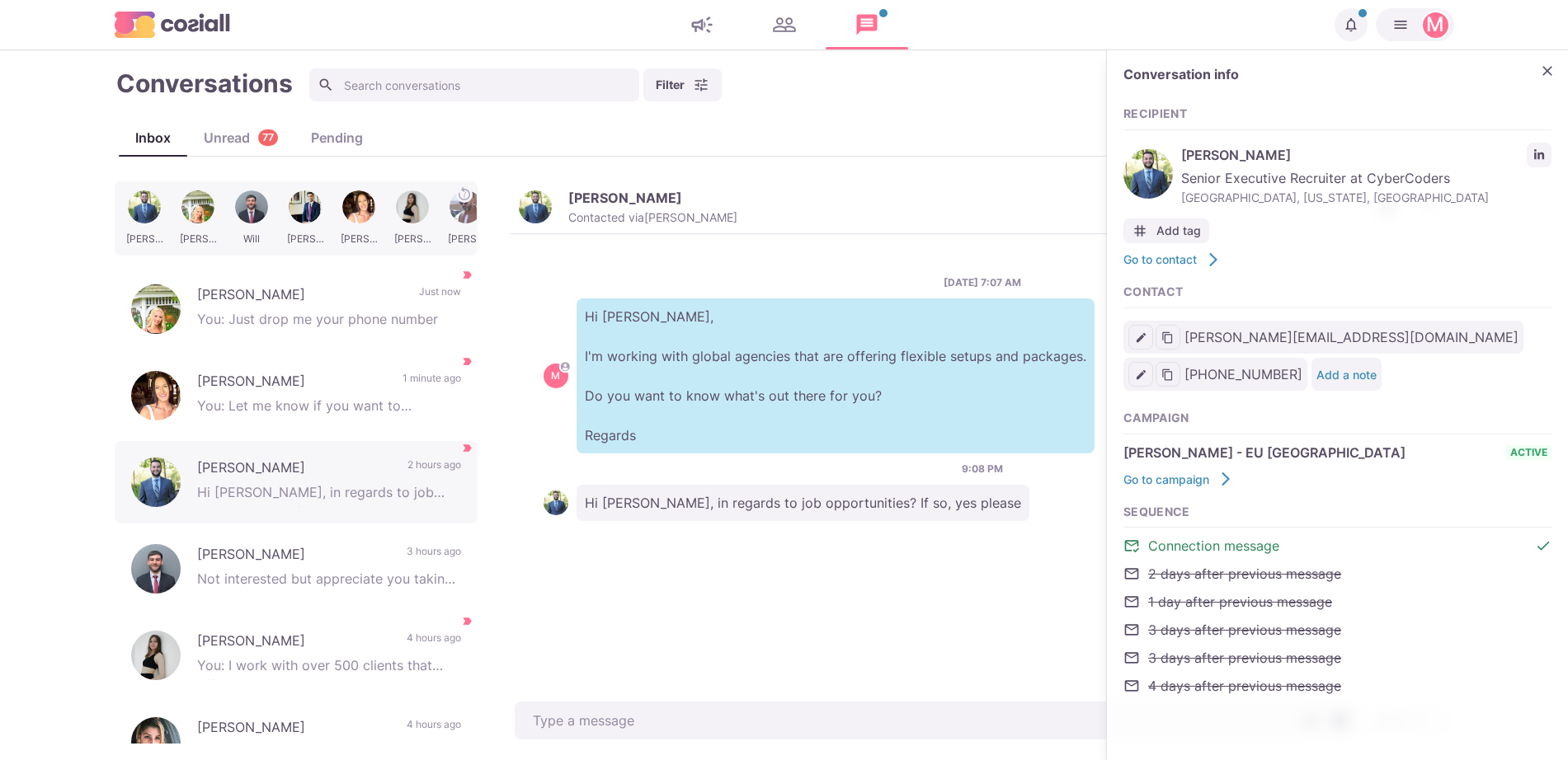
drag, startPoint x: 1543, startPoint y: 88, endPoint x: 1543, endPoint y: 78, distance: 10.0
click at [1543, 86] on div "Conversation info" at bounding box center [1338, 79] width 428 height 24
click at [1543, 76] on icon "Close" at bounding box center [1547, 70] width 16 height 16
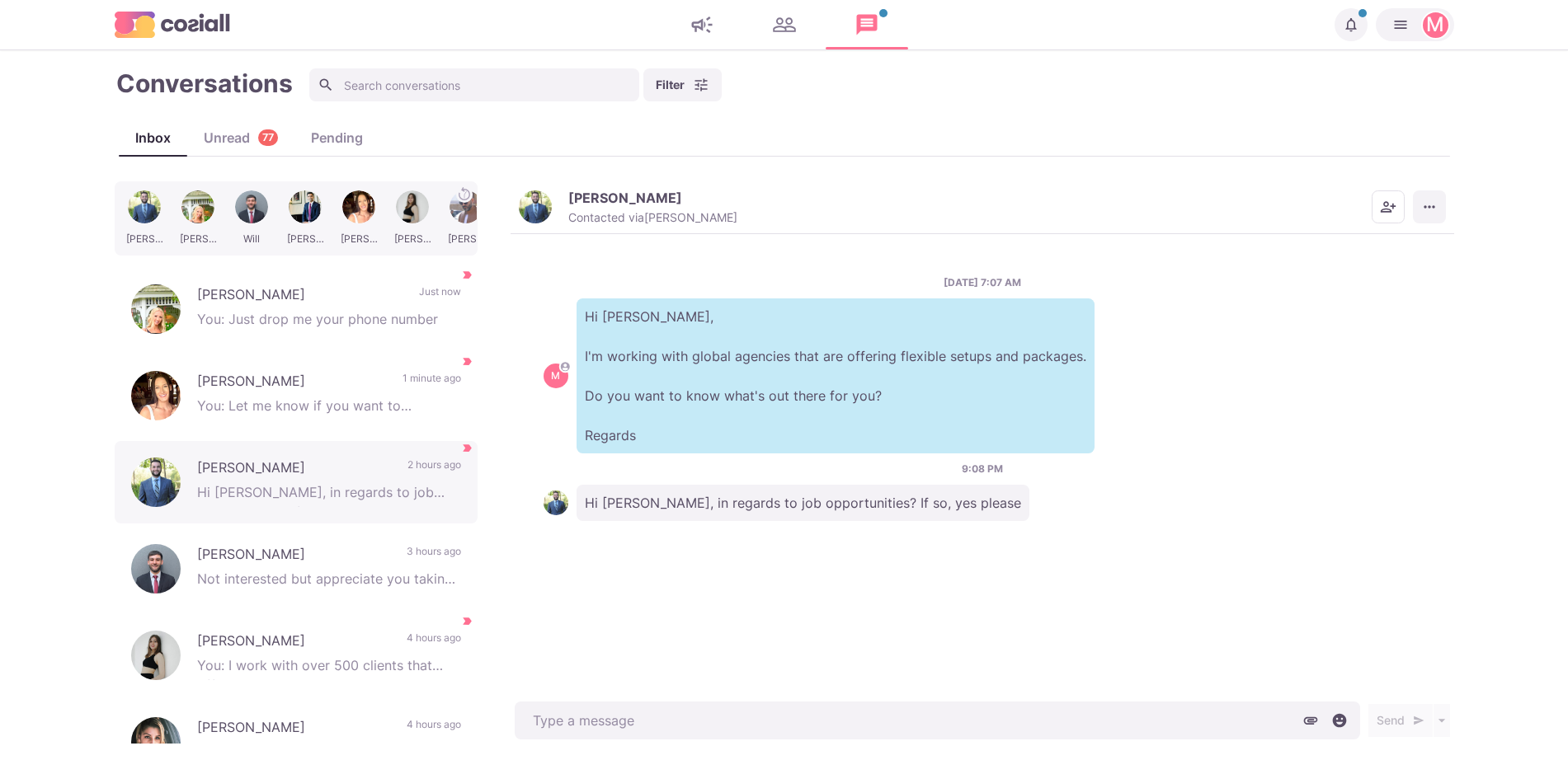
click at [1430, 206] on icon "More menu" at bounding box center [1429, 207] width 11 height 3
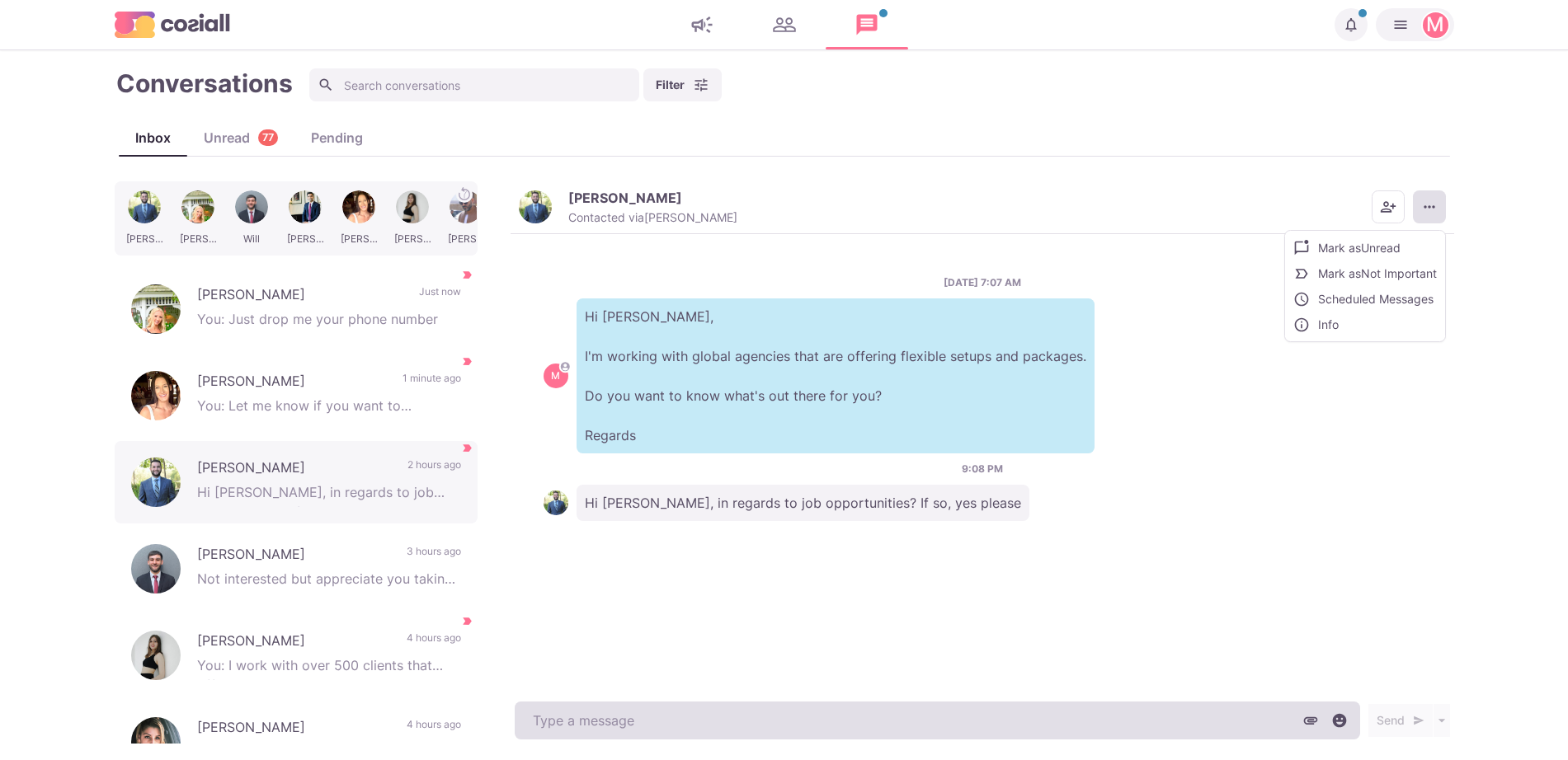
click at [631, 701] on textarea at bounding box center [937, 721] width 845 height 38
click at [634, 722] on textarea at bounding box center [937, 721] width 845 height 38
paste textarea "I work with around 500 agencies across the [GEOGRAPHIC_DATA], [GEOGRAPHIC_DATA]…"
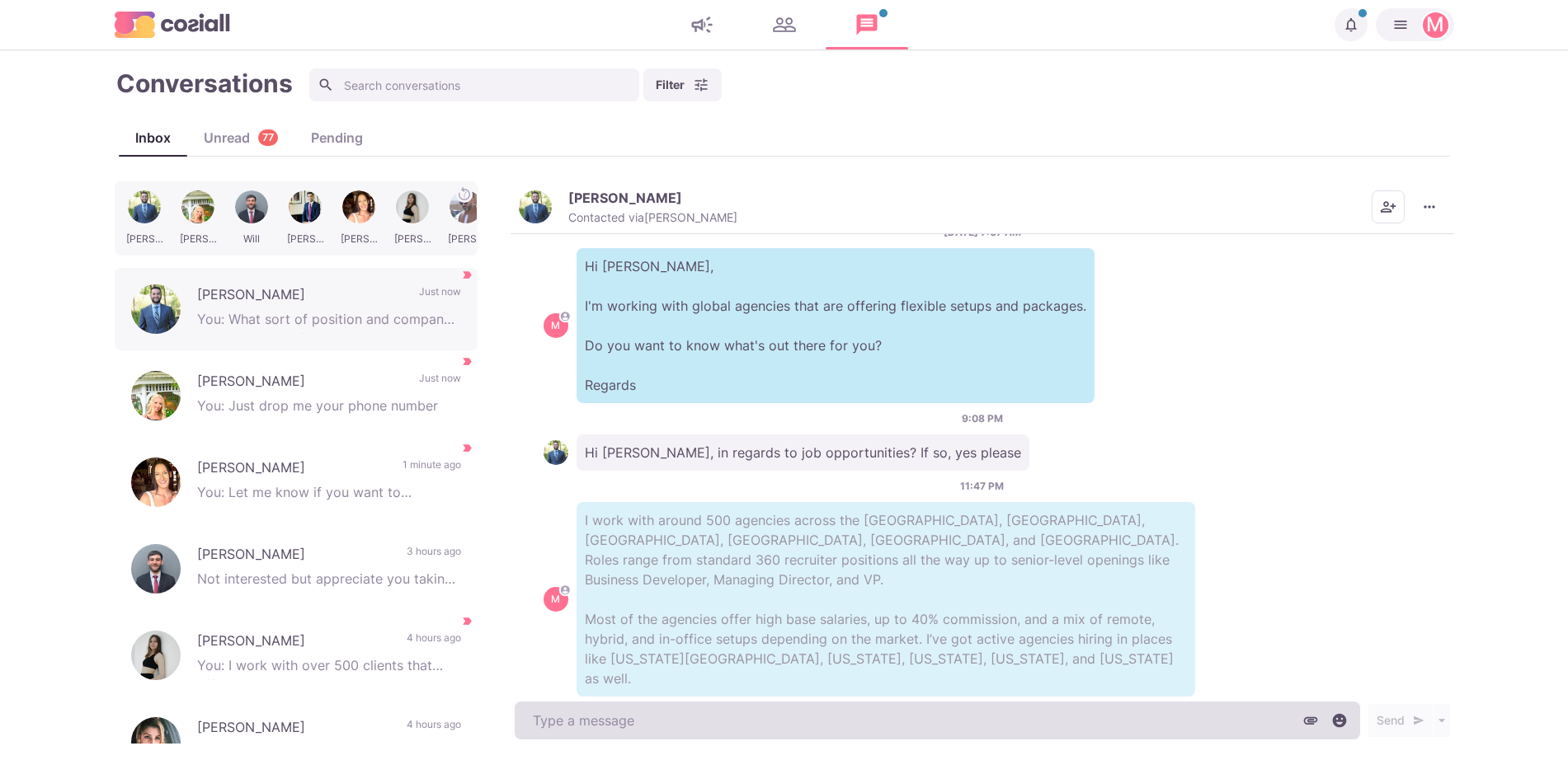
scroll to position [95, 0]
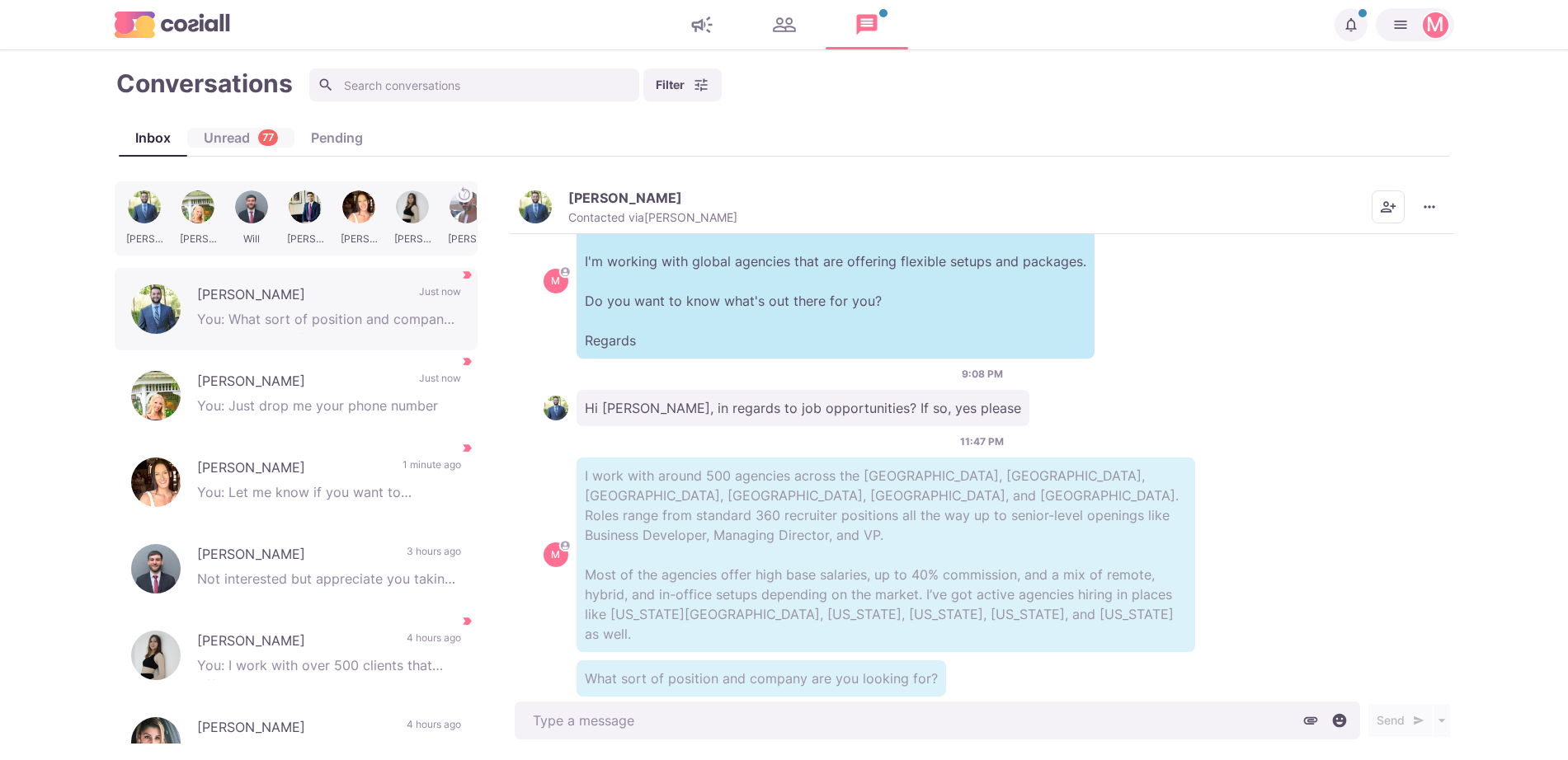
click at [219, 138] on div "Unread 77" at bounding box center [241, 137] width 108 height 20
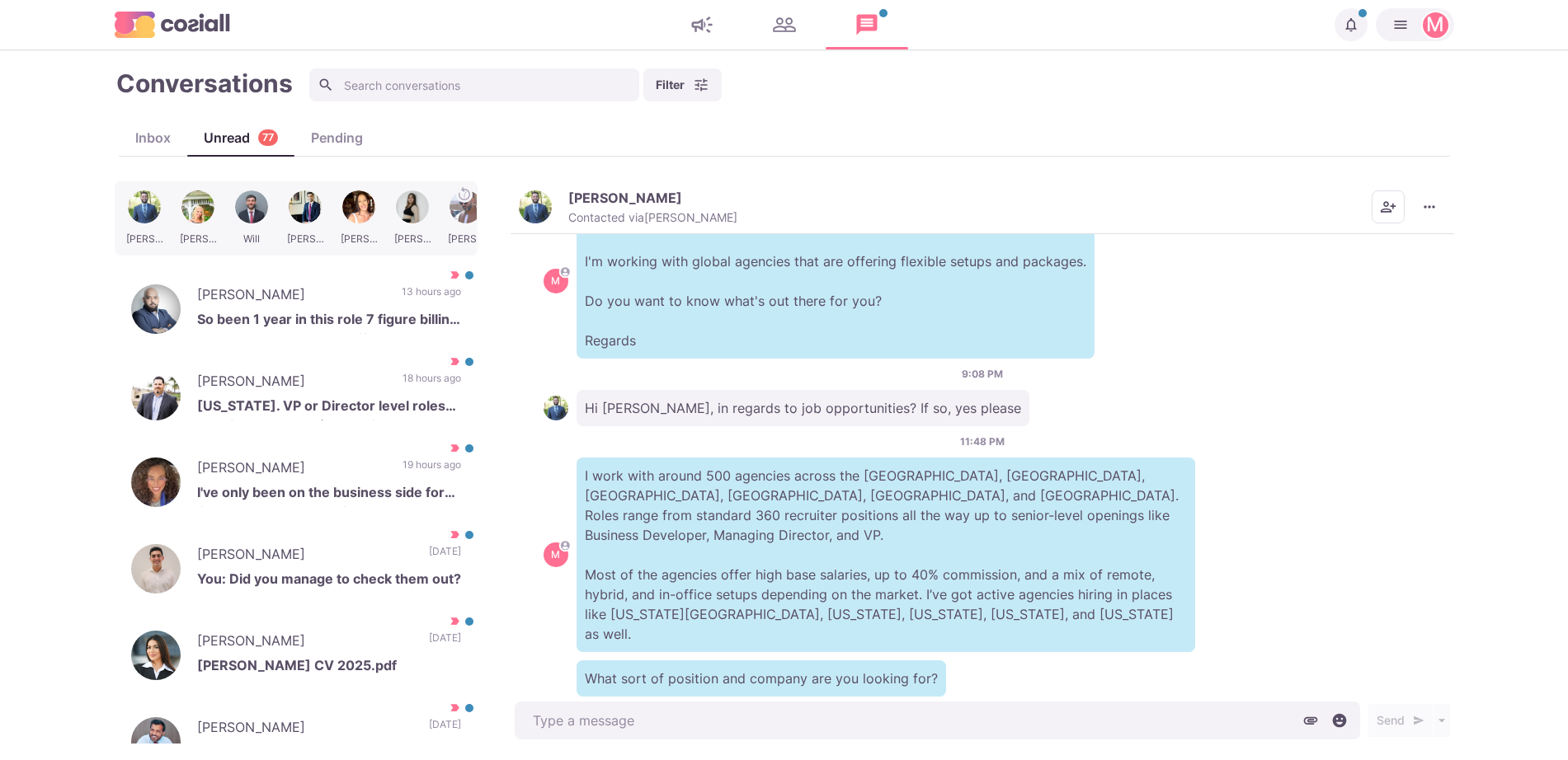
drag, startPoint x: 469, startPoint y: 243, endPoint x: 470, endPoint y: 251, distance: 8.1
click at [470, 251] on div "[PERSON_NAME] Will [PERSON_NAME] [PERSON_NAME] [PERSON_NAME] [PERSON_NAME] [PER…" at bounding box center [300, 463] width 372 height 562
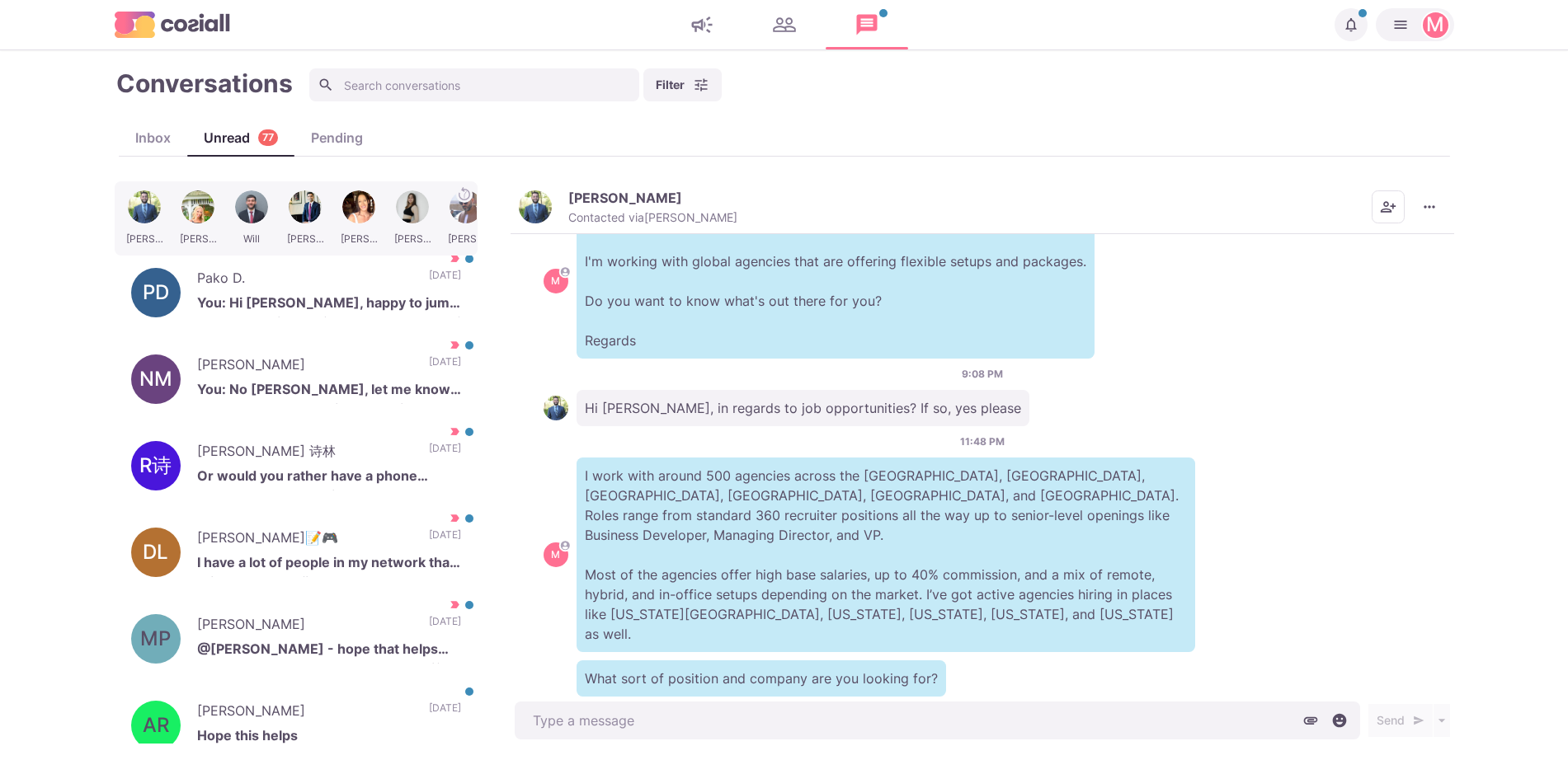
scroll to position [5960, 0]
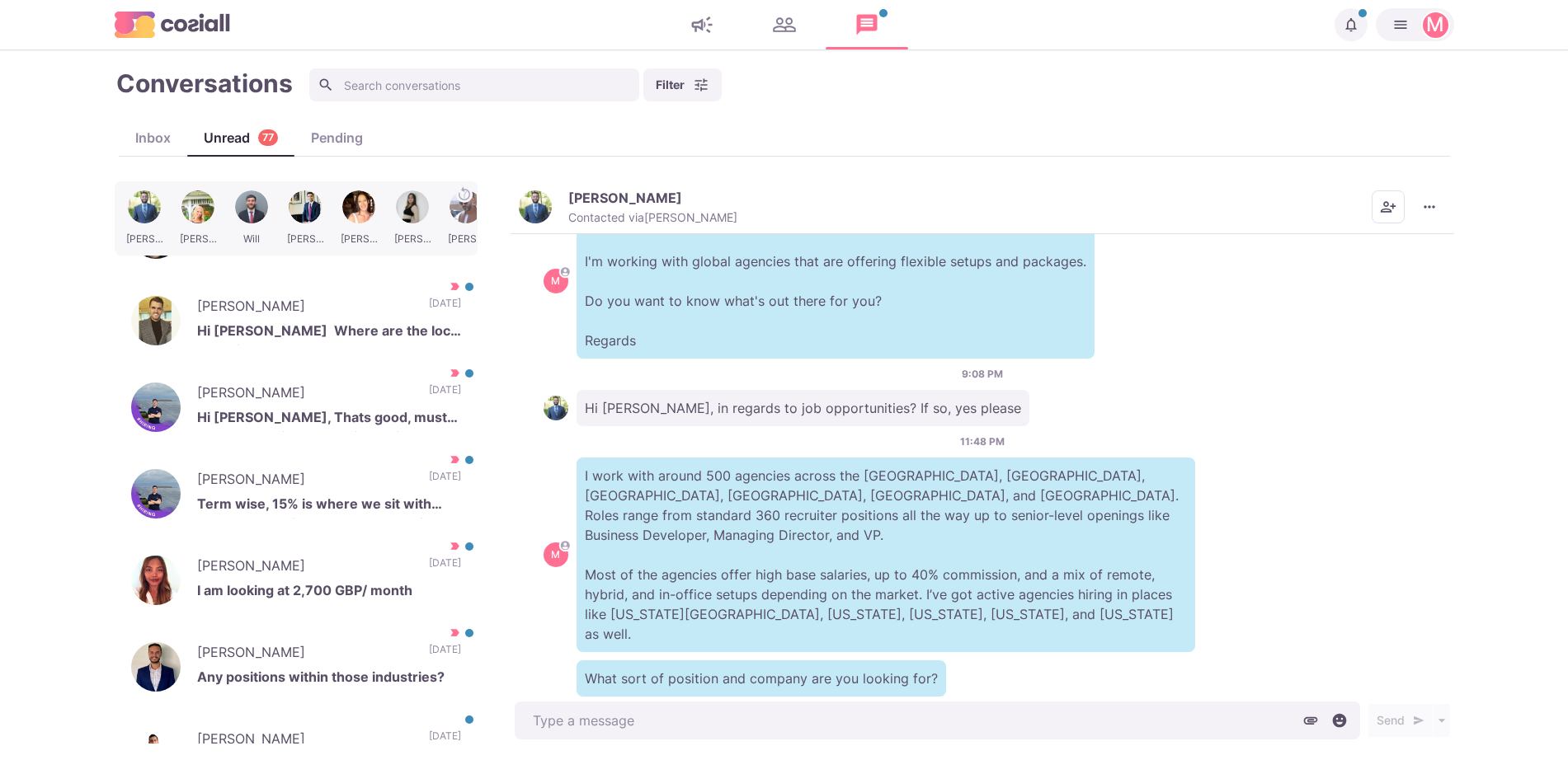
click at [464, 589] on div "[PERSON_NAME] Will [PERSON_NAME] [PERSON_NAME] [PERSON_NAME] [PERSON_NAME] [PER…" at bounding box center [300, 463] width 372 height 562
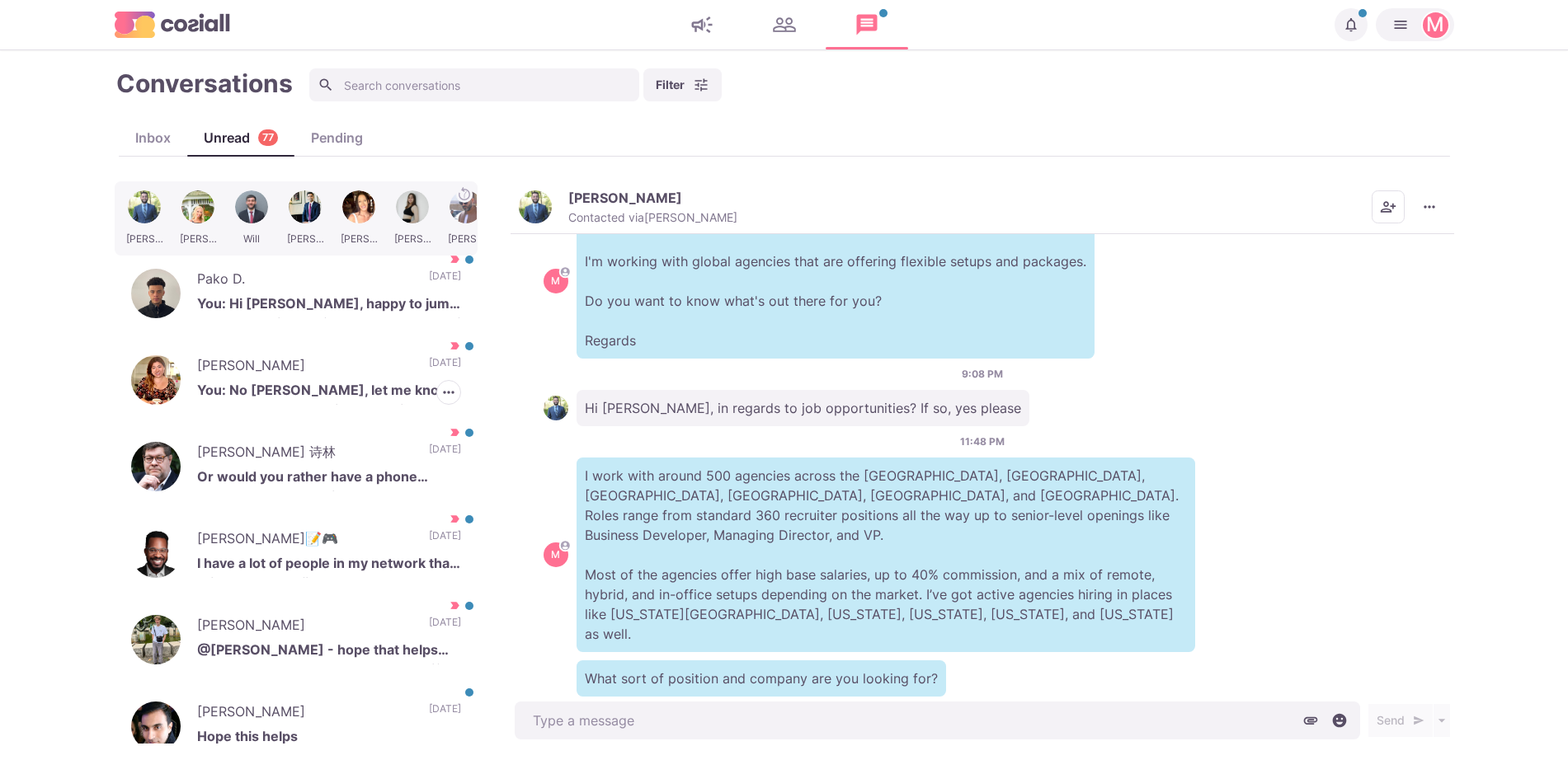
drag, startPoint x: 330, startPoint y: 371, endPoint x: 686, endPoint y: 420, distance: 359.4
click at [330, 371] on p "[PERSON_NAME]" at bounding box center [304, 368] width 215 height 25
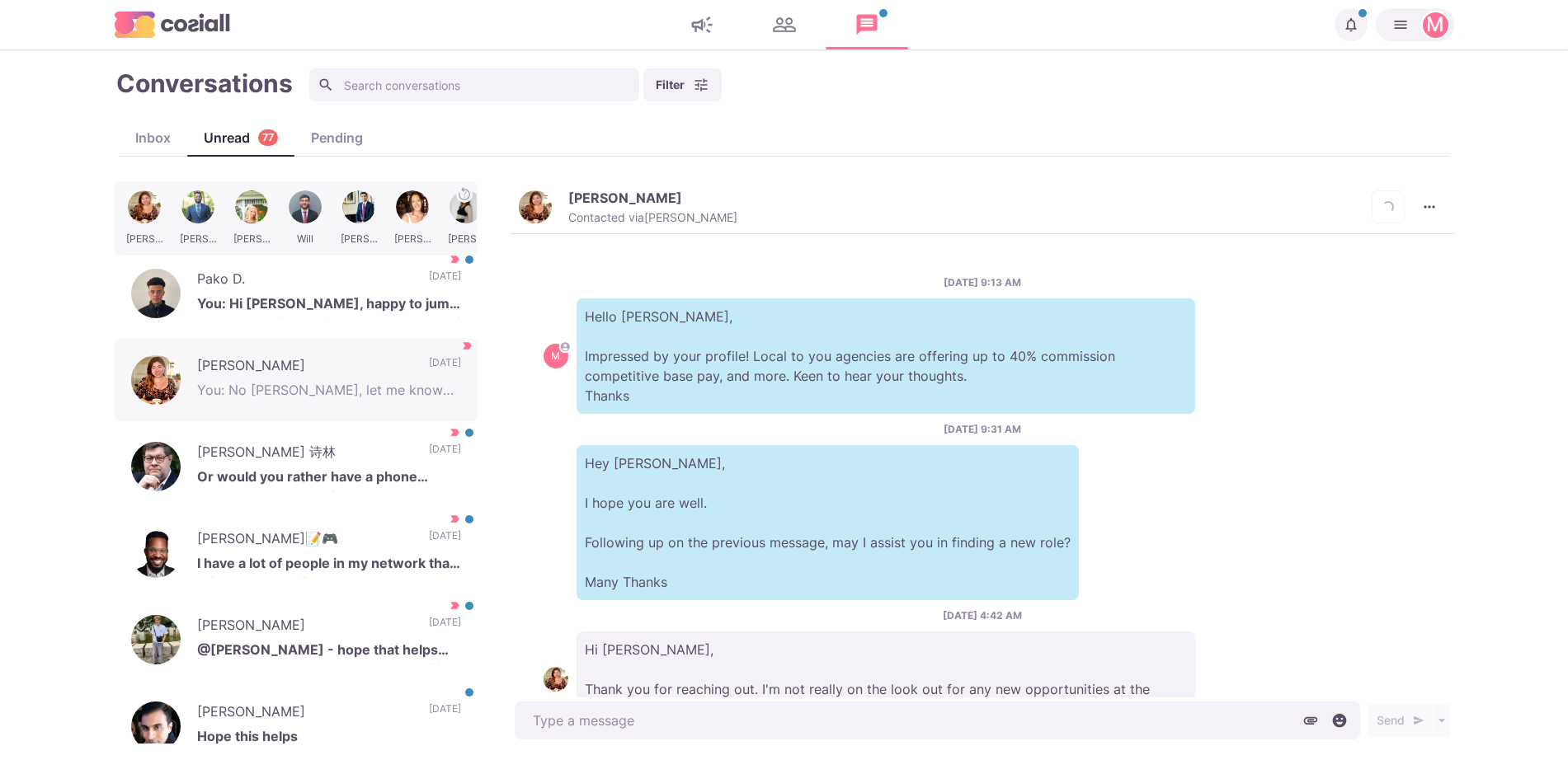
scroll to position [1209, 0]
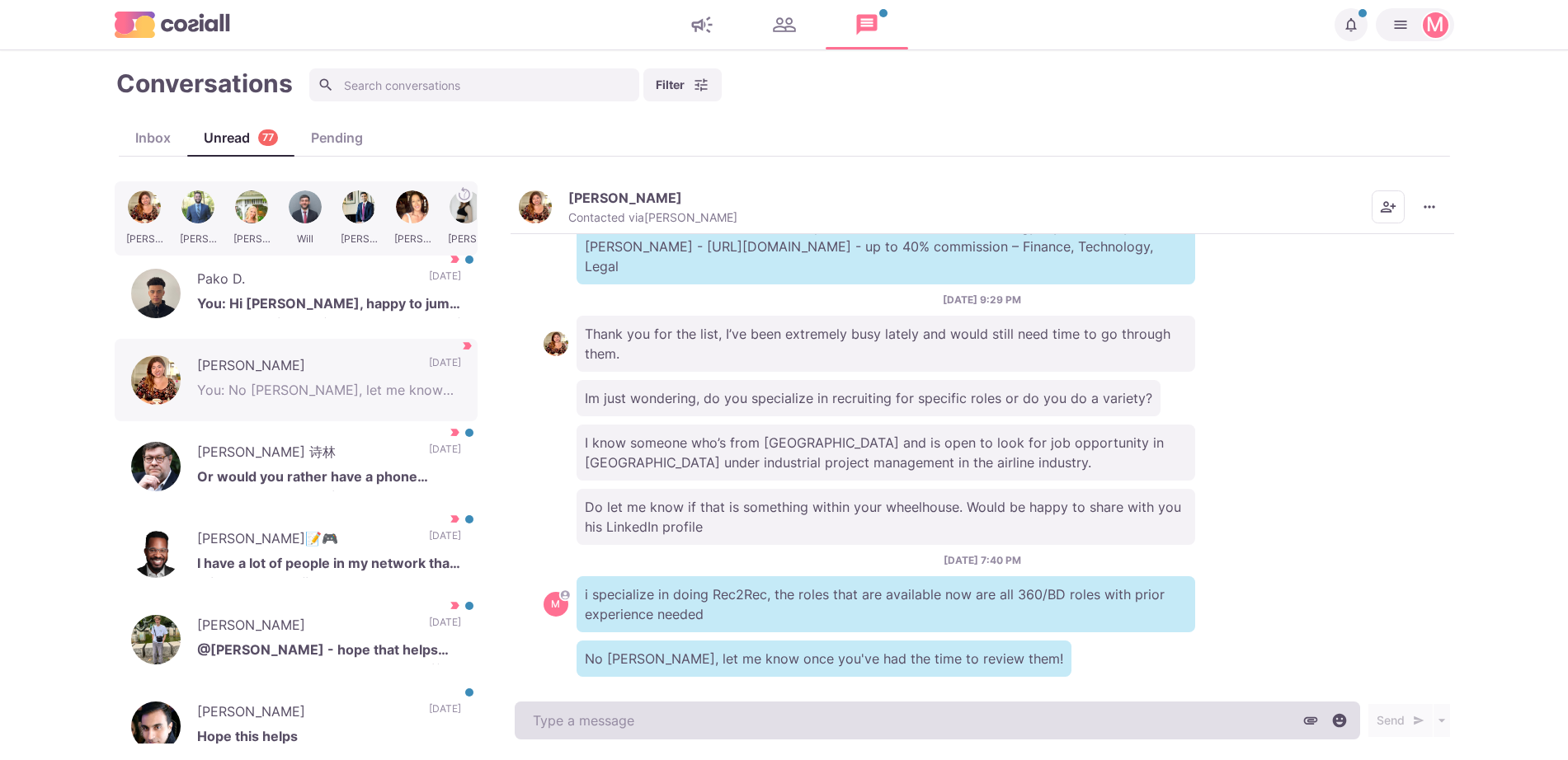
click at [701, 691] on div "[DATE] 9:13 AM M Hello [PERSON_NAME], Impressed by your profile! Local to you a…" at bounding box center [982, 466] width 944 height 464
click at [704, 706] on textarea at bounding box center [937, 721] width 845 height 38
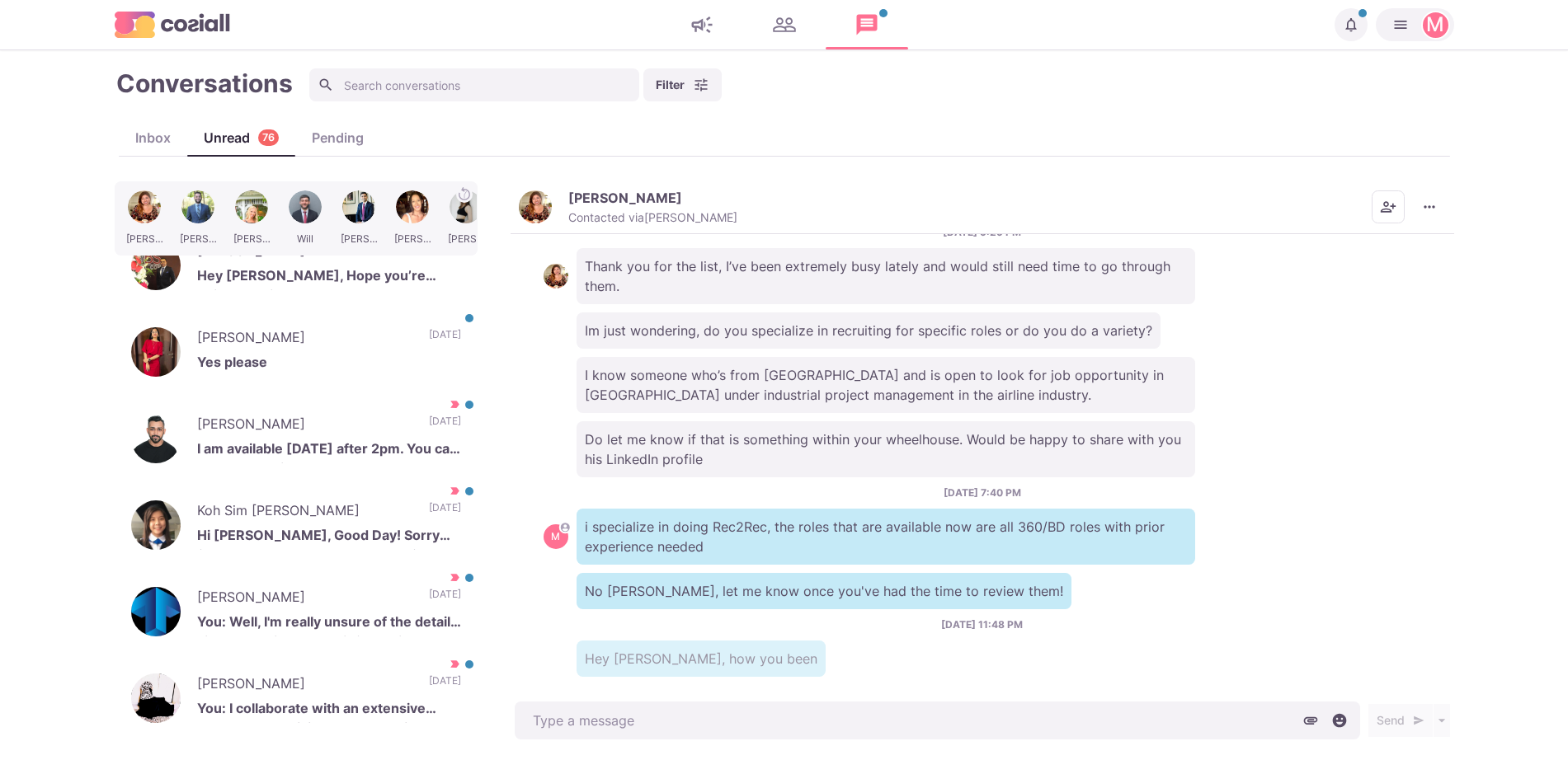
scroll to position [4486, 0]
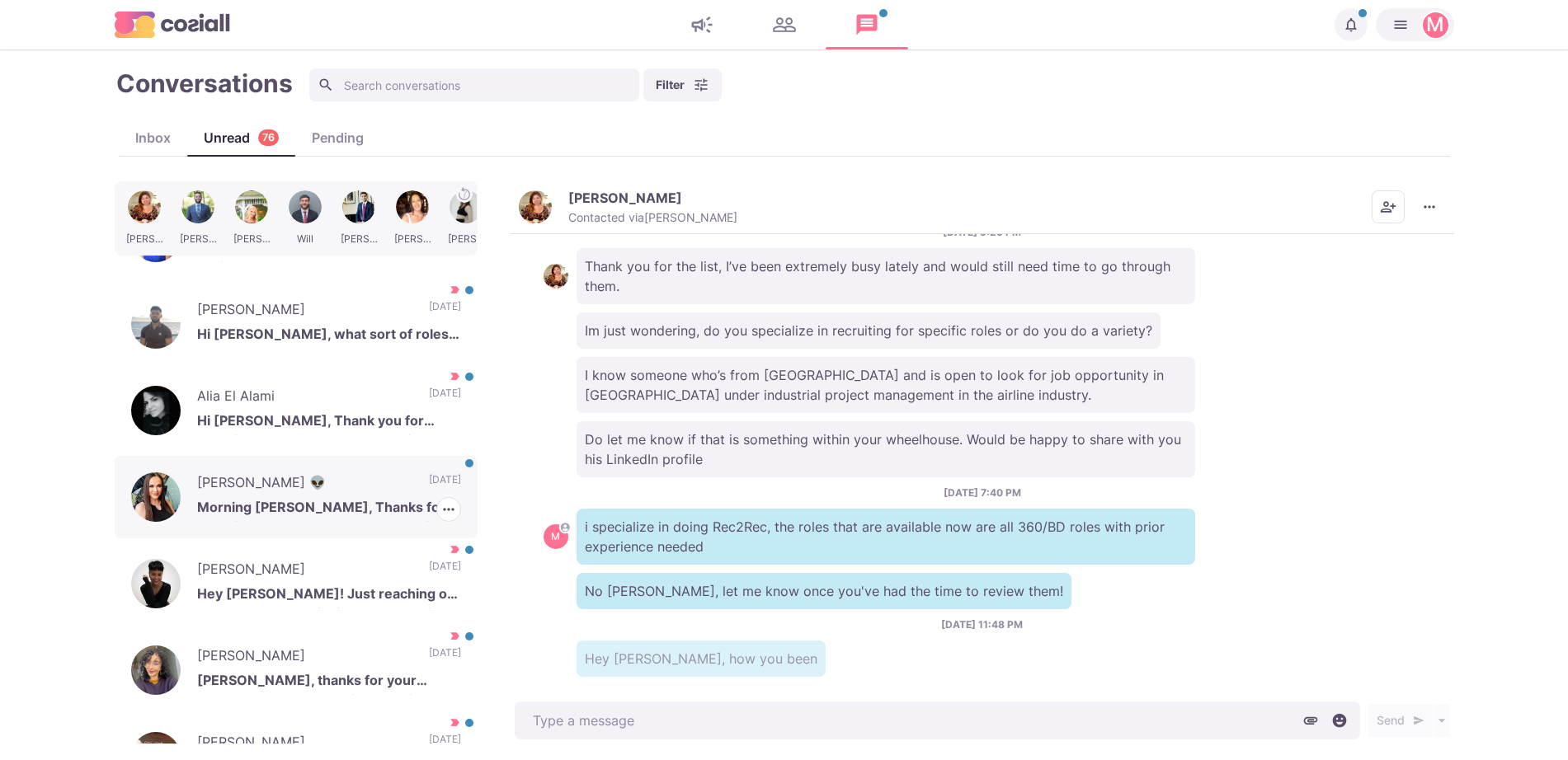
click at [427, 465] on div "[PERSON_NAME] 👽 Morning [PERSON_NAME], Thanks for reaching out. I'm not current…" at bounding box center [296, 497] width 363 height 83
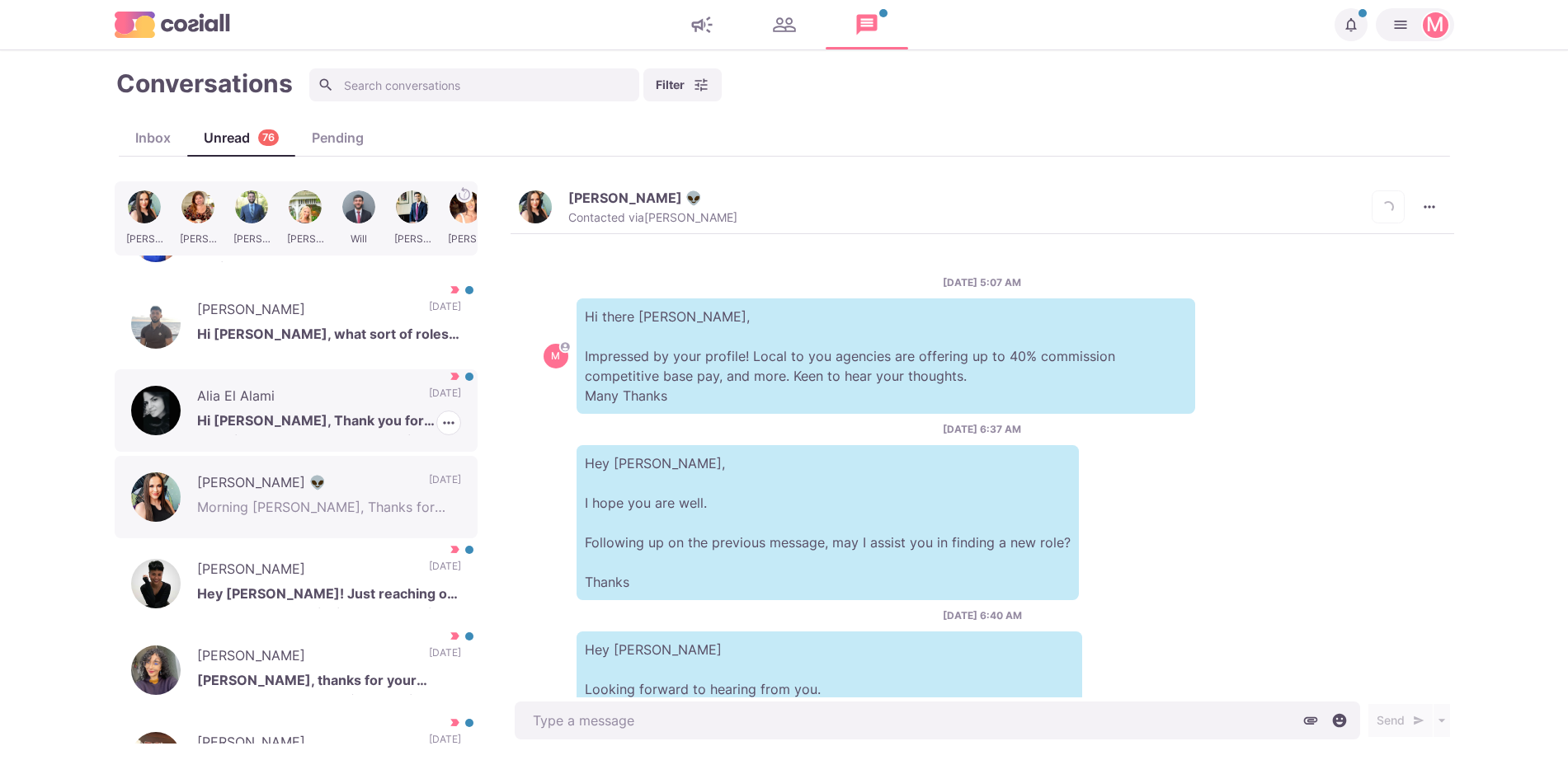
scroll to position [463, 0]
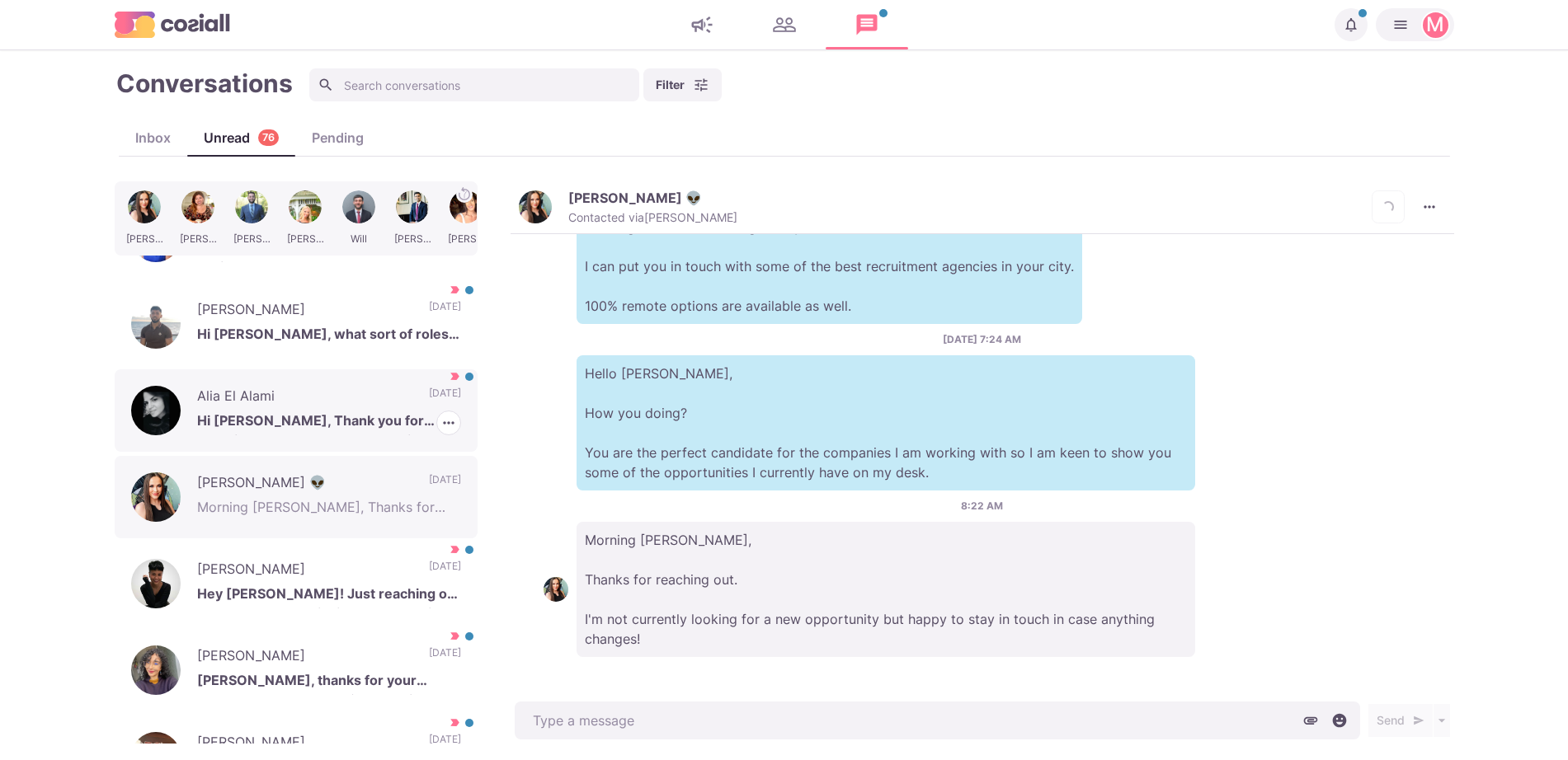
click at [398, 411] on p "Hi [PERSON_NAME], Thank you for reaching out. Let me know what is needed from m…" at bounding box center [328, 423] width 264 height 25
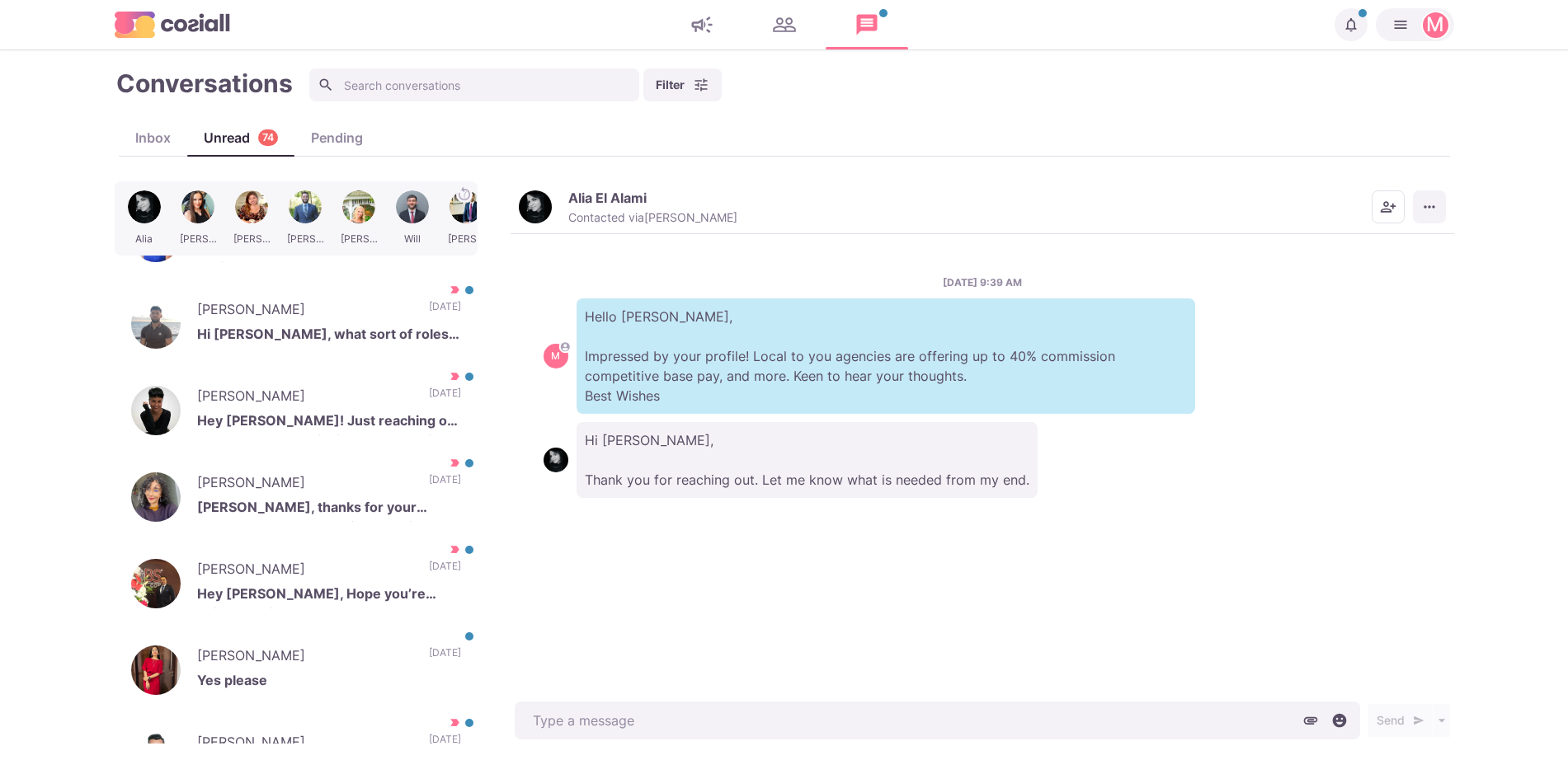
click at [1424, 216] on button "More menu" at bounding box center [1429, 206] width 33 height 33
click at [1368, 273] on button "Mark as Not Important" at bounding box center [1364, 273] width 160 height 26
click at [606, 213] on p "Contacted via [PERSON_NAME]" at bounding box center [653, 217] width 169 height 14
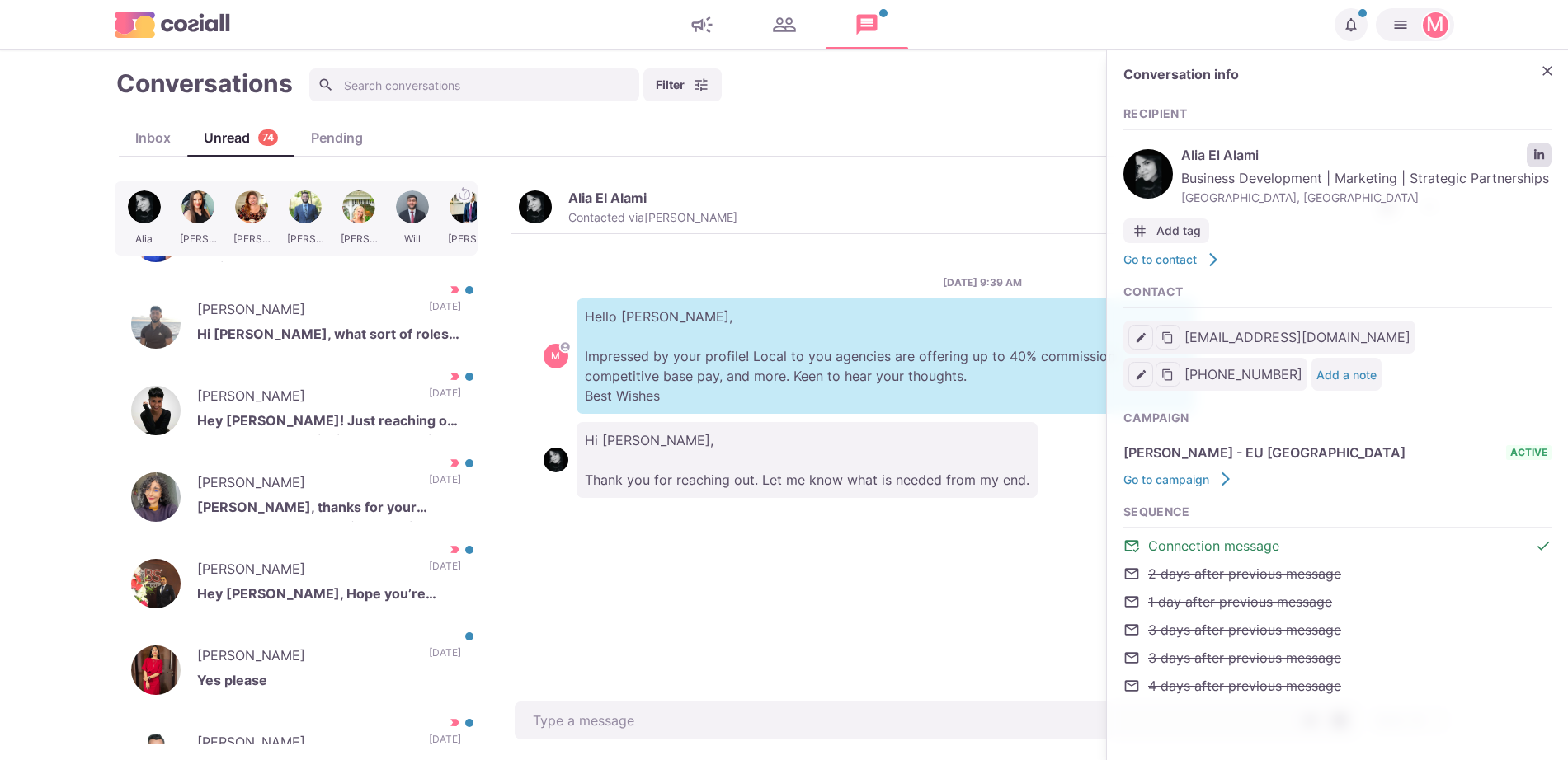
click at [1546, 153] on link "LinkedIn profile link" at bounding box center [1539, 155] width 25 height 25
click at [1552, 79] on button "Close" at bounding box center [1548, 71] width 25 height 25
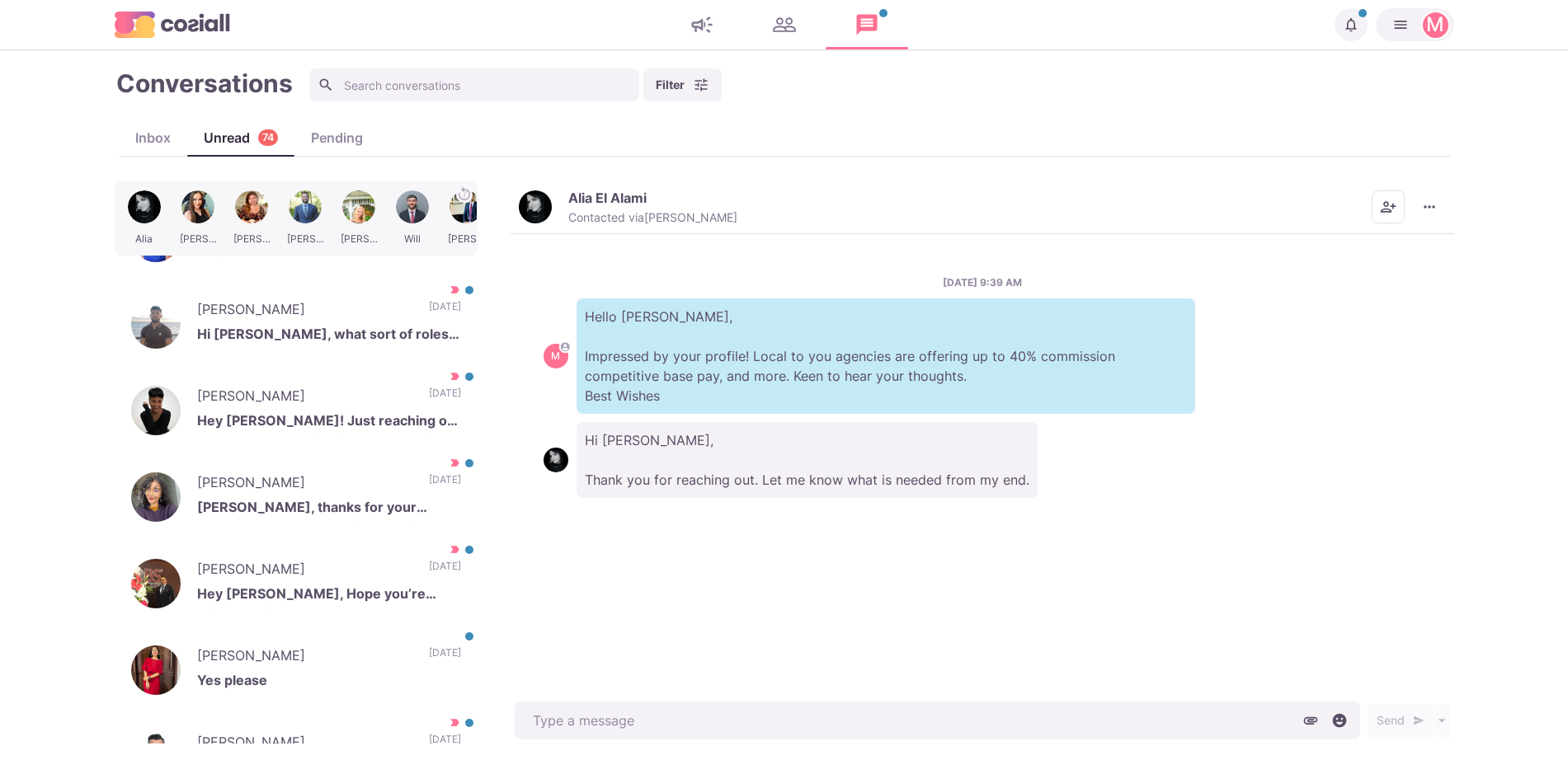
click at [1434, 229] on div "Alia El Alami Contacted via [PERSON_NAME] Mark as Unread Mark as Important Sche…" at bounding box center [982, 207] width 944 height 53
click at [1433, 210] on icon "More menu" at bounding box center [1429, 206] width 16 height 16
click at [348, 435] on p "Hey [PERSON_NAME]! Just reaching out to share that I'm thinking about moving ba…" at bounding box center [328, 423] width 264 height 25
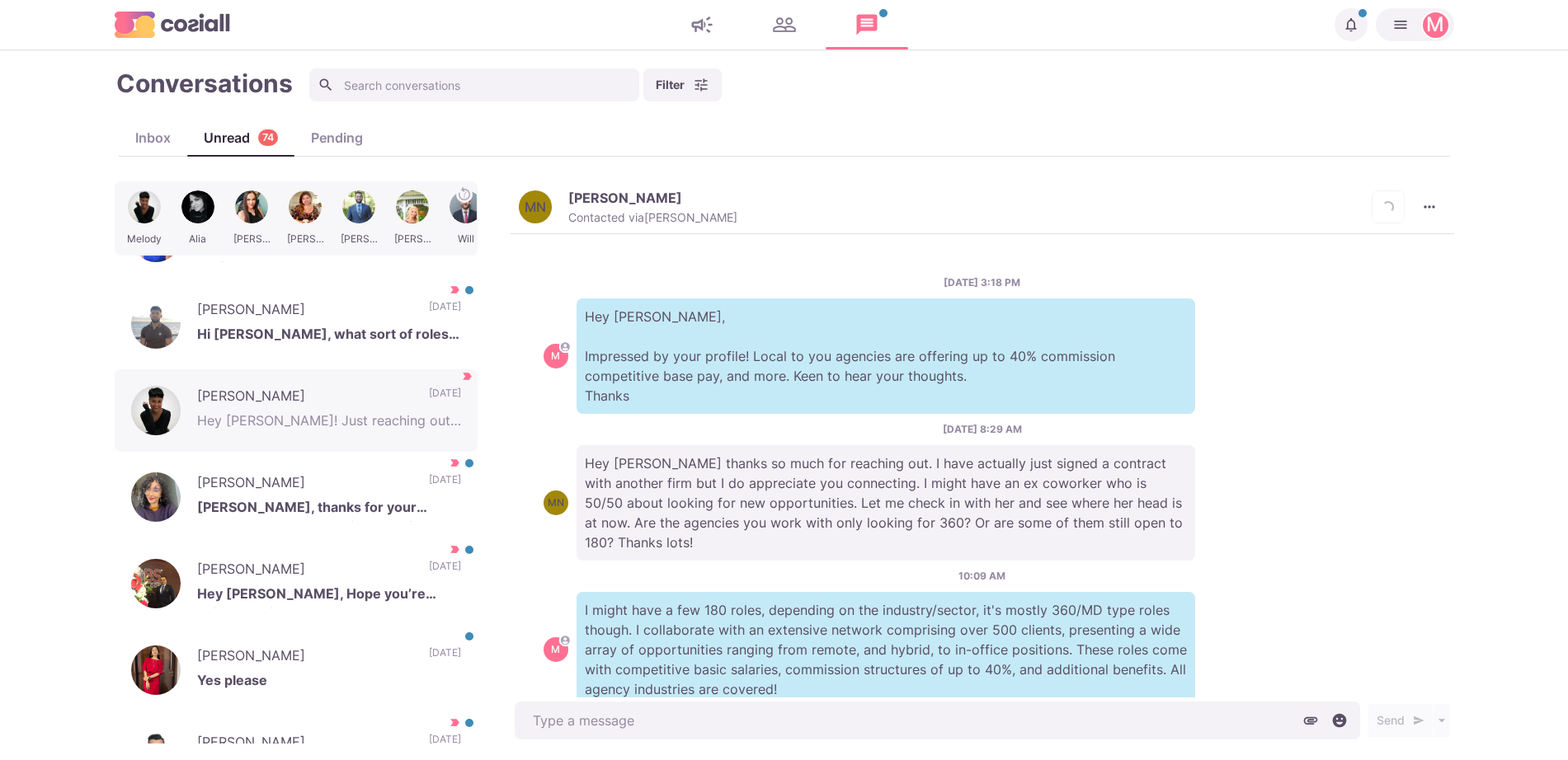
scroll to position [276, 0]
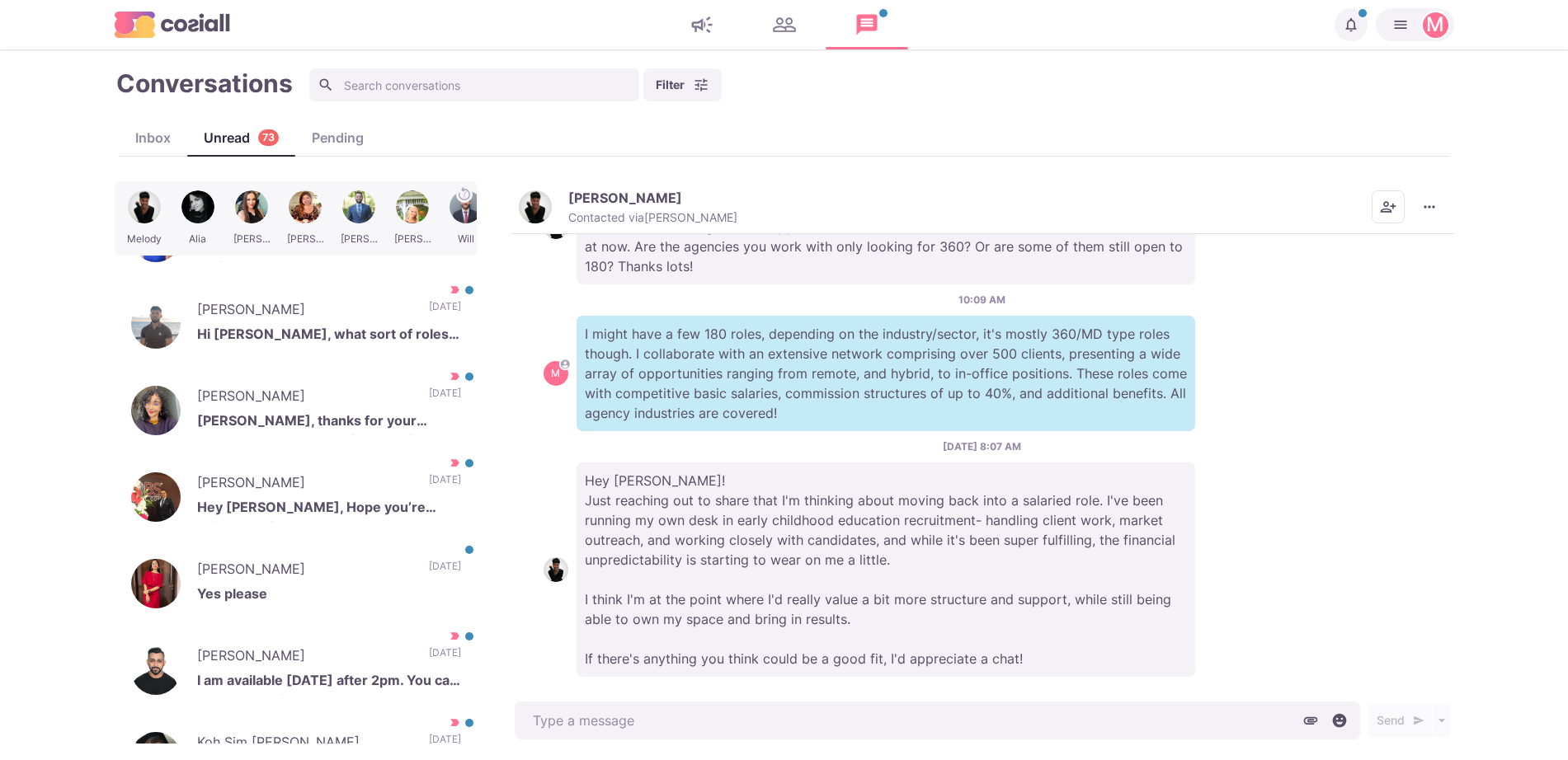
click at [527, 205] on img "button" at bounding box center [535, 206] width 33 height 33
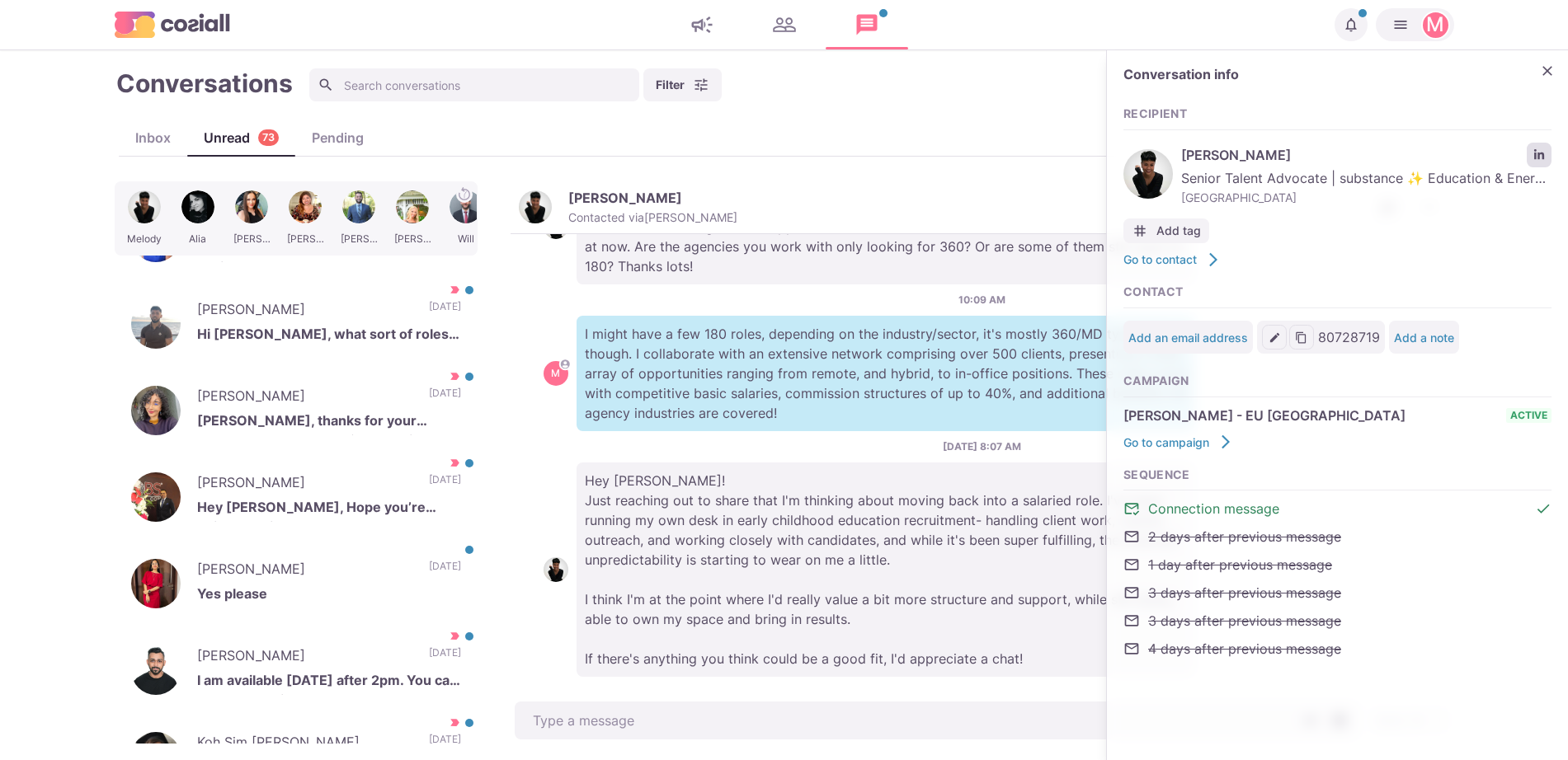
click at [1541, 163] on link "LinkedIn profile link" at bounding box center [1539, 155] width 25 height 25
click at [1551, 75] on icon "Close" at bounding box center [1547, 70] width 16 height 16
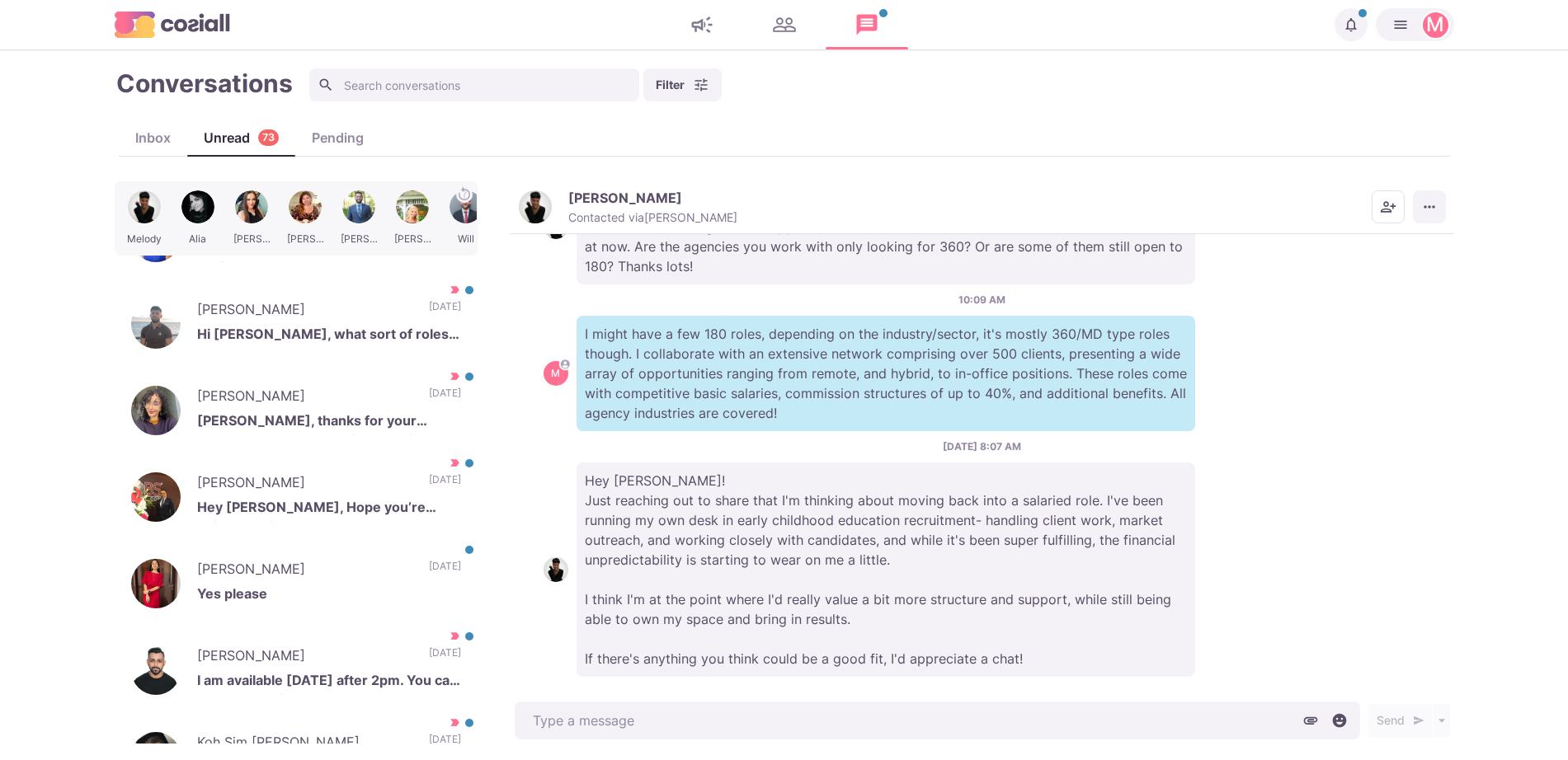
click at [1432, 197] on button "More menu" at bounding box center [1429, 206] width 33 height 33
click at [1376, 281] on button "Mark as Not Important" at bounding box center [1364, 273] width 160 height 26
click at [350, 400] on p "[PERSON_NAME]" at bounding box center [304, 398] width 215 height 25
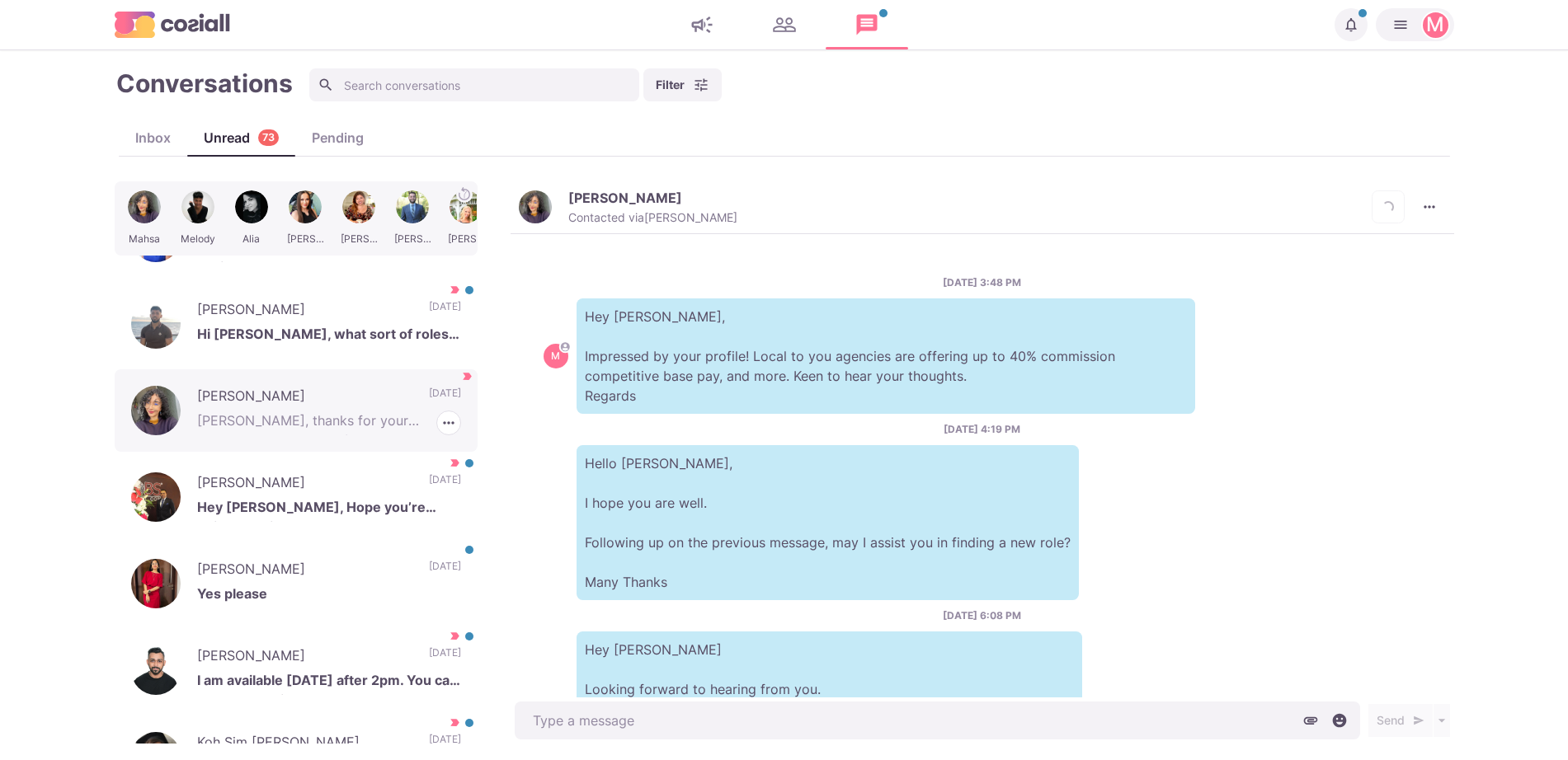
scroll to position [341, 0]
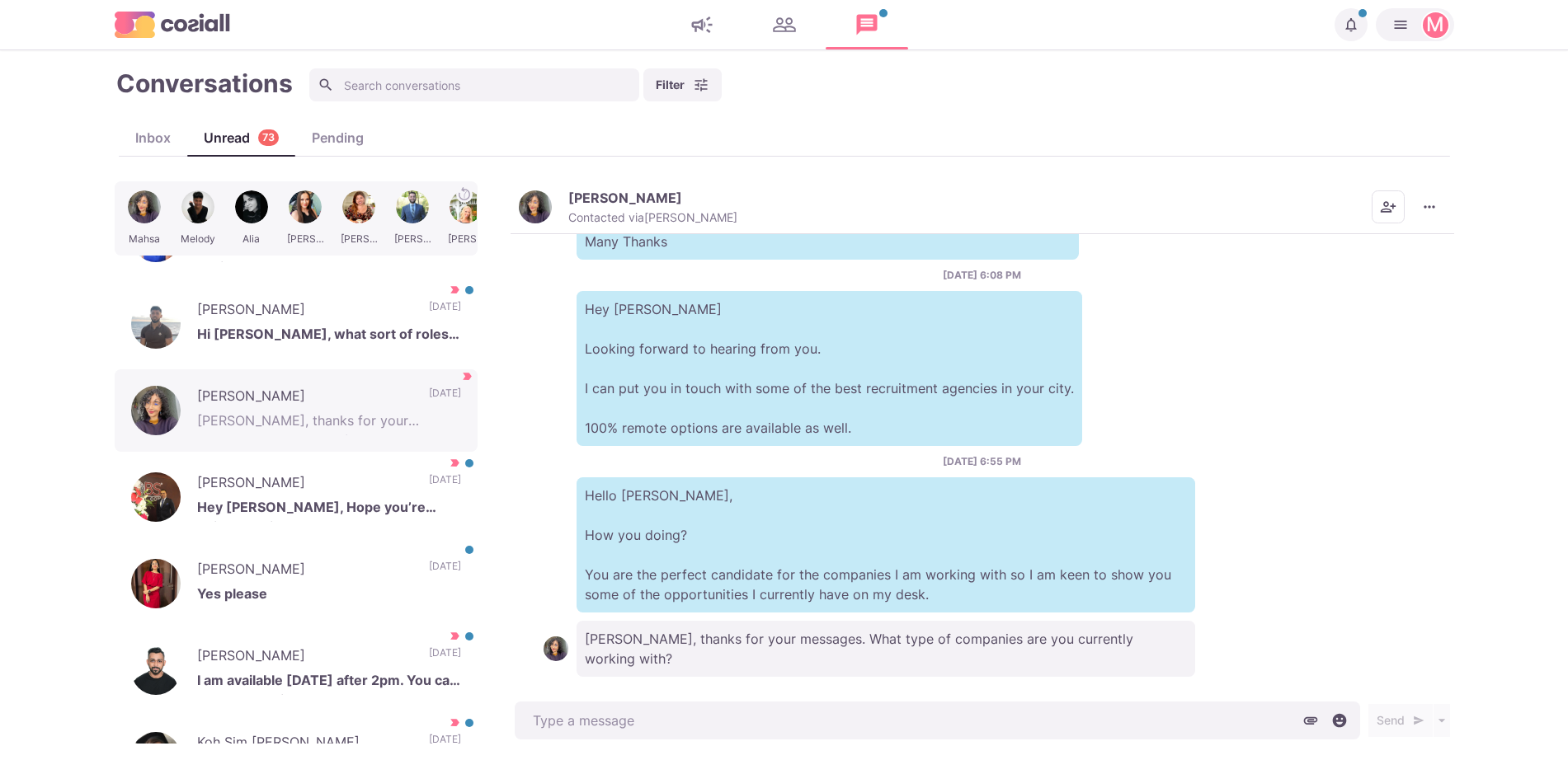
click at [628, 198] on p "[PERSON_NAME]" at bounding box center [625, 198] width 114 height 16
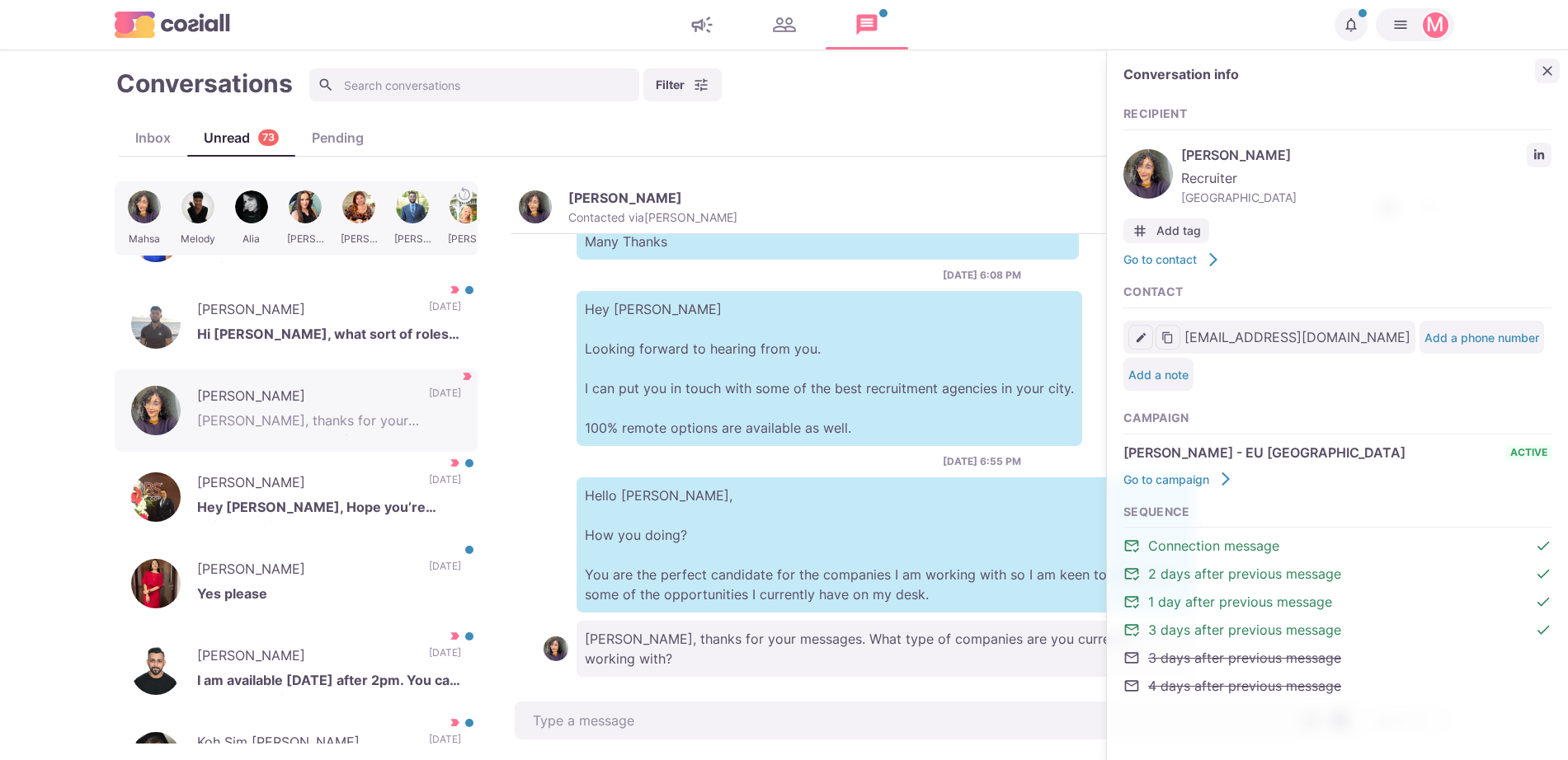
click at [1551, 73] on icon "Close" at bounding box center [1547, 70] width 16 height 16
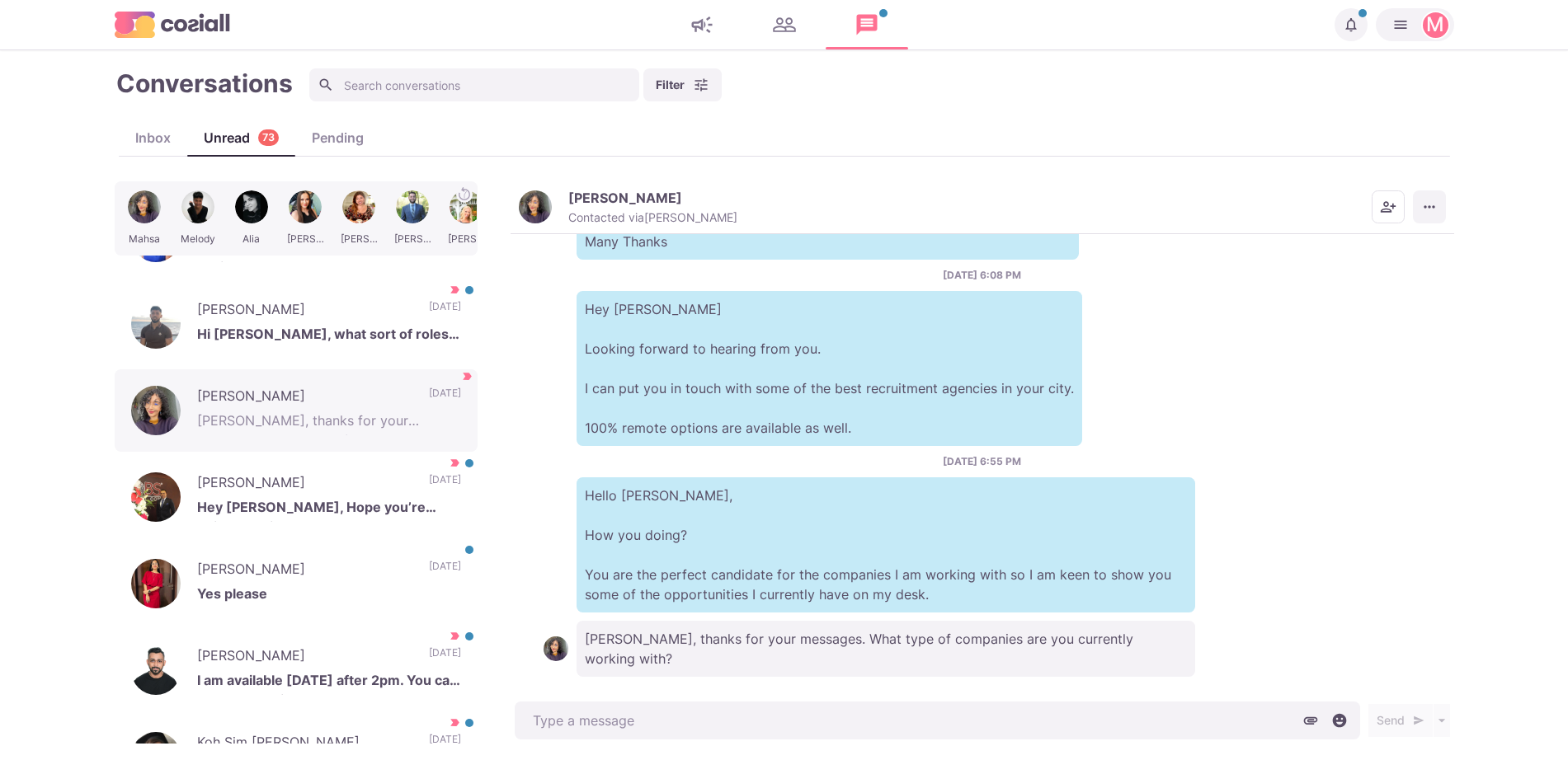
click at [1424, 207] on icon "More menu" at bounding box center [1429, 206] width 16 height 16
click at [1361, 277] on button "Mark as Not Important" at bounding box center [1364, 273] width 160 height 26
click at [231, 594] on p "Yes please" at bounding box center [328, 596] width 264 height 25
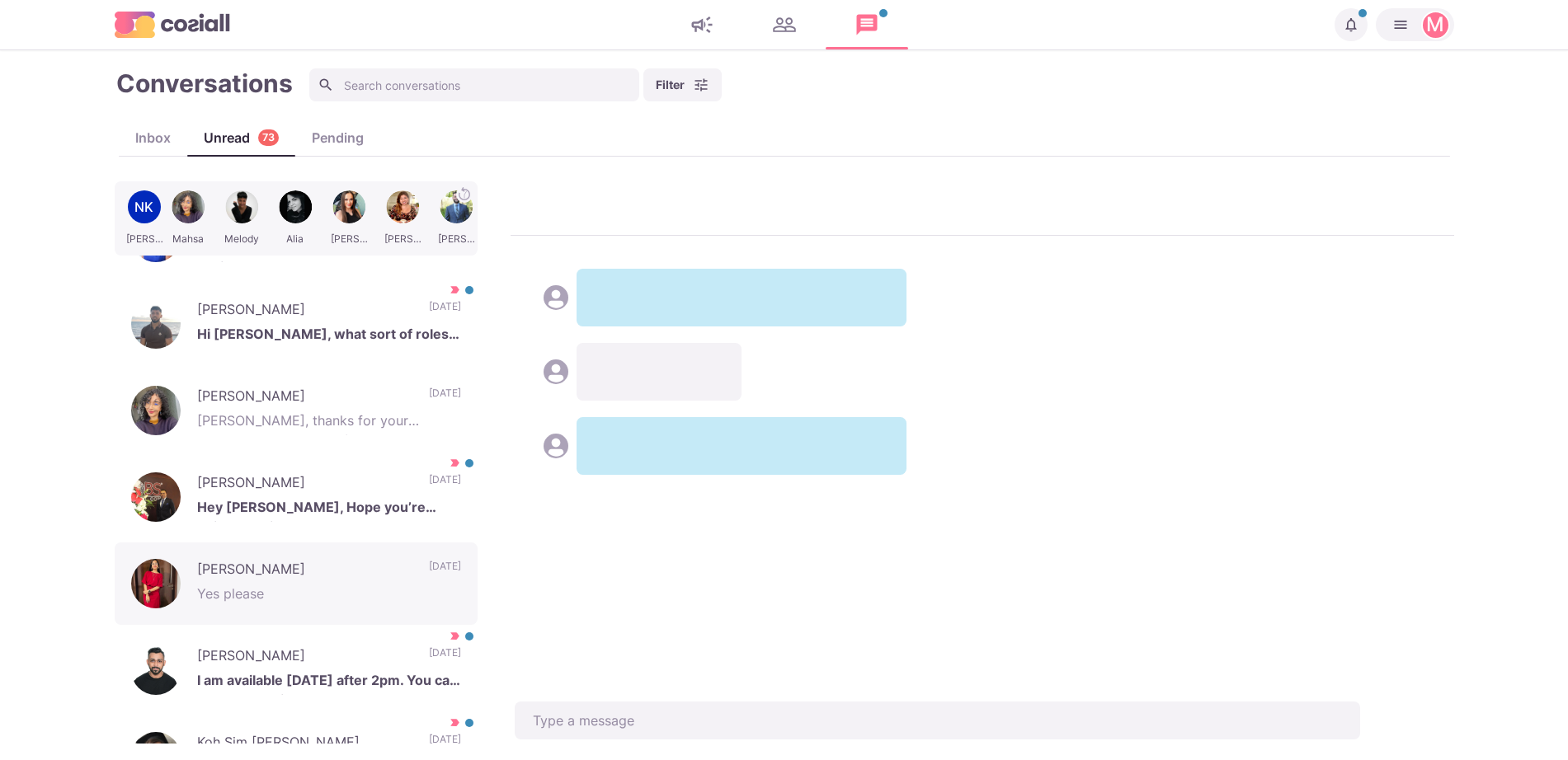
click at [464, 464] on div "NK [PERSON_NAME] [PERSON_NAME] [PERSON_NAME] [PERSON_NAME] [PERSON_NAME] Will […" at bounding box center [300, 463] width 372 height 562
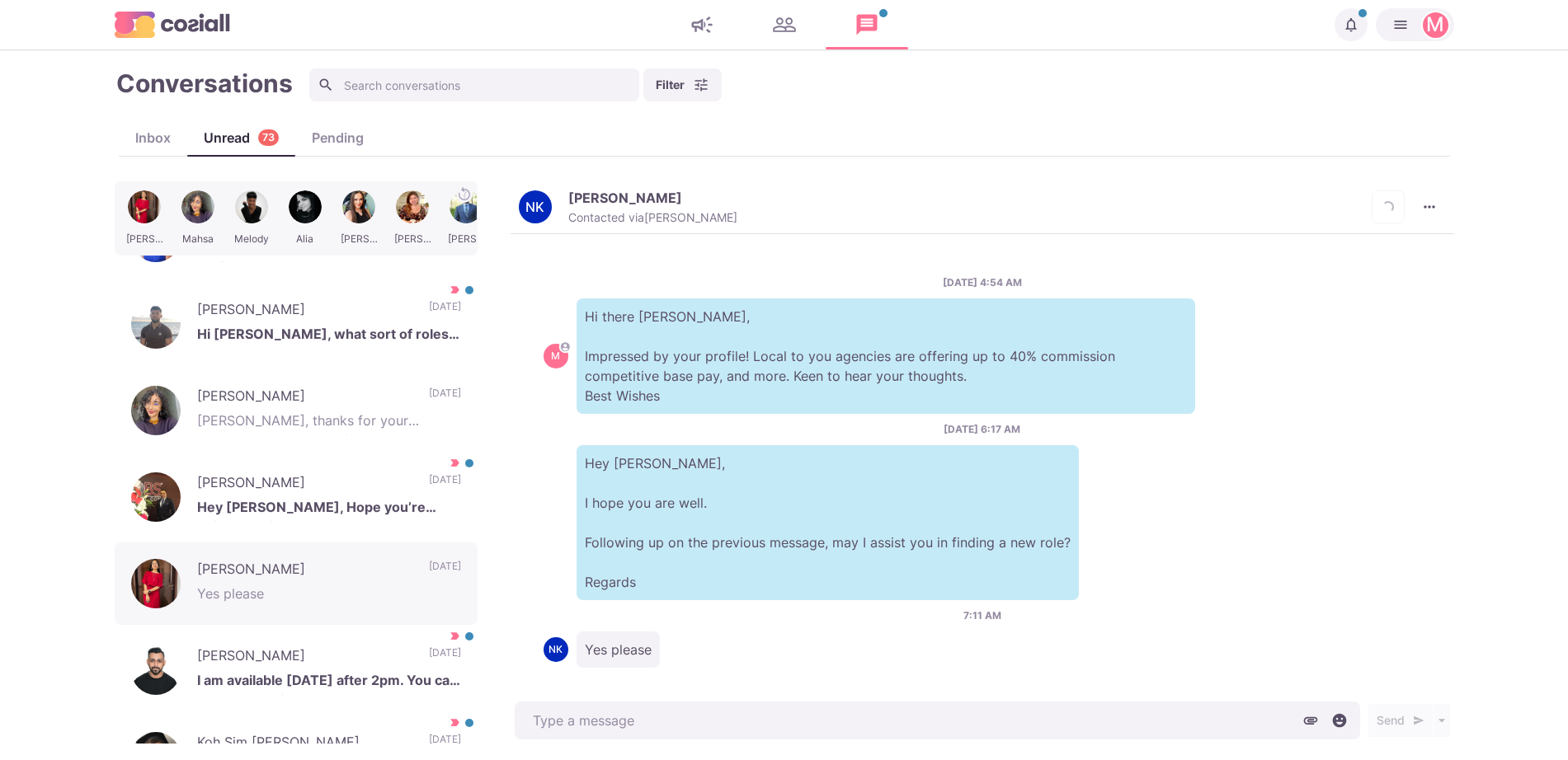
click at [470, 459] on div "[PERSON_NAME] [PERSON_NAME] [PERSON_NAME] [PERSON_NAME] [PERSON_NAME] Will [PER…" at bounding box center [300, 463] width 372 height 562
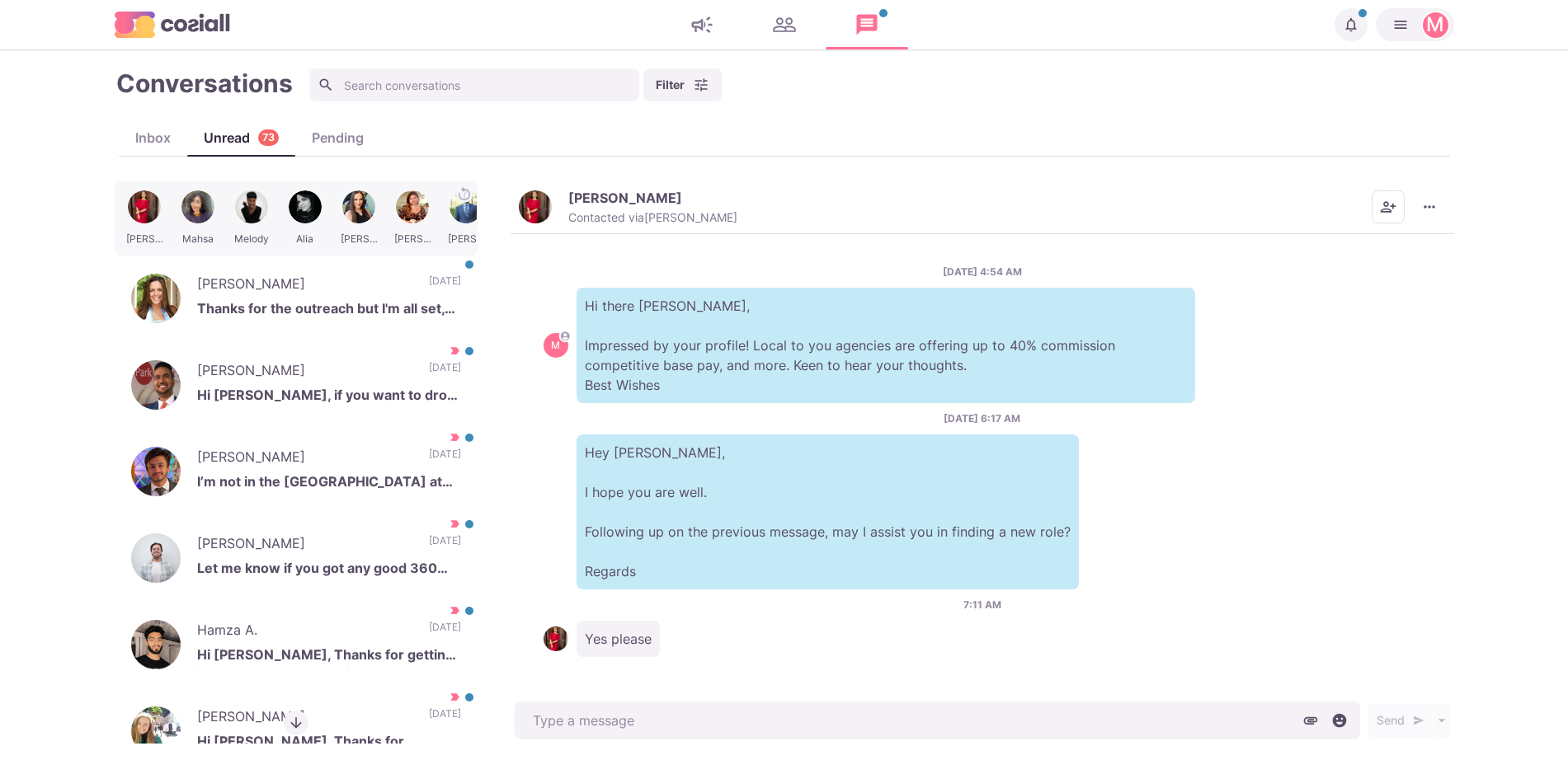
scroll to position [2030, 0]
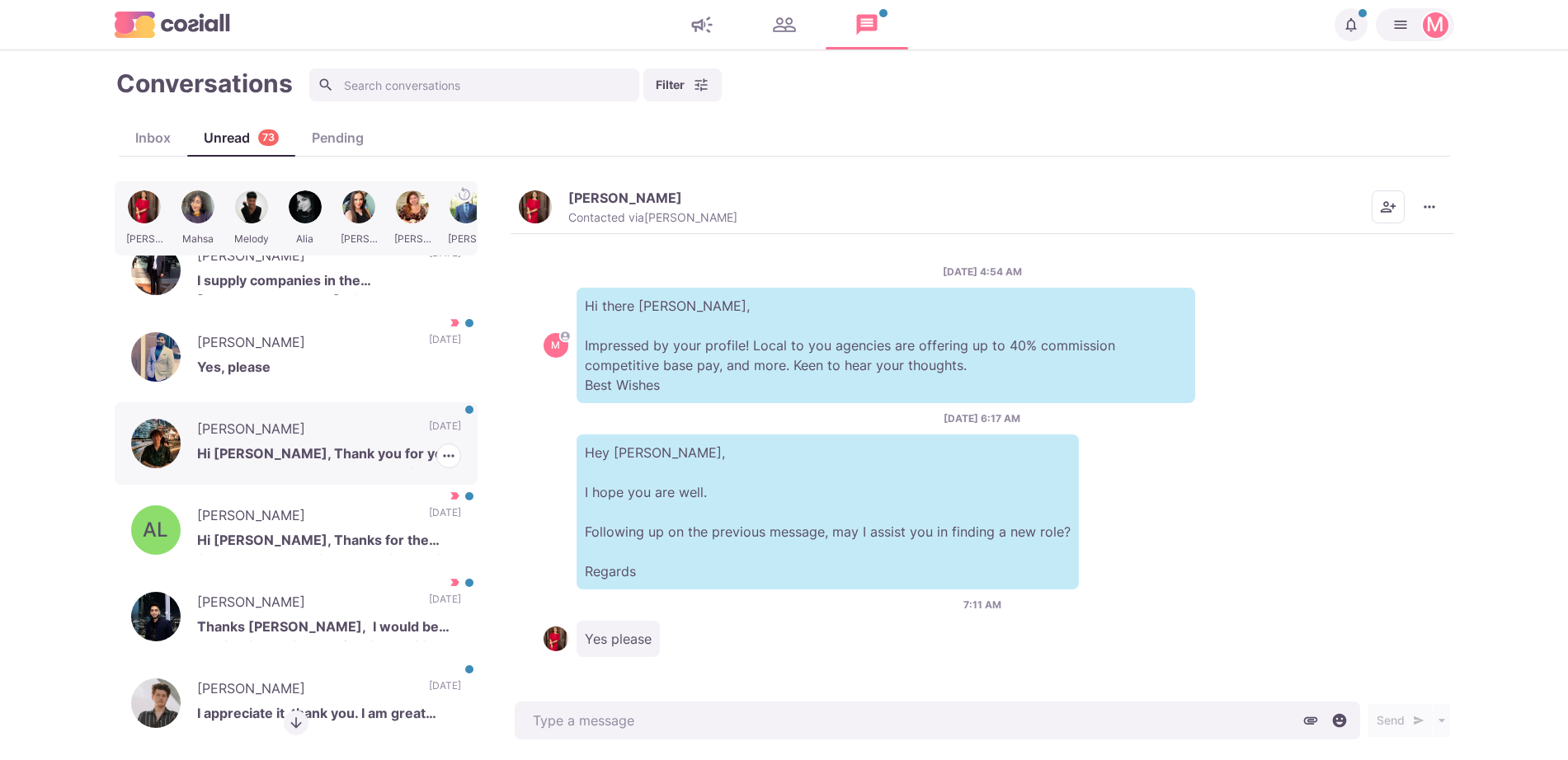
click at [427, 412] on div "[PERSON_NAME] Hi [PERSON_NAME], Thank you for your message. Currently I am not …" at bounding box center [296, 443] width 363 height 83
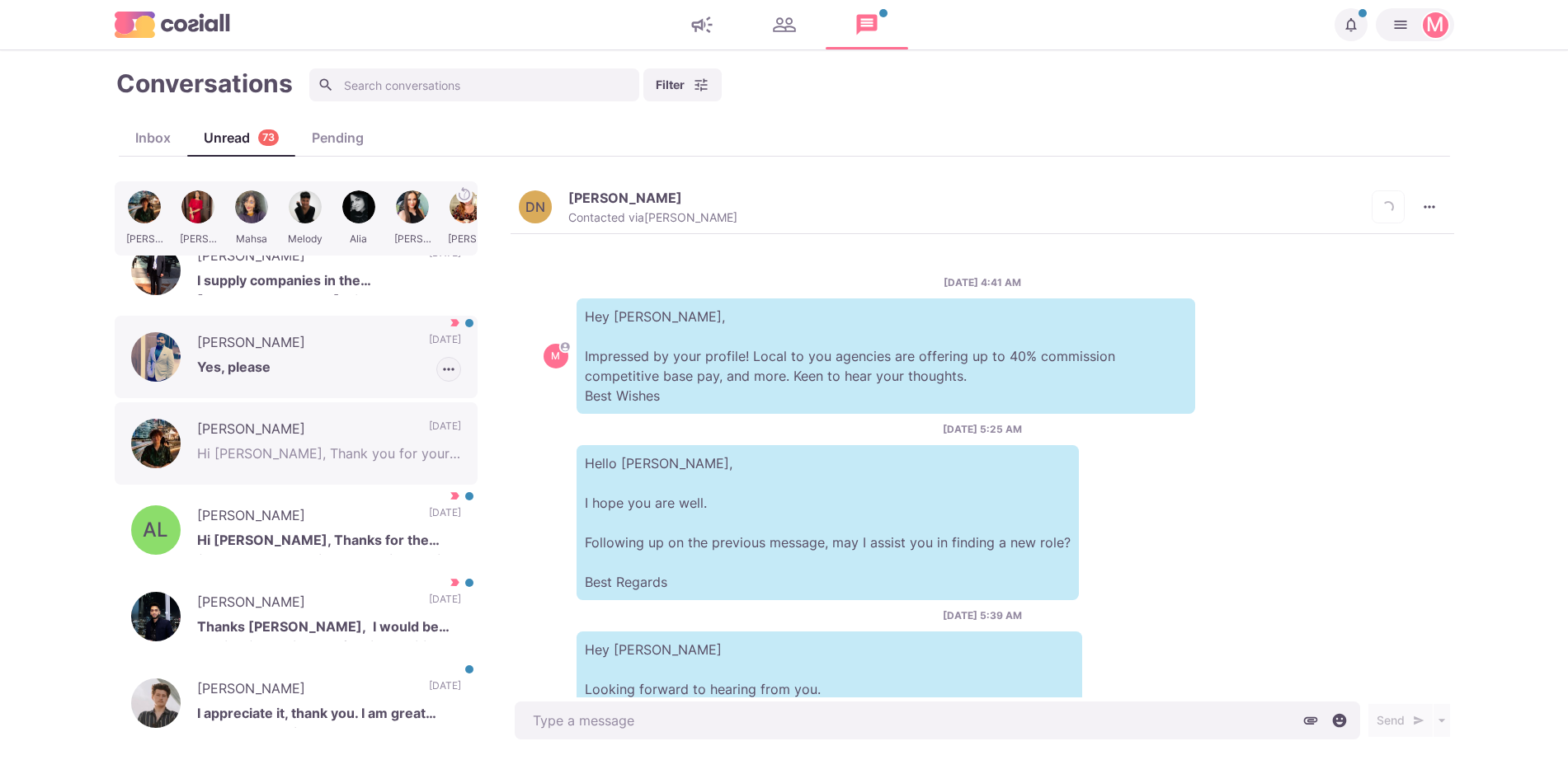
scroll to position [276, 0]
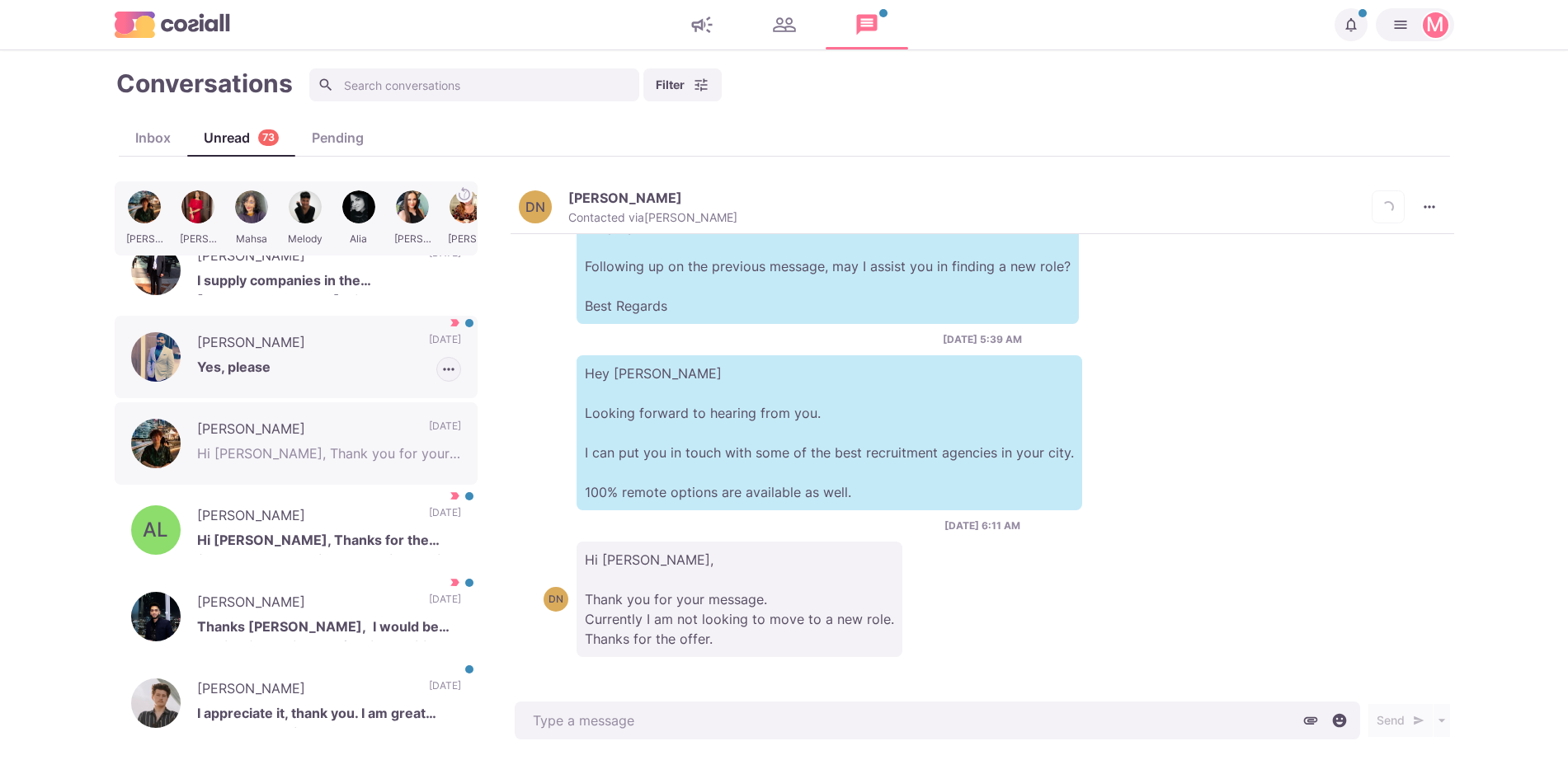
click at [441, 366] on icon "button" at bounding box center [448, 368] width 16 height 16
click at [395, 440] on button "Mark as Not Important" at bounding box center [380, 431] width 160 height 26
click at [336, 348] on p "[PERSON_NAME]" at bounding box center [304, 344] width 215 height 25
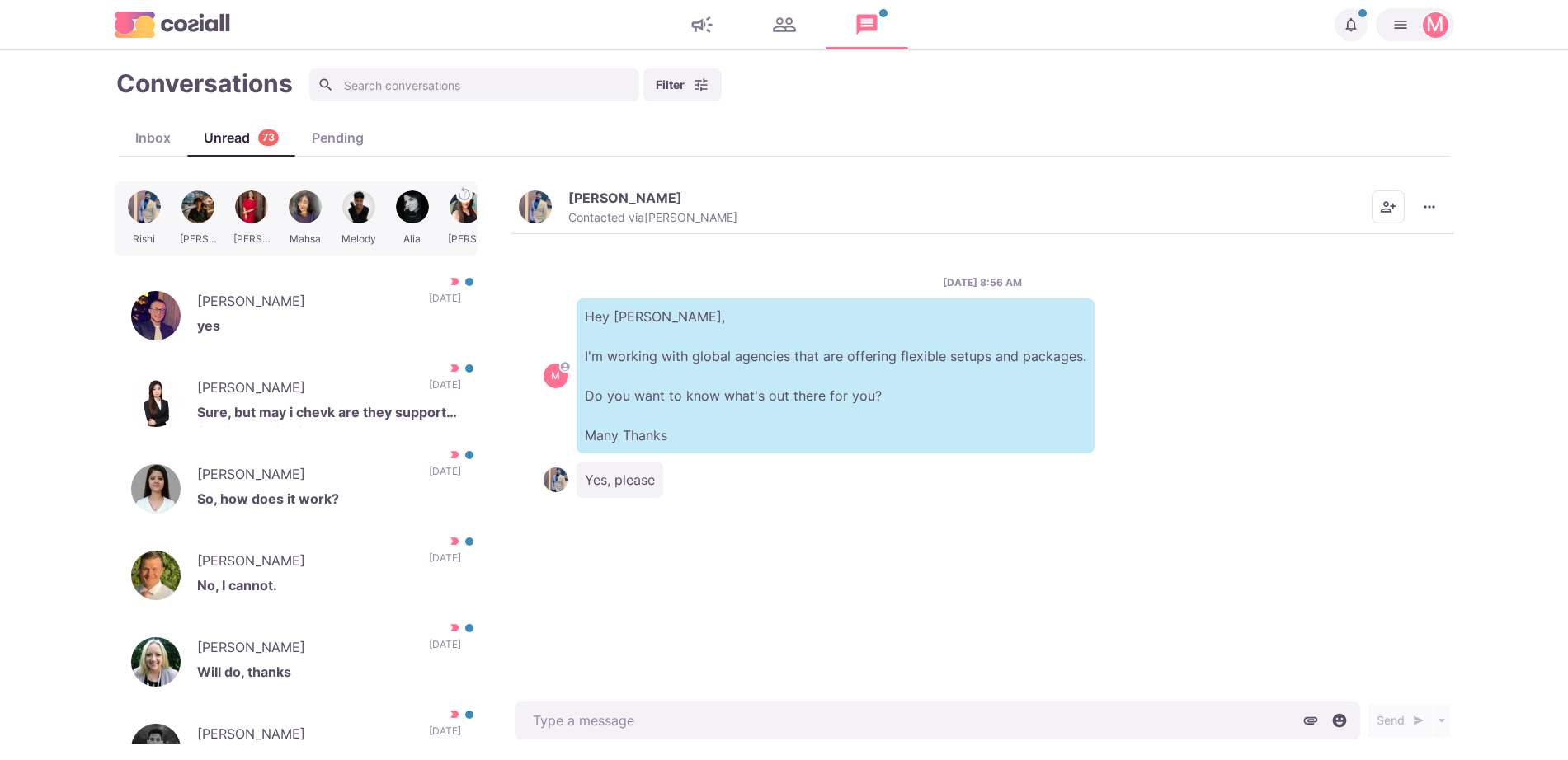
scroll to position [1047, 0]
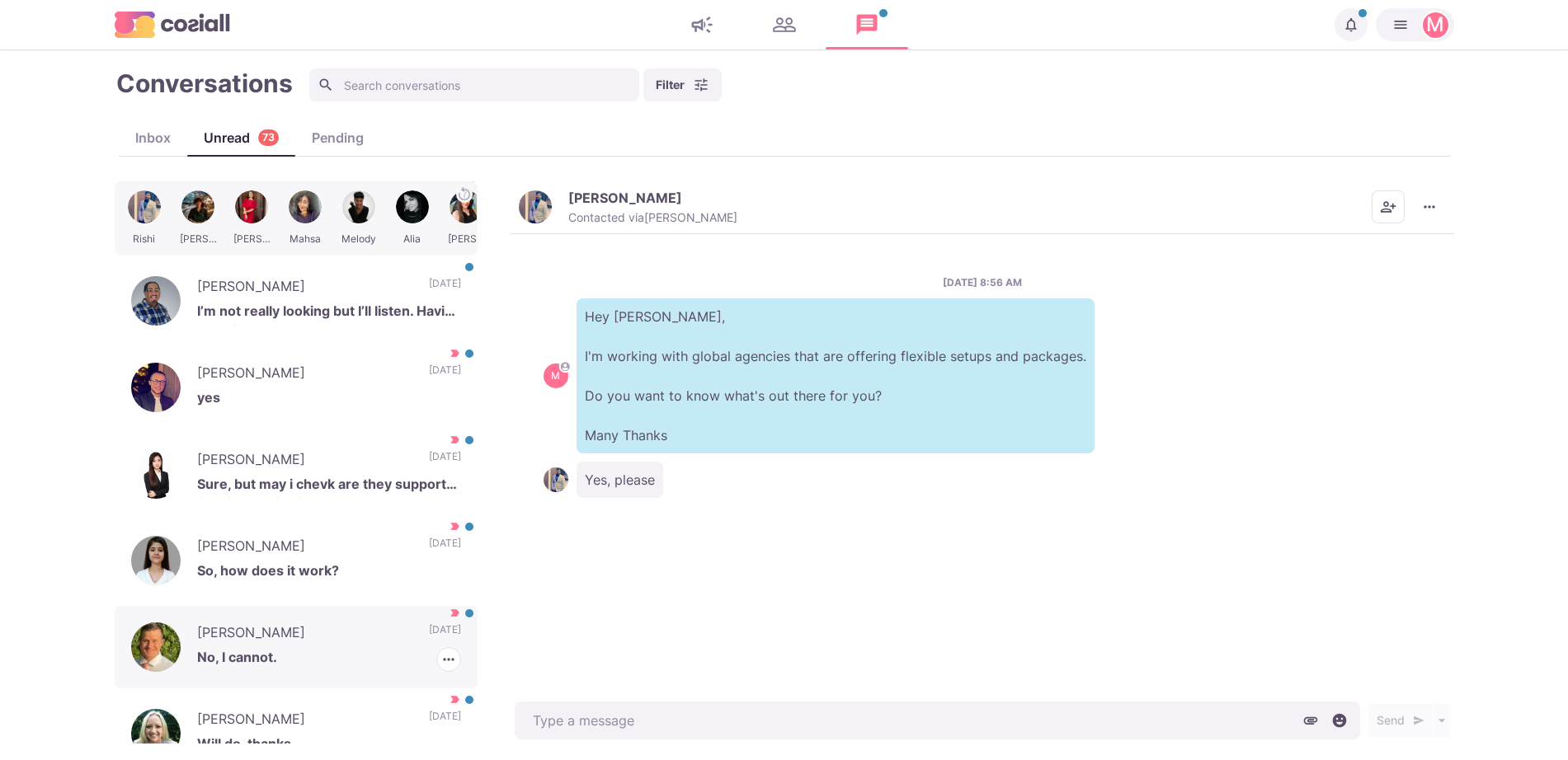
click at [407, 648] on p "No, I cannot." at bounding box center [328, 659] width 264 height 25
click at [441, 663] on icon "button" at bounding box center [448, 659] width 16 height 16
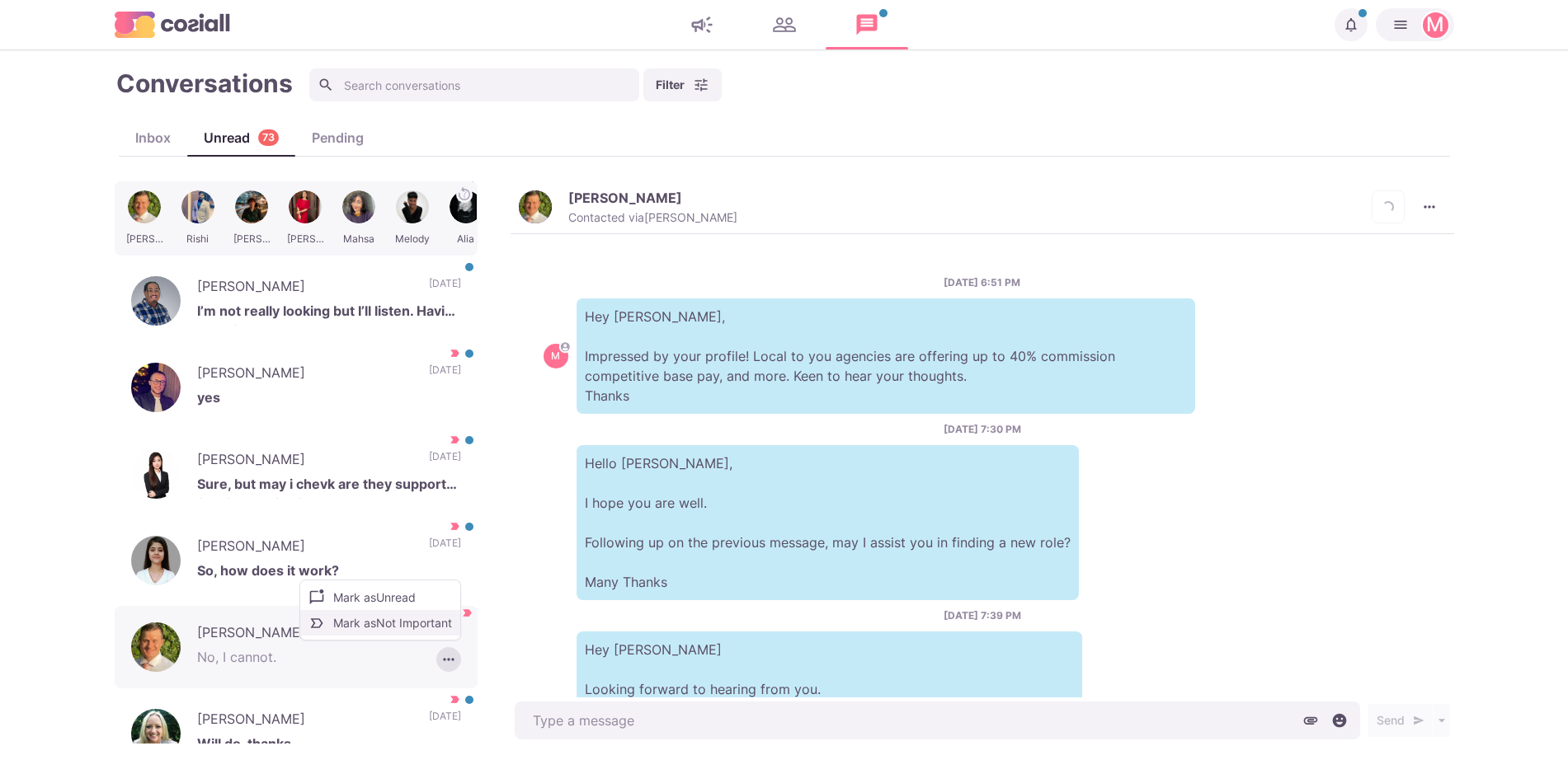
click at [413, 615] on button "Mark as Not Important" at bounding box center [380, 623] width 160 height 26
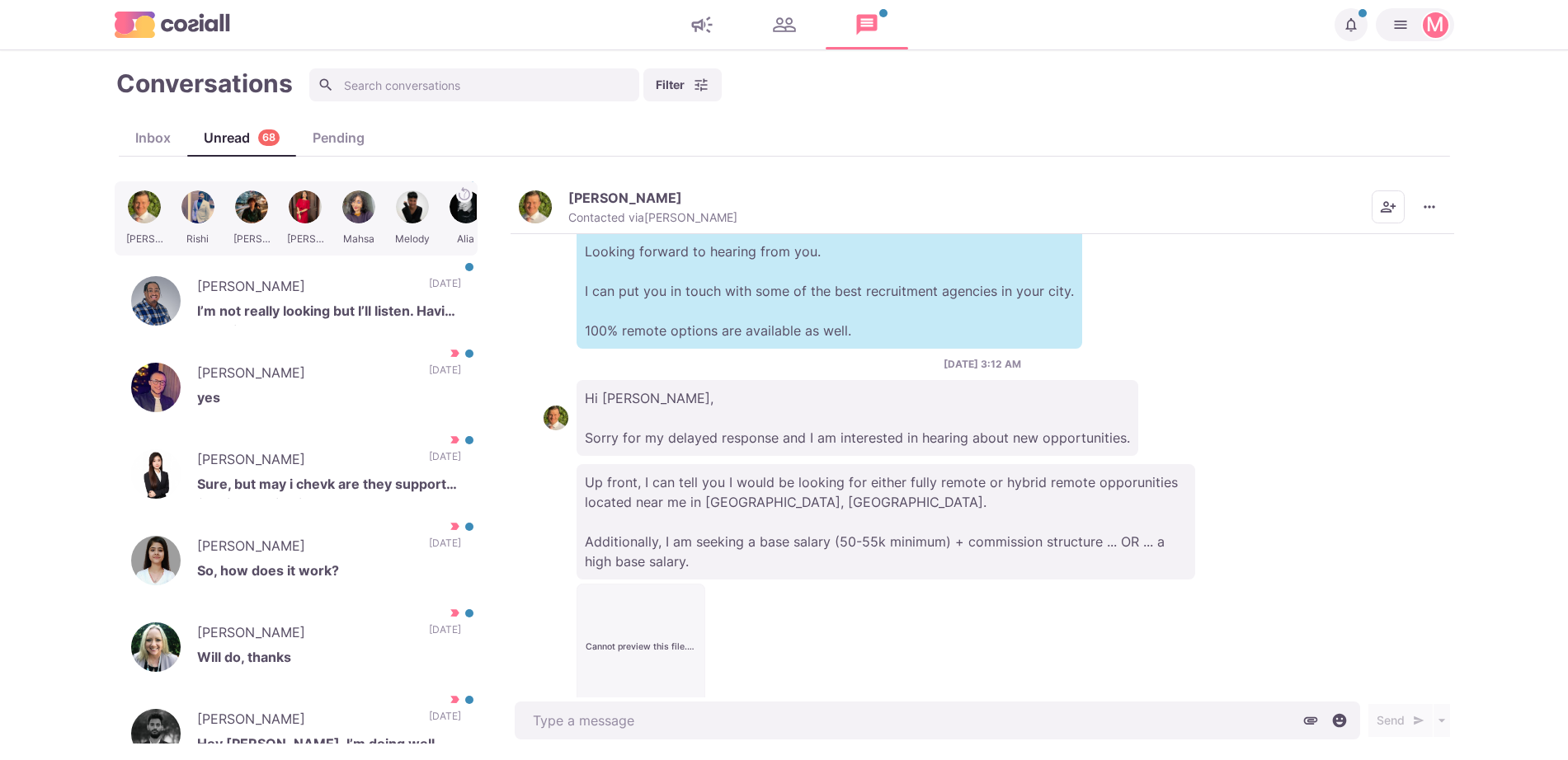
scroll to position [629, 0]
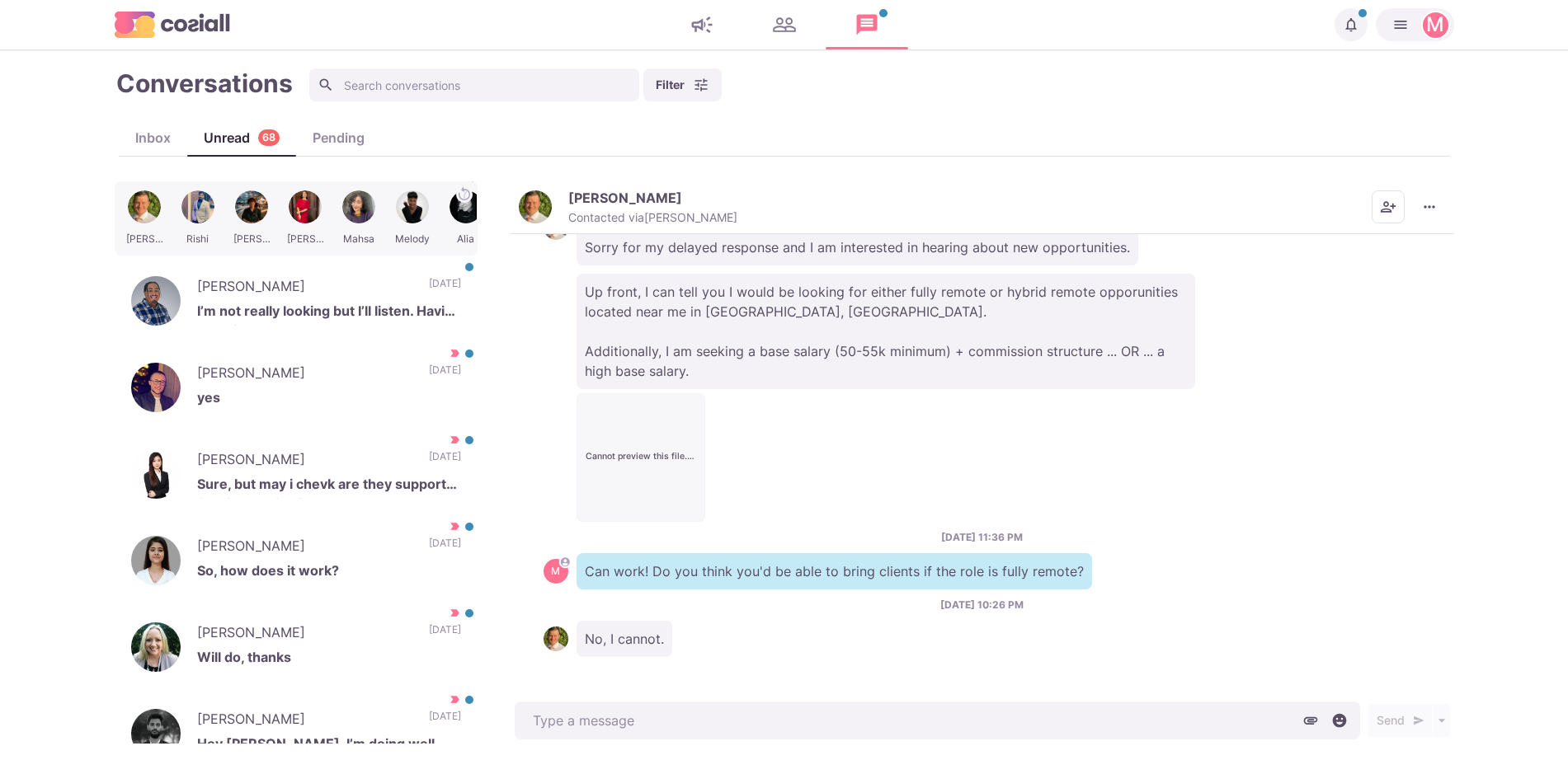
click at [679, 408] on button "Cannot preview this file. Download instead? Failed to load PDF file." at bounding box center [640, 458] width 127 height 127
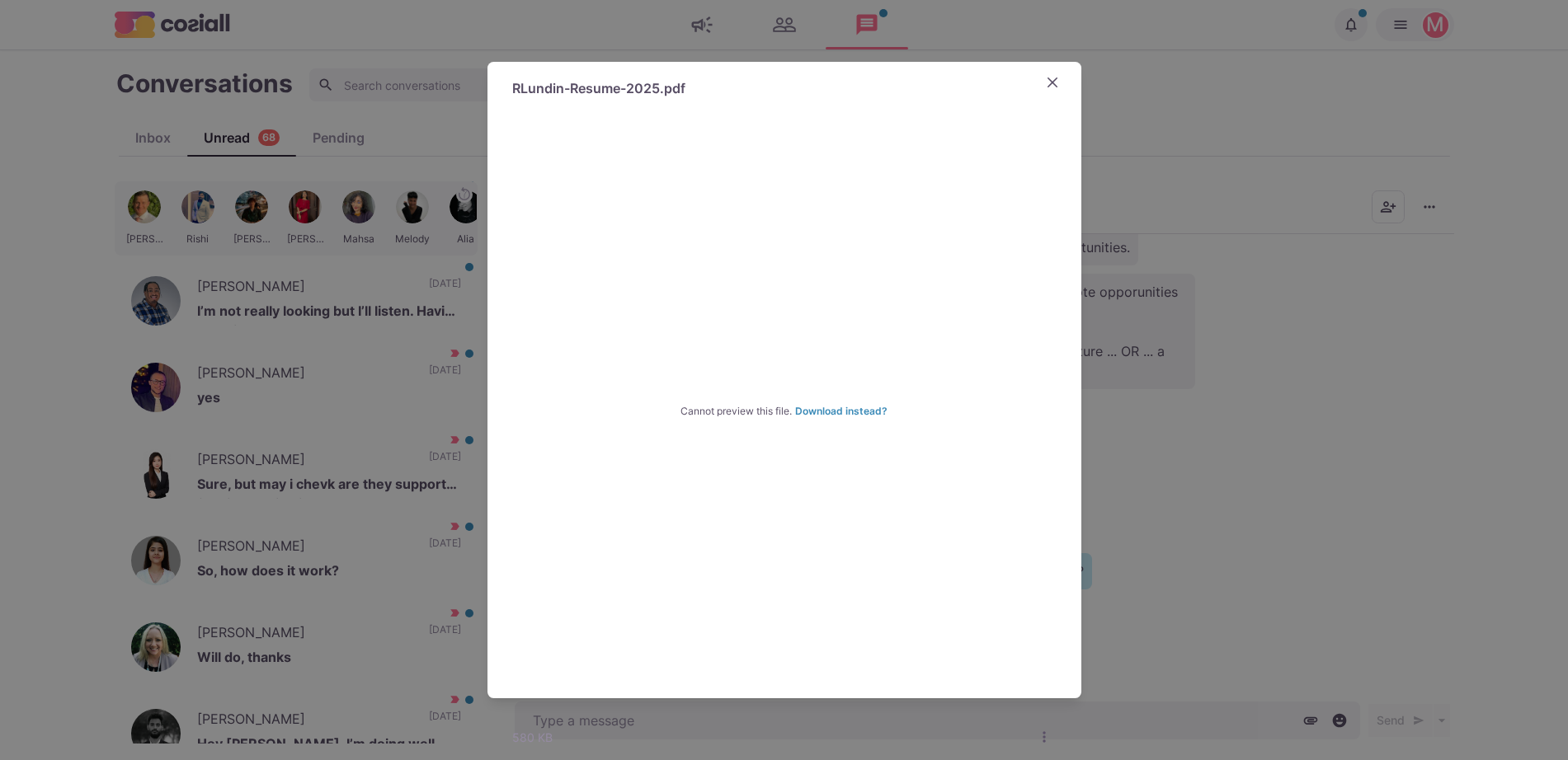
drag, startPoint x: 1144, startPoint y: 407, endPoint x: 1185, endPoint y: 414, distance: 41.6
click at [1185, 414] on div "RLundin-Resume-2025.pdf Cannot preview this file. Download instead? Failed to l…" at bounding box center [784, 380] width 1568 height 760
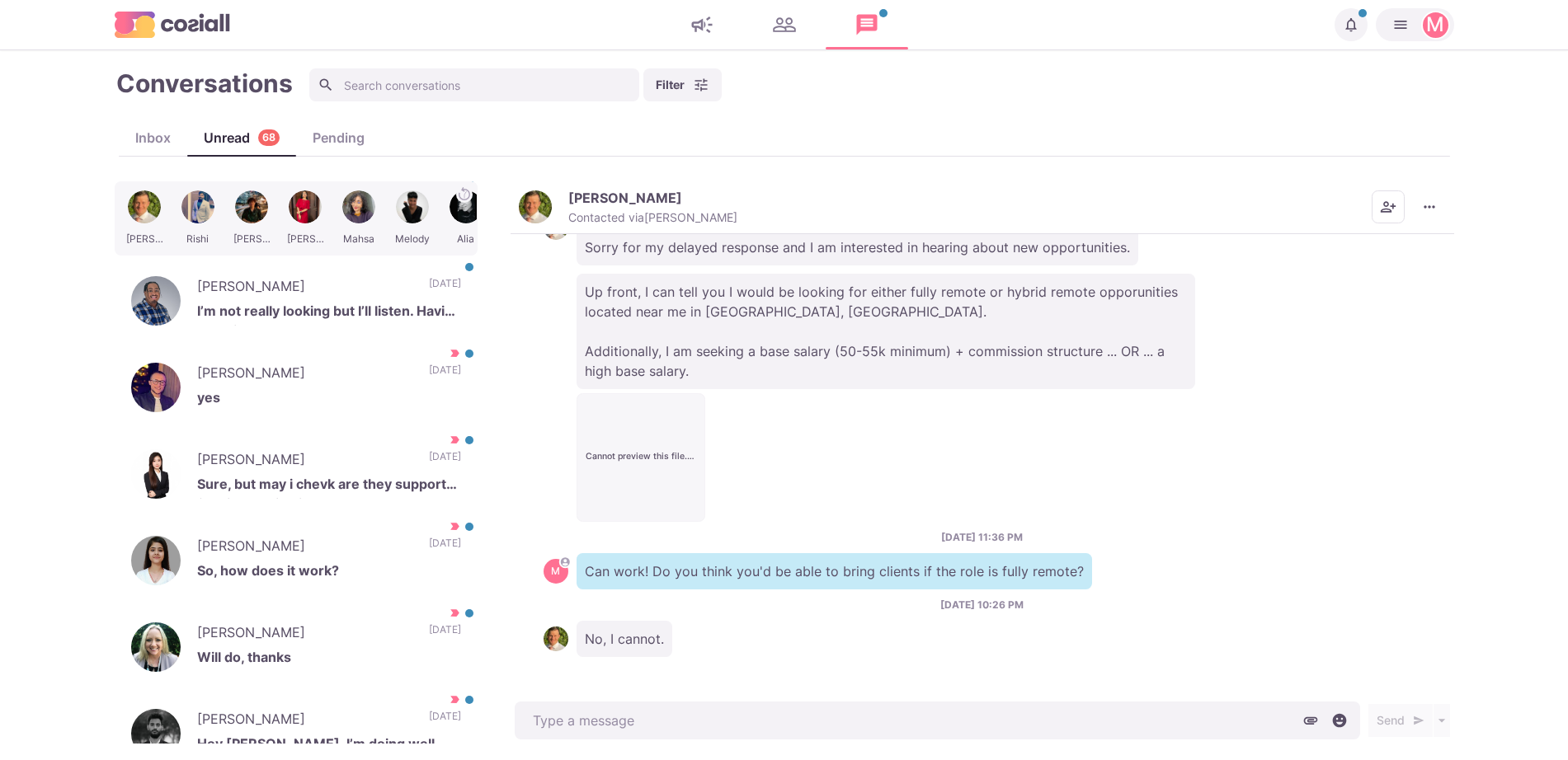
drag, startPoint x: 539, startPoint y: 201, endPoint x: 1039, endPoint y: 218, distance: 500.3
click at [539, 199] on img "button" at bounding box center [535, 206] width 33 height 33
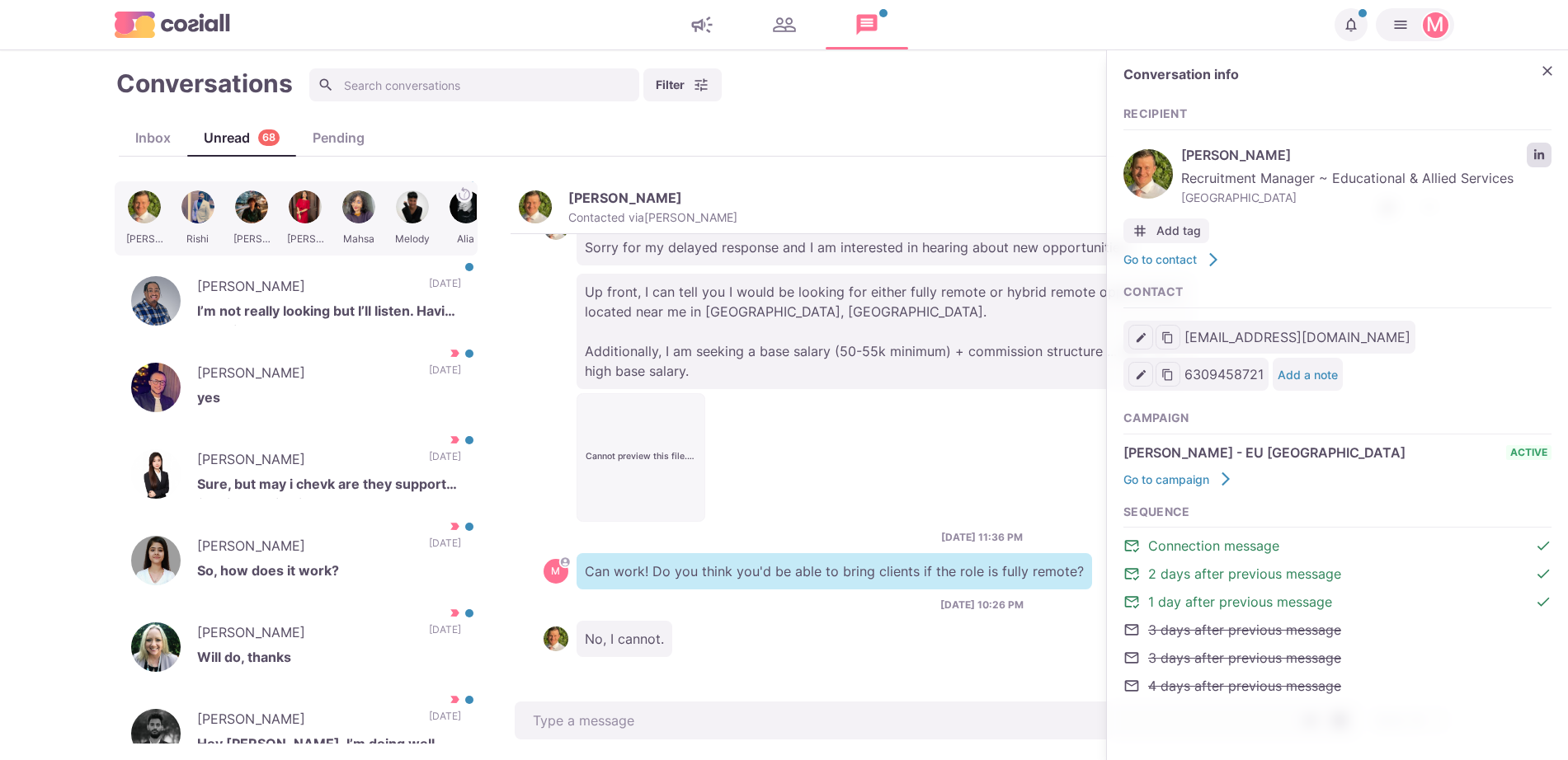
click at [1548, 165] on link "LinkedIn profile link" at bounding box center [1539, 155] width 25 height 25
click at [1547, 60] on button "Close" at bounding box center [1548, 71] width 25 height 25
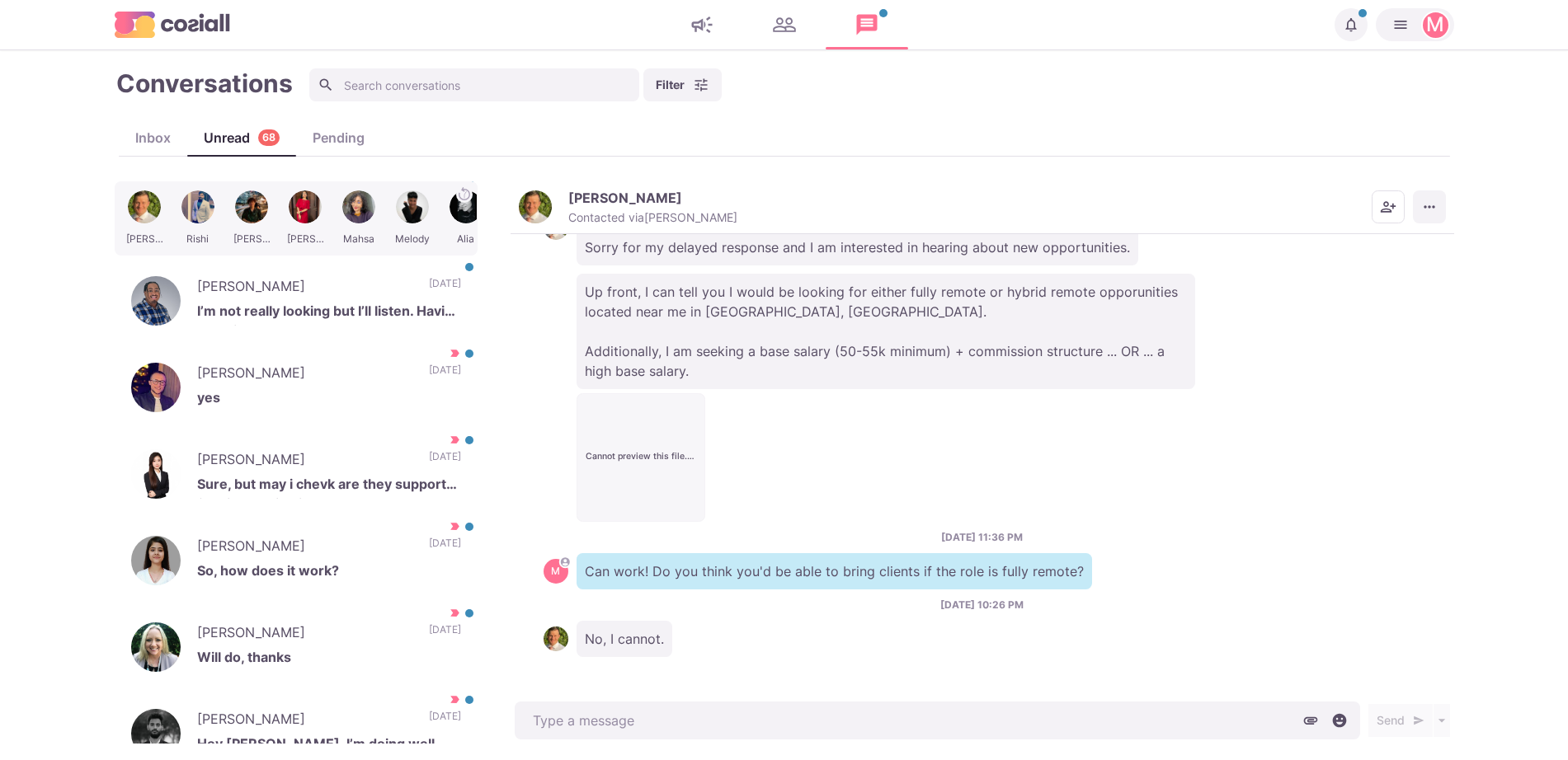
click at [1434, 196] on button "More menu" at bounding box center [1429, 206] width 33 height 33
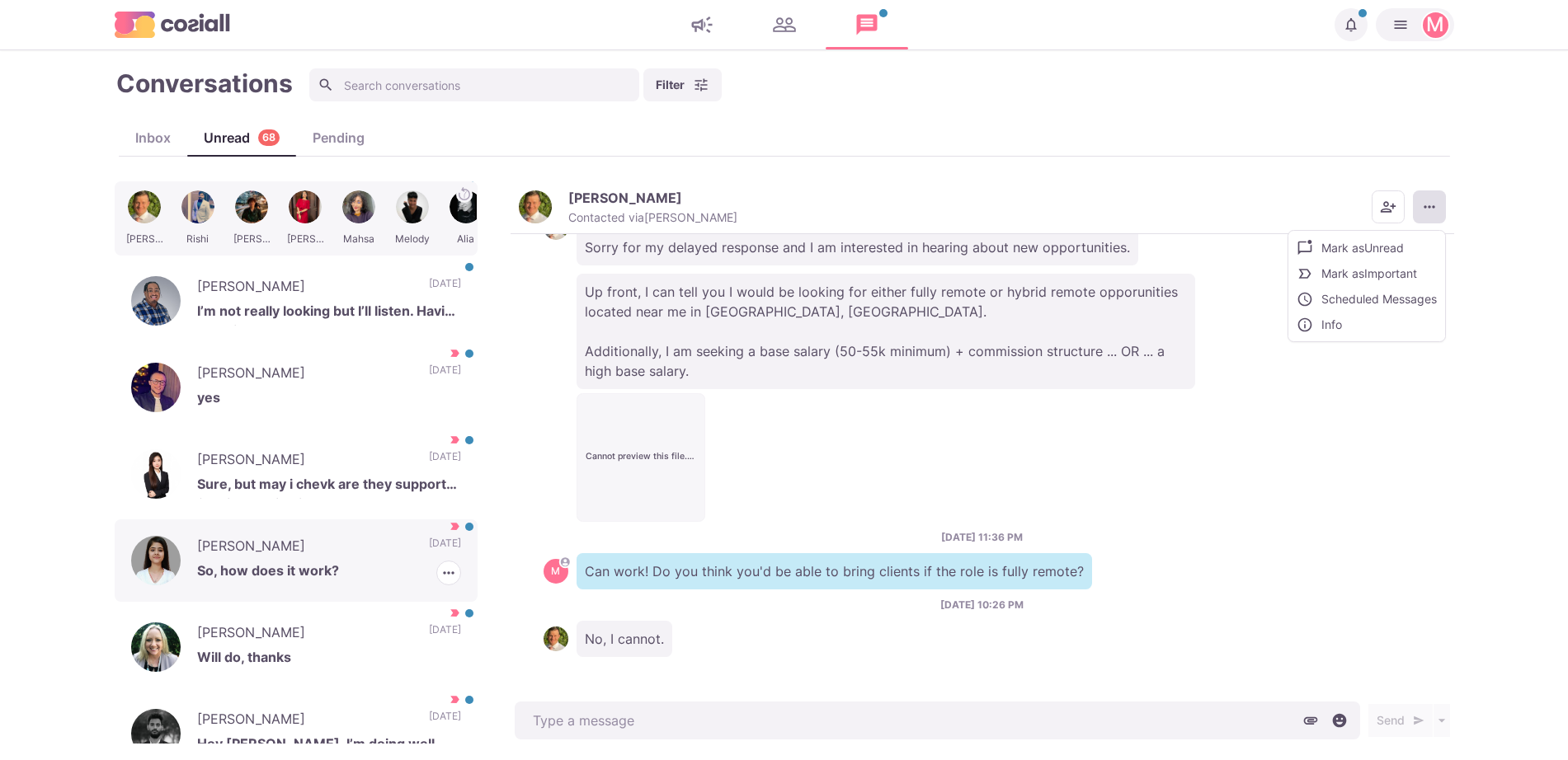
click at [358, 546] on p "[PERSON_NAME]" at bounding box center [304, 548] width 215 height 25
click at [441, 564] on icon "button" at bounding box center [448, 572] width 16 height 16
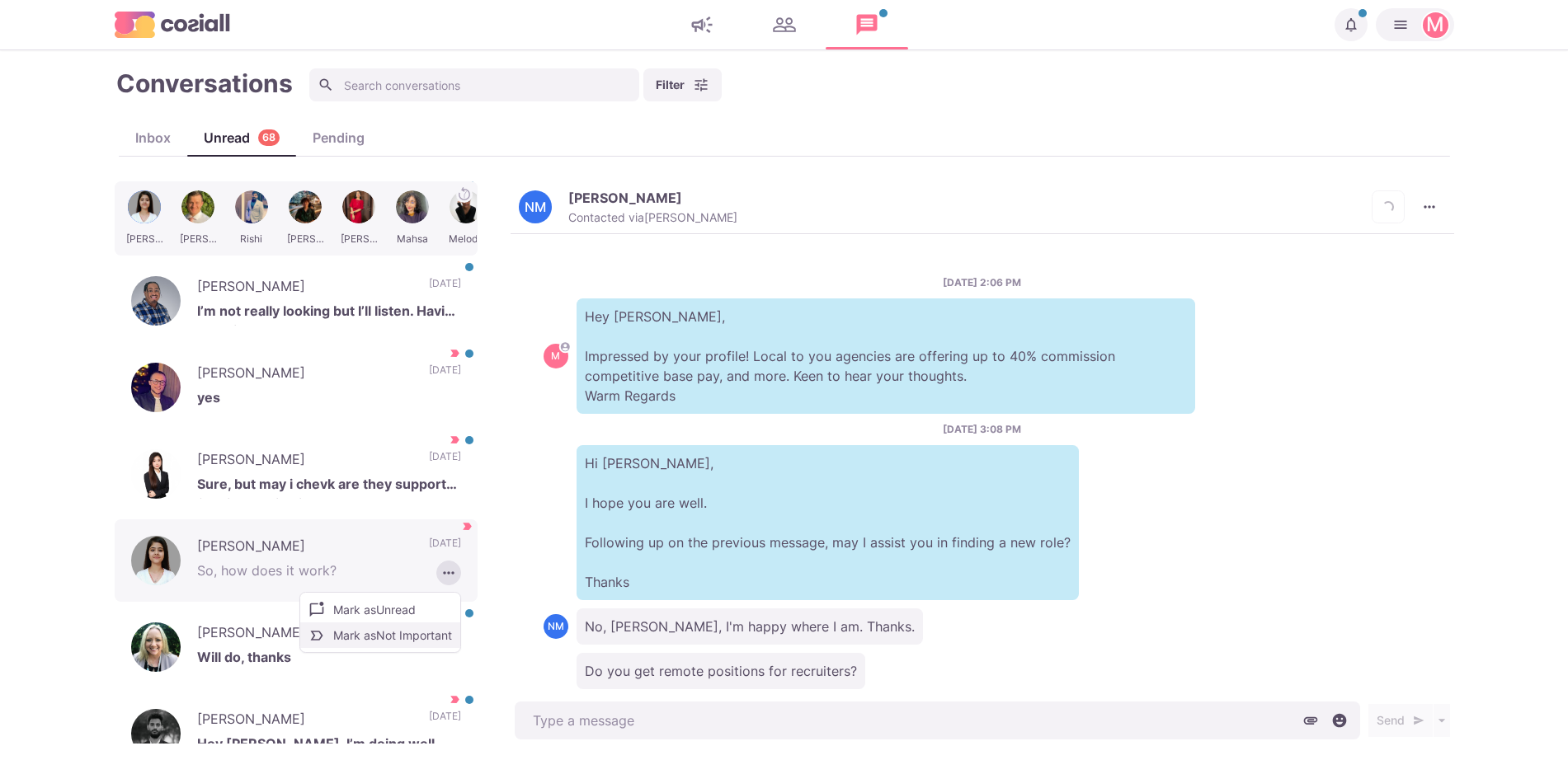
click at [397, 625] on button "Mark as Not Important" at bounding box center [380, 635] width 160 height 26
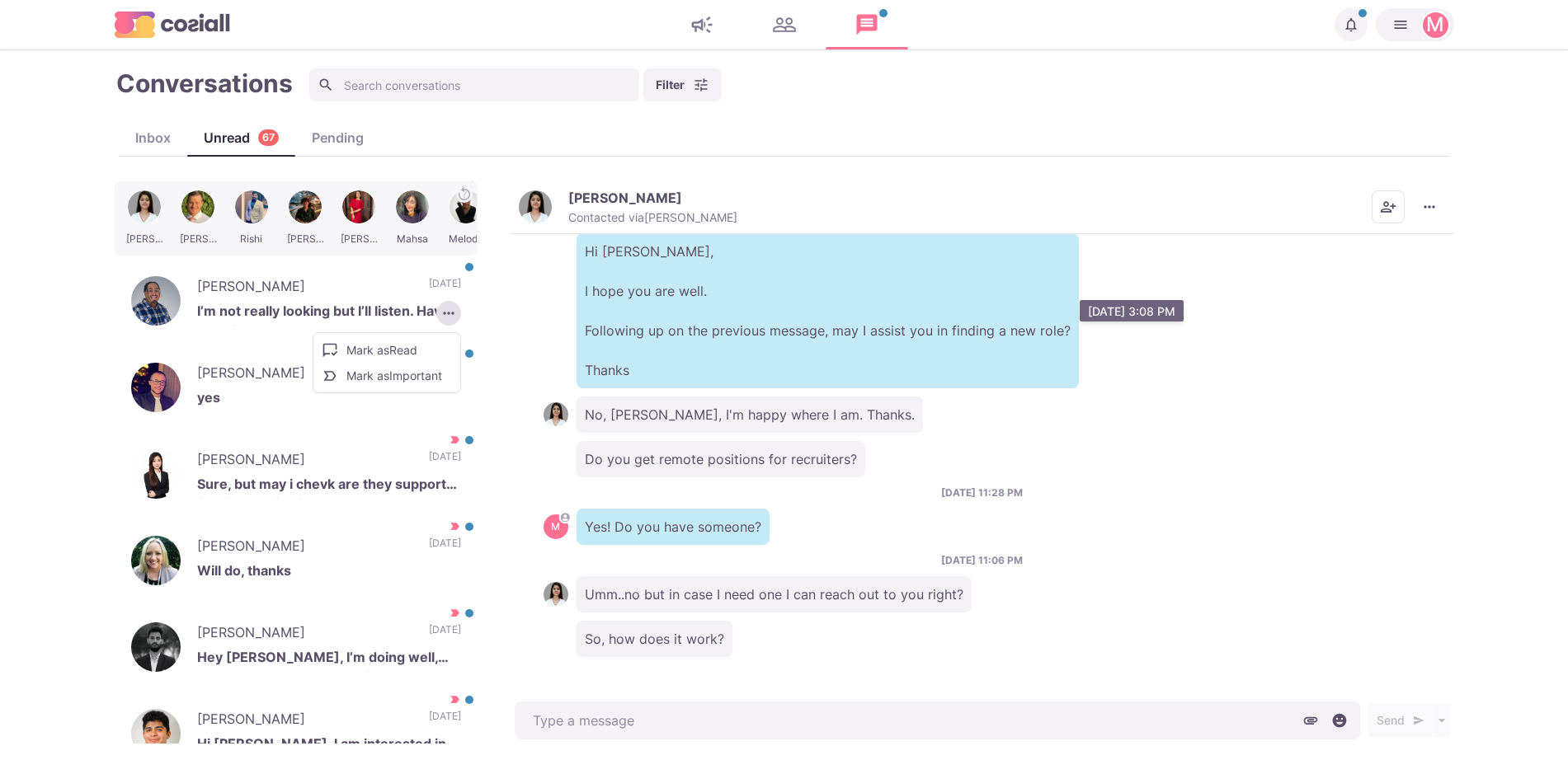
click at [728, 388] on p "Hi [PERSON_NAME], I hope you are well. Following up on the previous message, ma…" at bounding box center [827, 310] width 502 height 154
click at [1460, 209] on div "Conversations Filter Status Campaign Contact Mark conversations as important wh…" at bounding box center [784, 405] width 1372 height 677
click at [1430, 201] on icon "More menu" at bounding box center [1429, 206] width 16 height 16
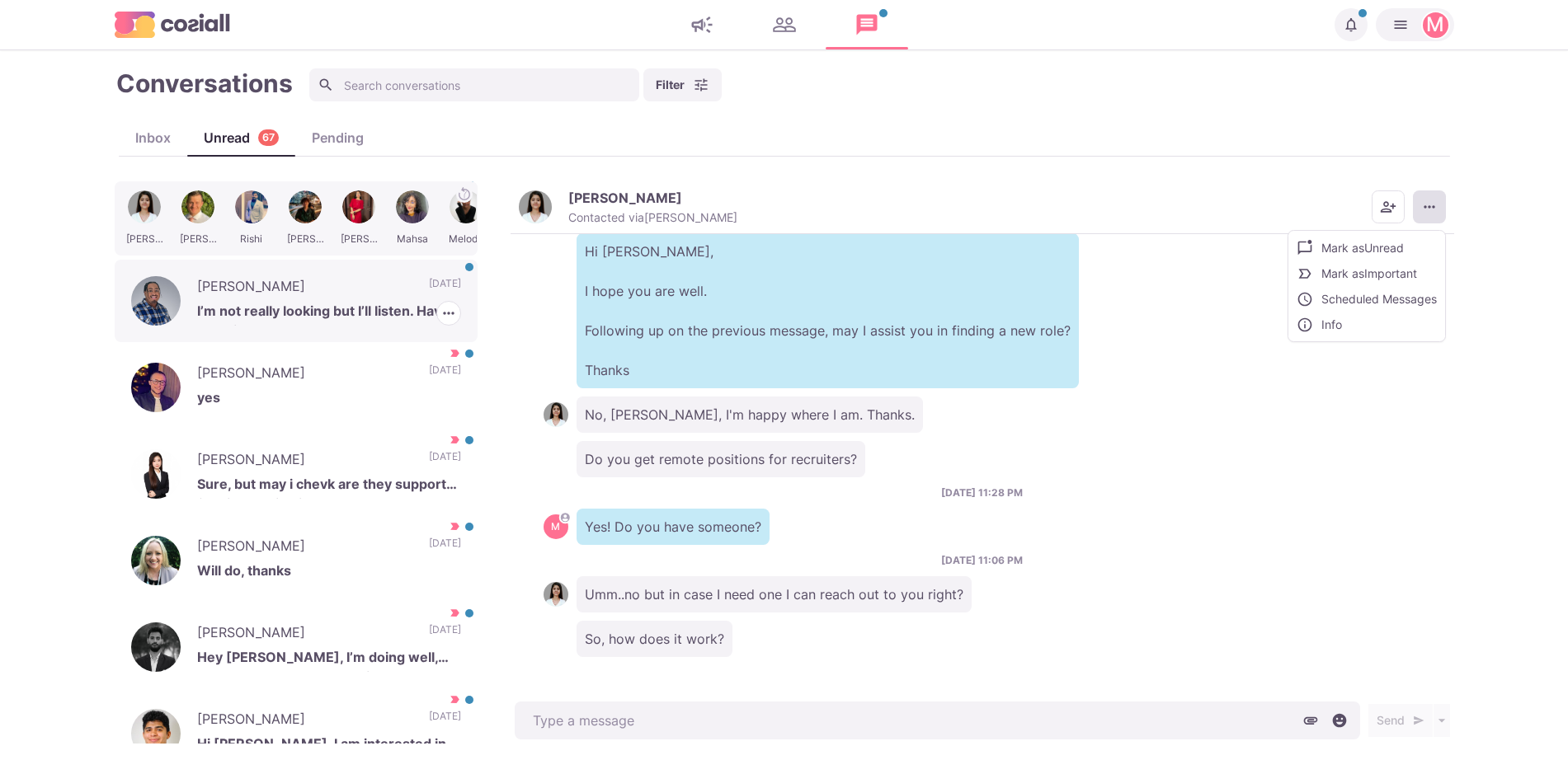
click at [275, 330] on div "[PERSON_NAME] I’m not really looking but I’ll listen. Having anything remote? […" at bounding box center [296, 301] width 363 height 83
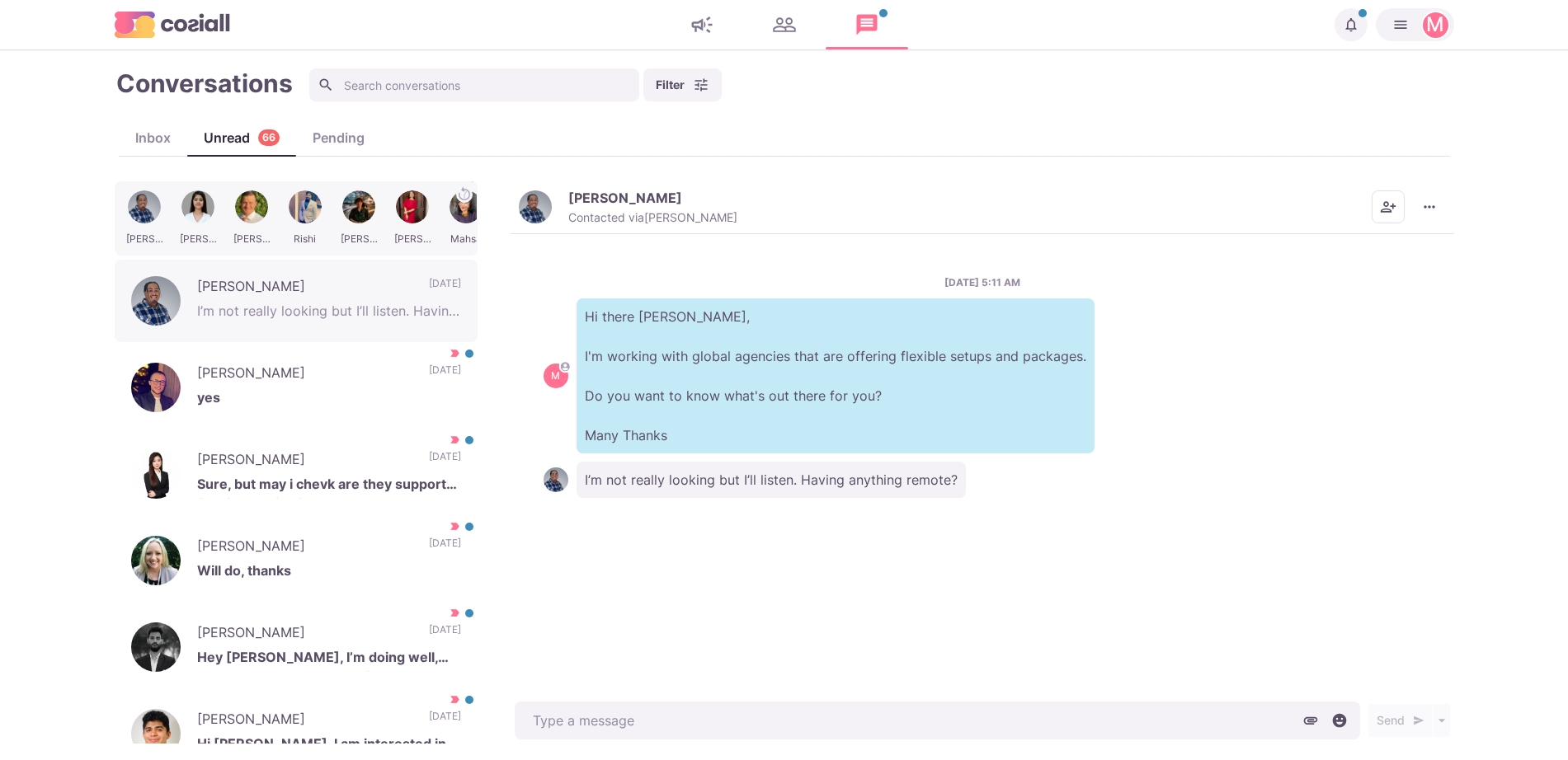
click at [561, 209] on button "[PERSON_NAME] Contacted via [PERSON_NAME]" at bounding box center [628, 207] width 219 height 36
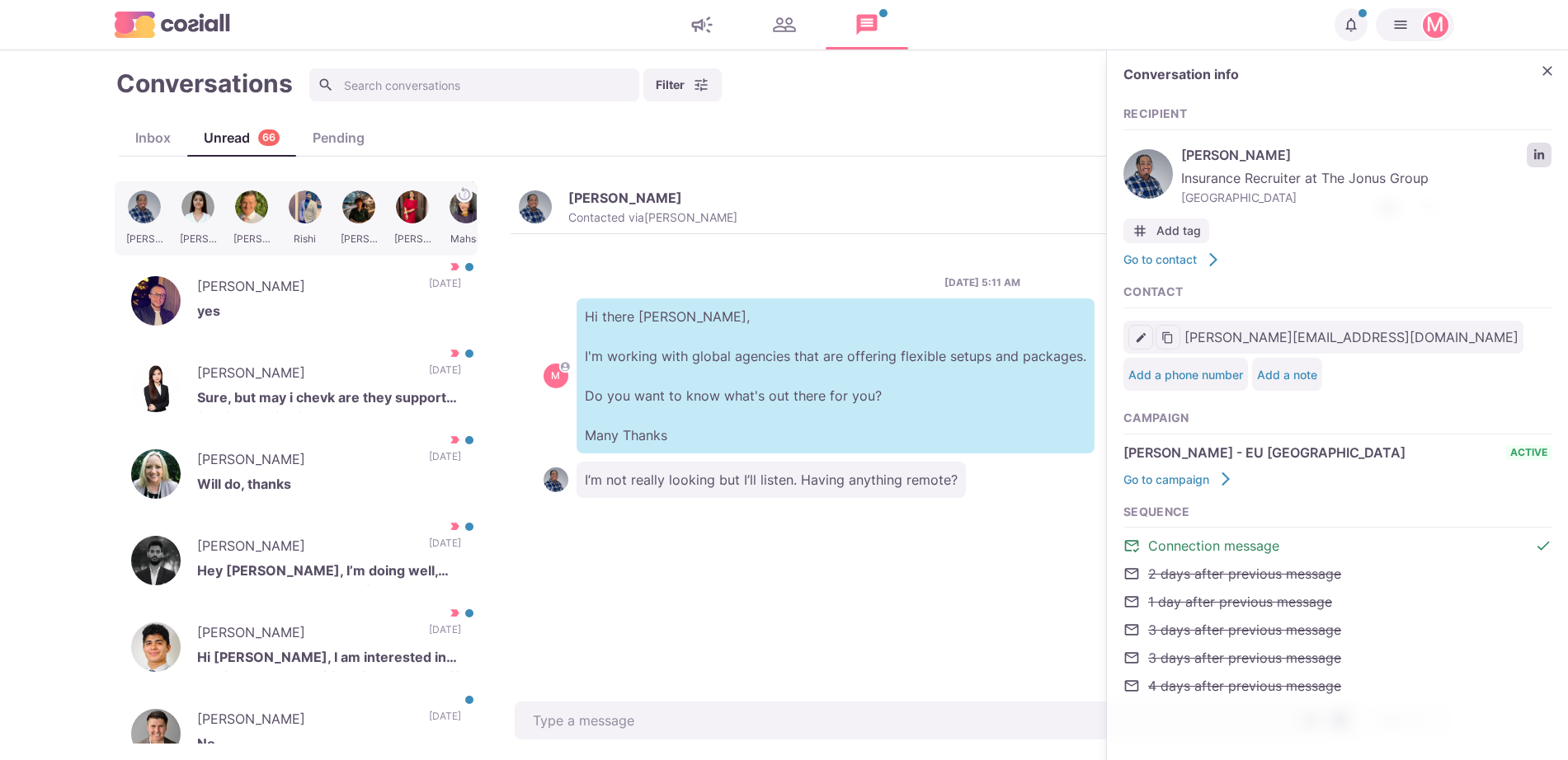
click at [1537, 154] on icon "LinkedIn profile link" at bounding box center [1539, 154] width 12 height 12
click at [1547, 65] on icon "Close" at bounding box center [1547, 70] width 16 height 16
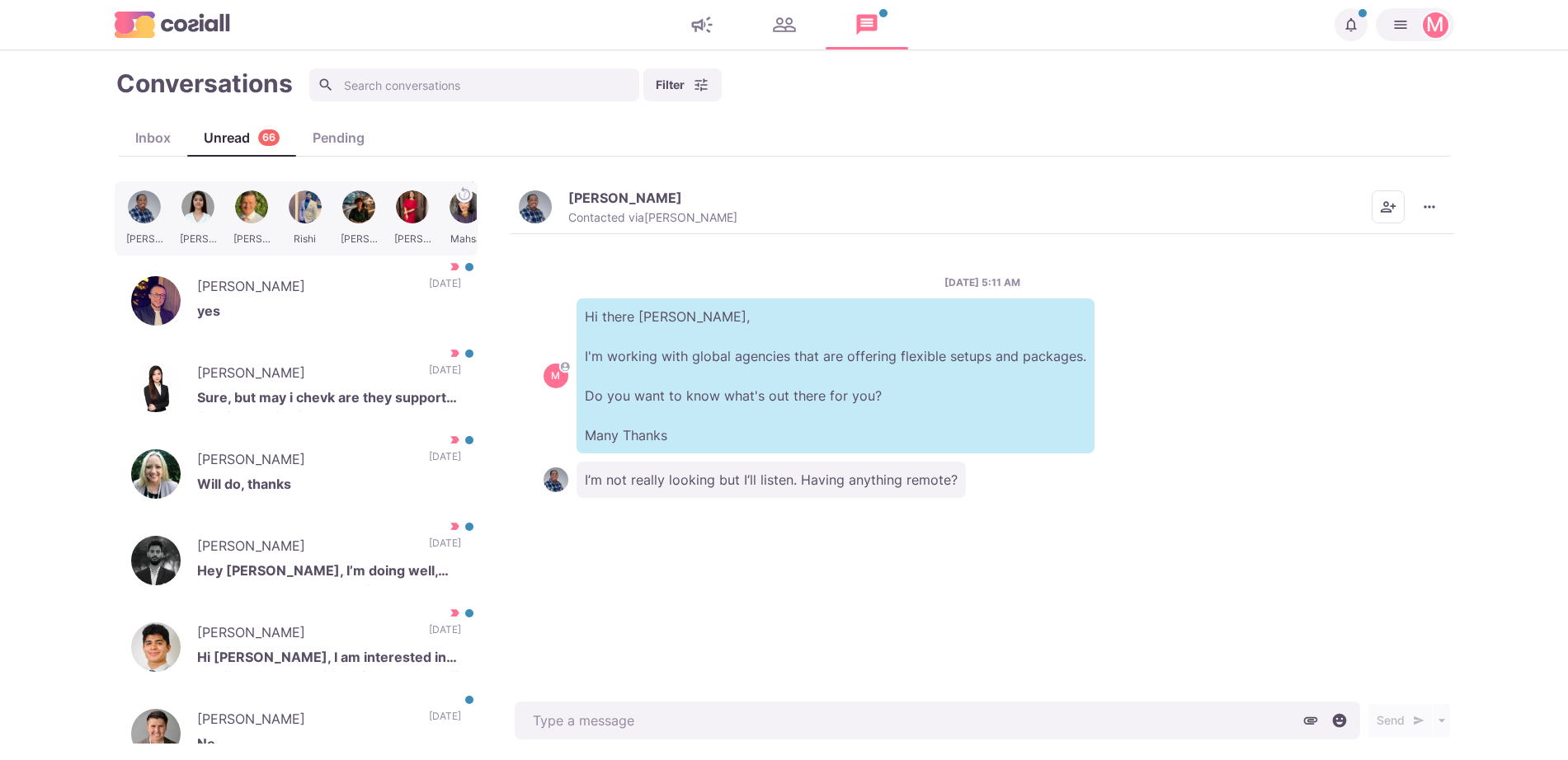
click at [1410, 226] on div "[PERSON_NAME] Contacted via [PERSON_NAME] Mark as Unread Mark as Important Sche…" at bounding box center [982, 207] width 944 height 53
click at [1424, 209] on icon "More menu" at bounding box center [1429, 206] width 16 height 16
drag, startPoint x: 1420, startPoint y: 270, endPoint x: 541, endPoint y: 518, distance: 913.3
click at [541, 518] on div "[PERSON_NAME] Contacted via [PERSON_NAME] Mark as Unread Mark as Important Sche…" at bounding box center [982, 463] width 944 height 562
